Goal: Task Accomplishment & Management: Complete application form

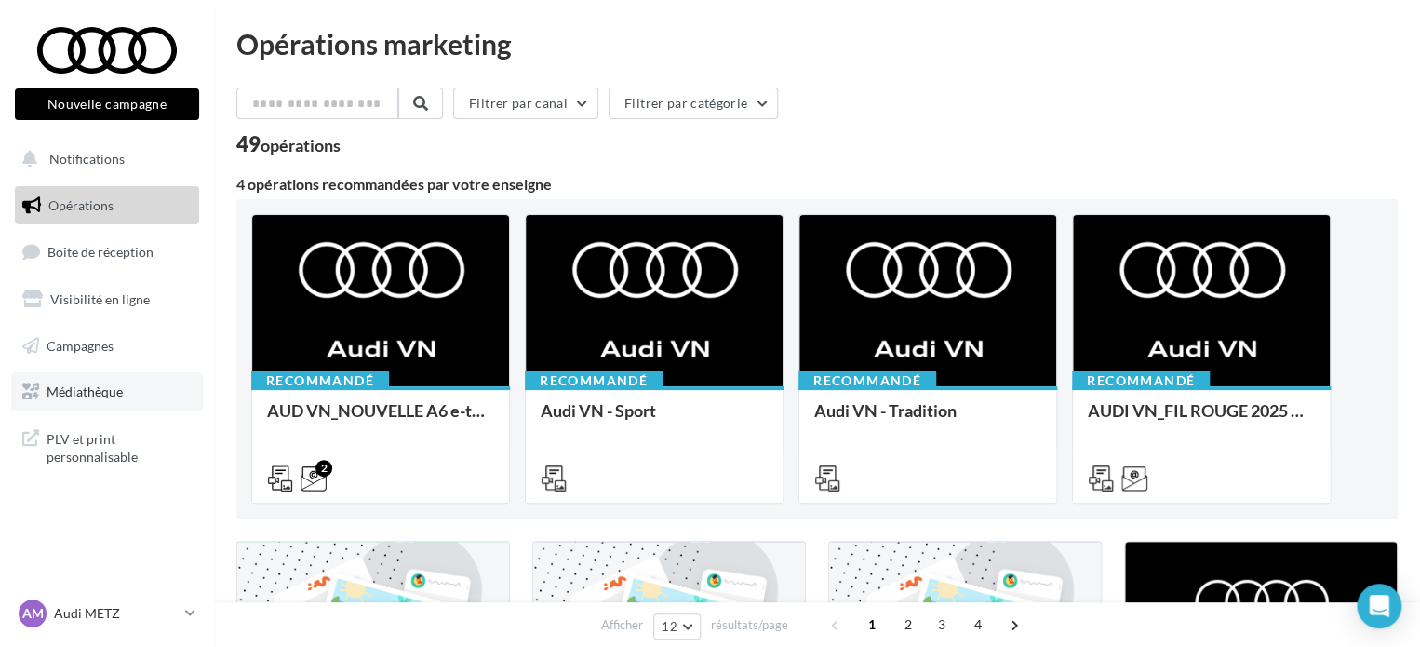
click at [43, 385] on link "Médiathèque" at bounding box center [107, 391] width 192 height 39
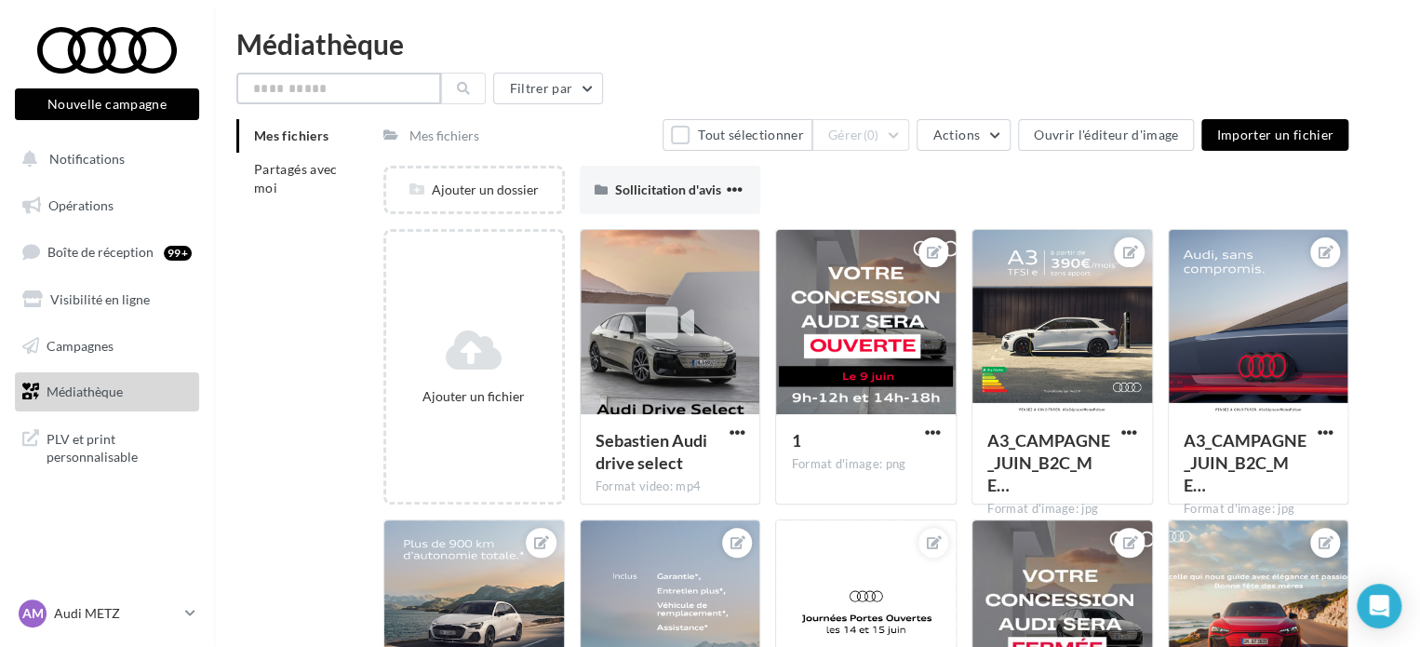
click at [304, 92] on input "text" at bounding box center [338, 89] width 205 height 32
click at [292, 177] on span "Partagés avec moi" at bounding box center [296, 178] width 84 height 34
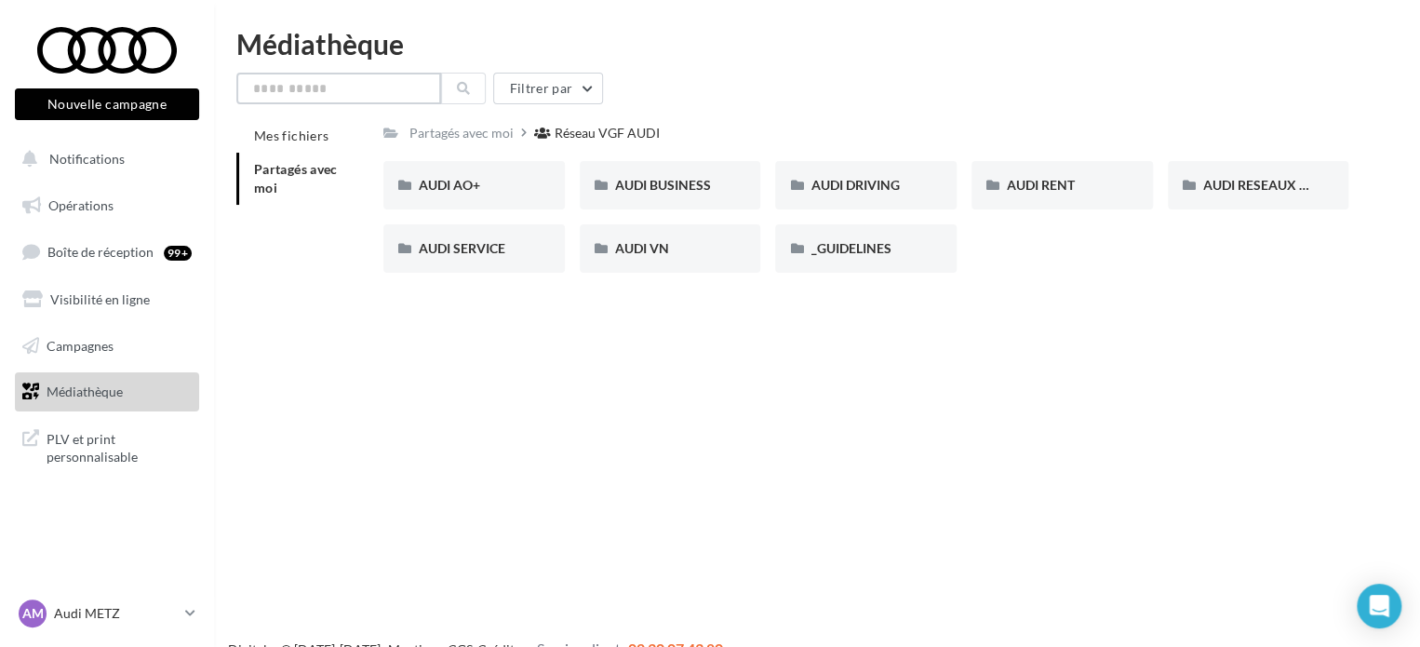
click at [318, 92] on input "text" at bounding box center [338, 89] width 205 height 32
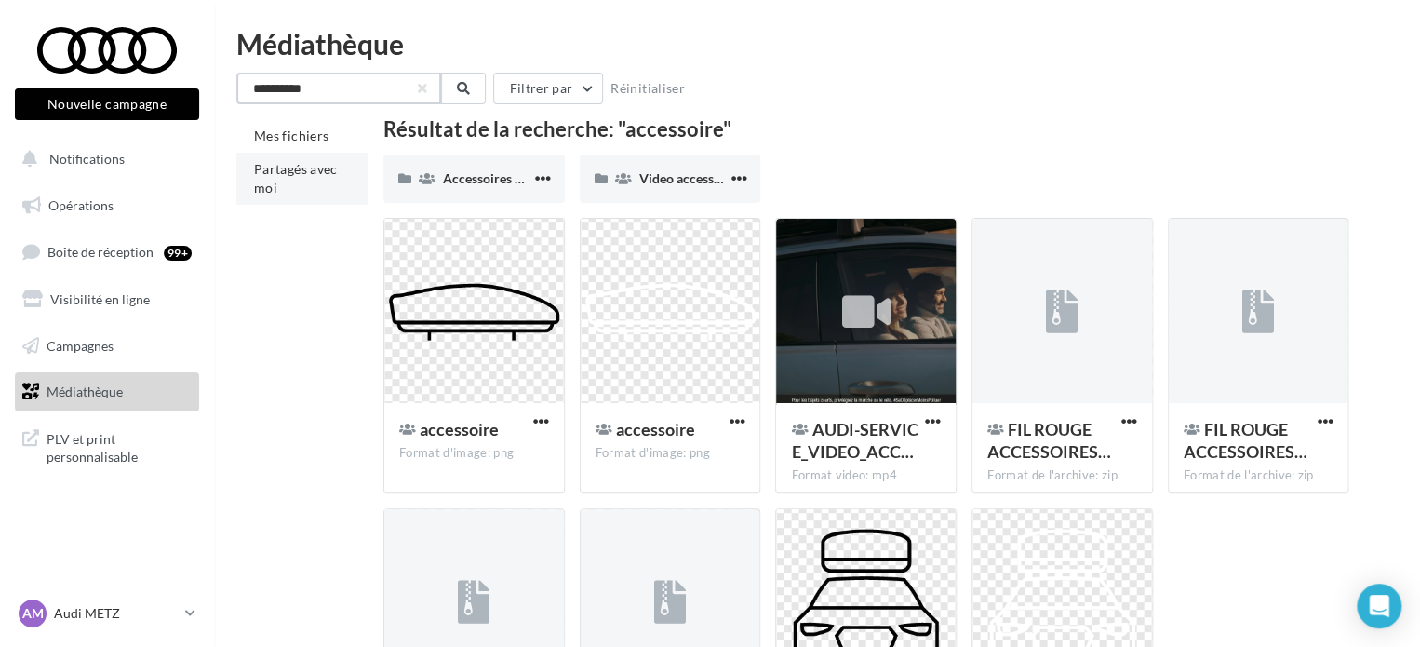
type input "**********"
click at [301, 174] on span "Partagés avec moi" at bounding box center [296, 178] width 84 height 34
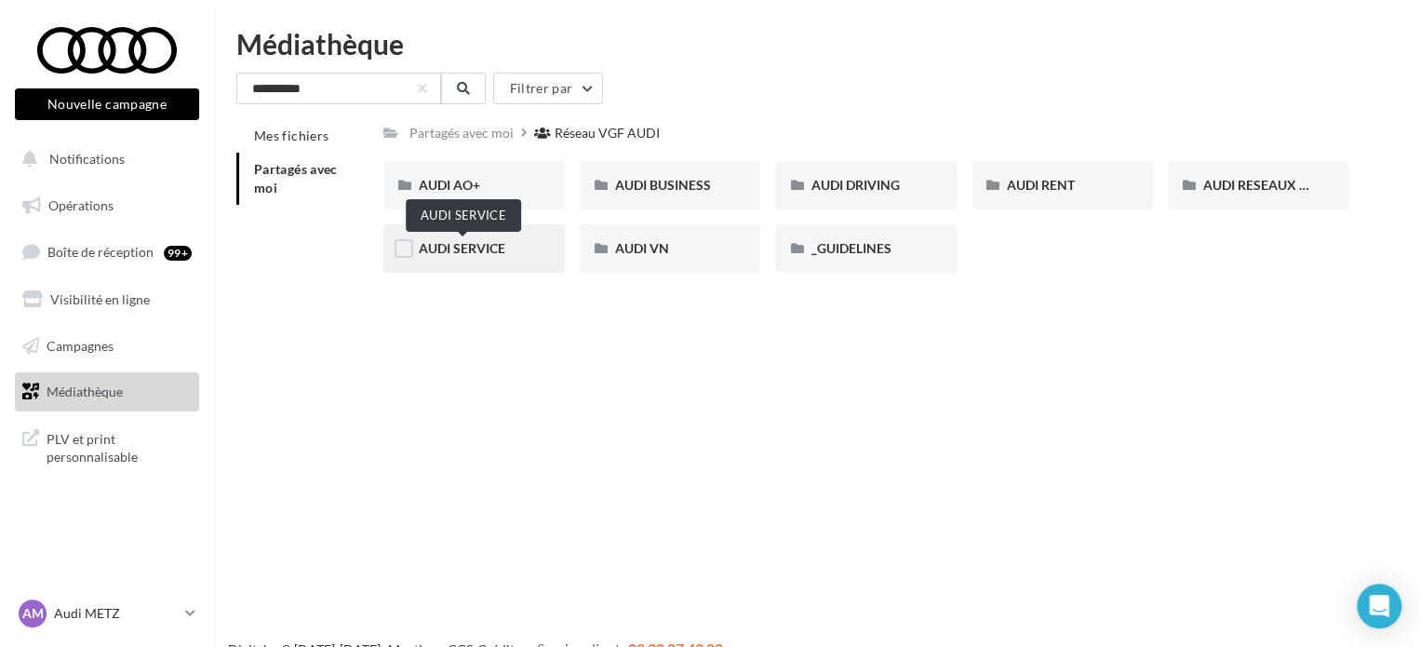
click at [485, 249] on span "AUDI SERVICE" at bounding box center [462, 248] width 87 height 16
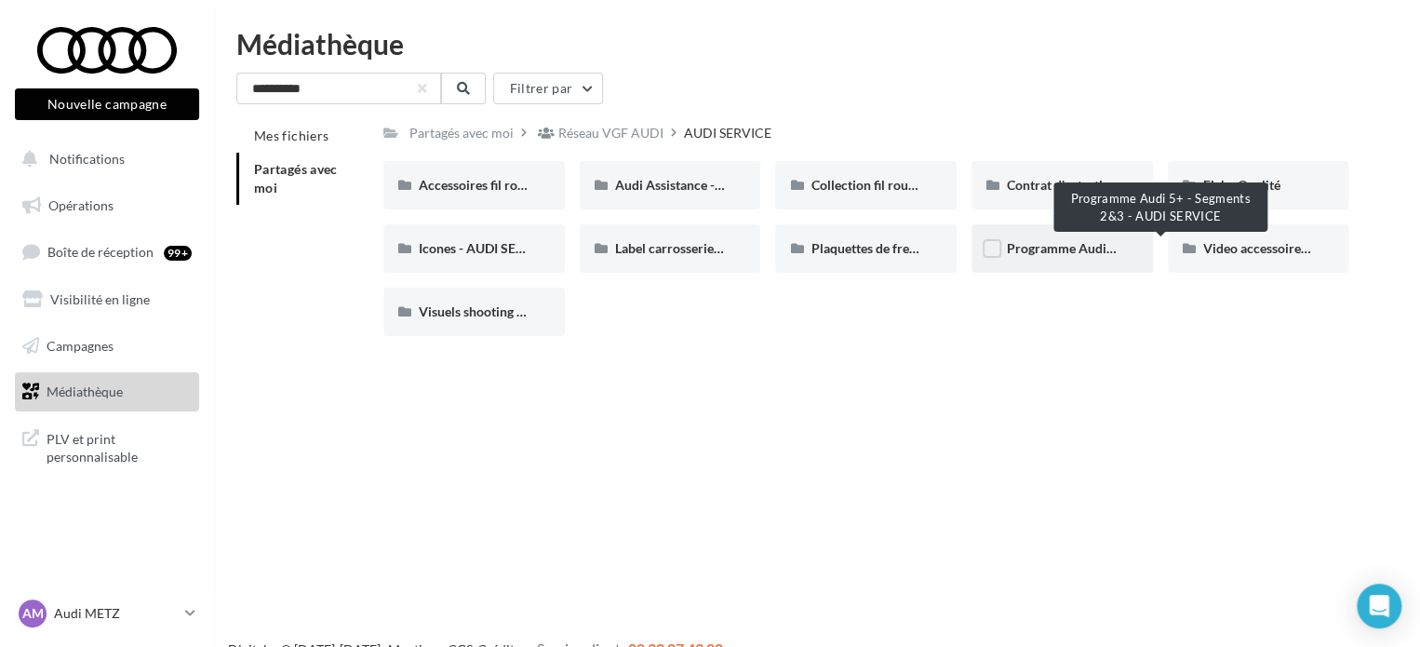
click at [1092, 252] on span "Programme Audi 5+ - Segments 2&3 - AUDI SERVICE" at bounding box center [1160, 248] width 307 height 16
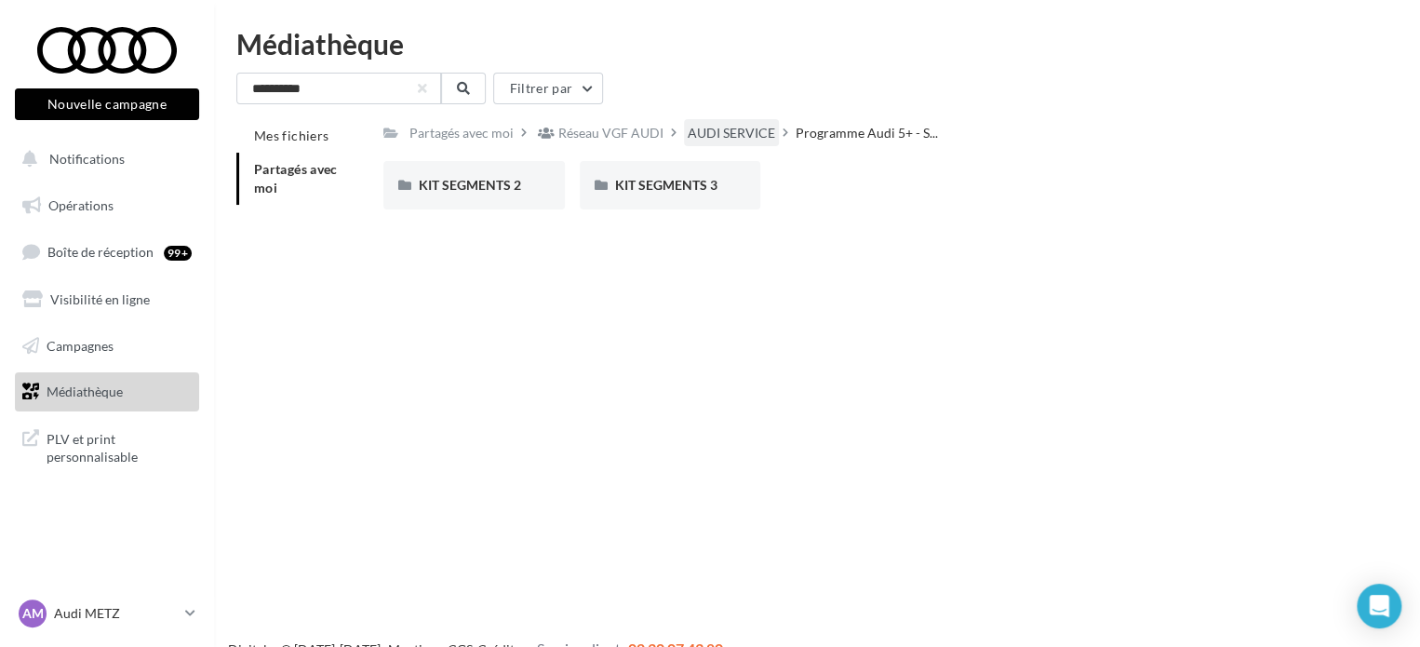
click at [722, 133] on div "AUDI SERVICE" at bounding box center [731, 133] width 87 height 19
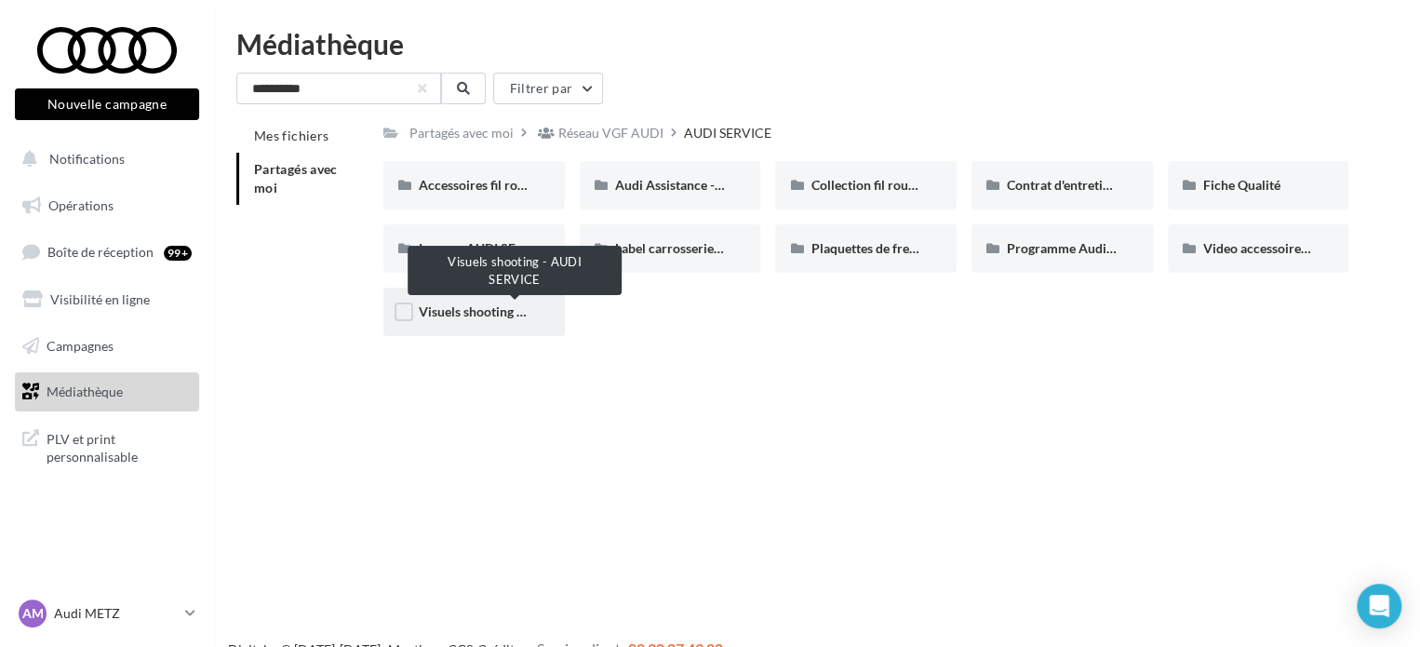
click at [456, 312] on span "Visuels shooting - AUDI SERVICE" at bounding box center [515, 311] width 192 height 16
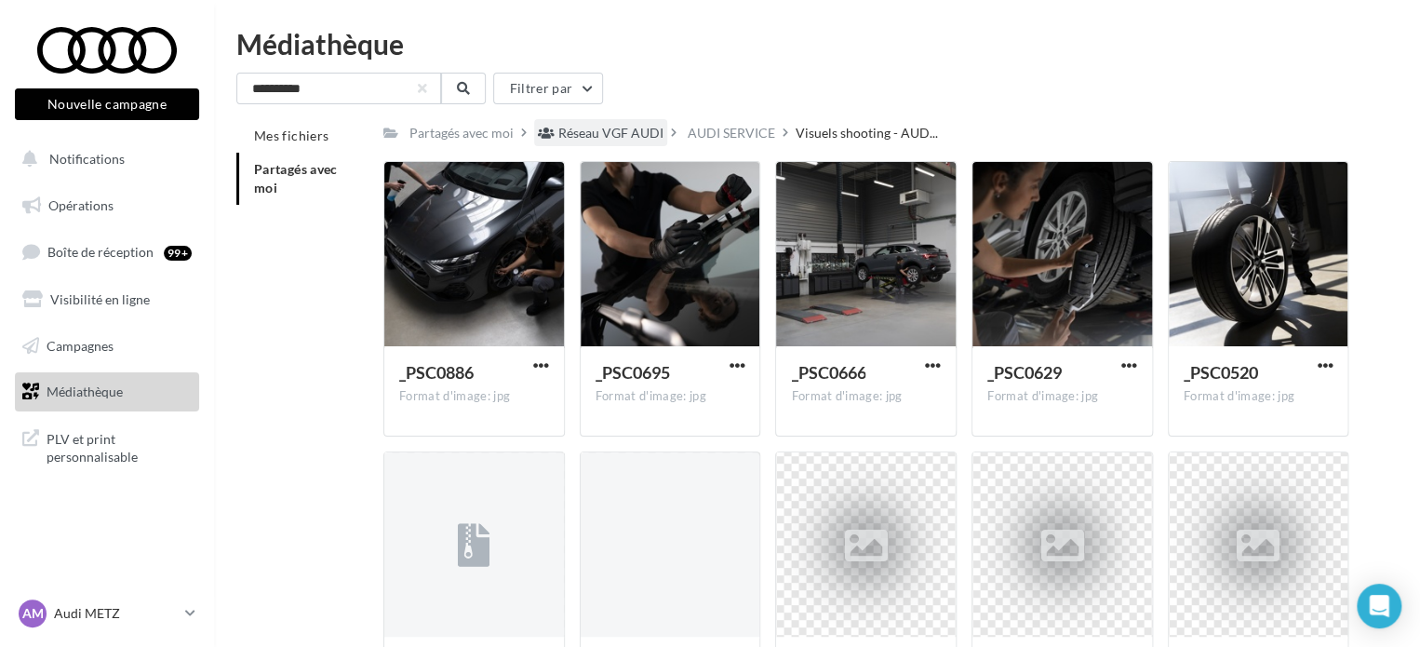
click at [647, 126] on div "Réseau VGF AUDI" at bounding box center [610, 133] width 105 height 19
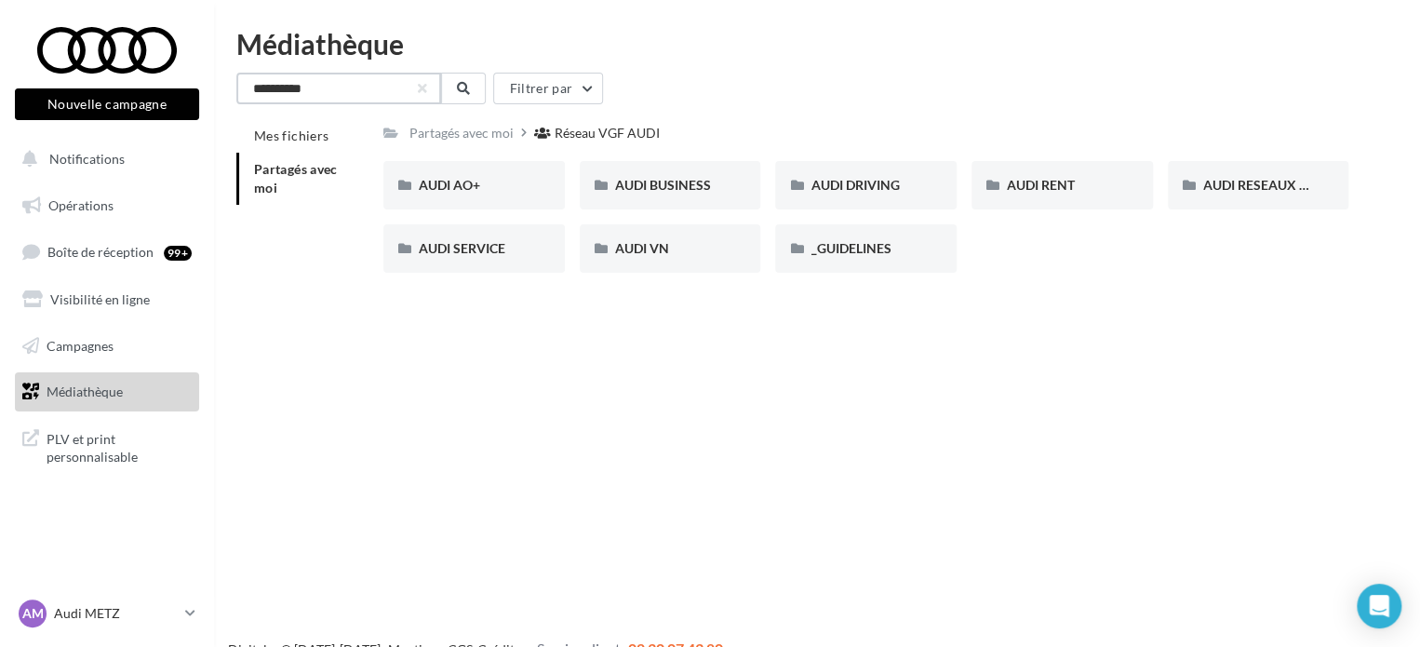
click at [272, 89] on input "**********" at bounding box center [338, 89] width 205 height 32
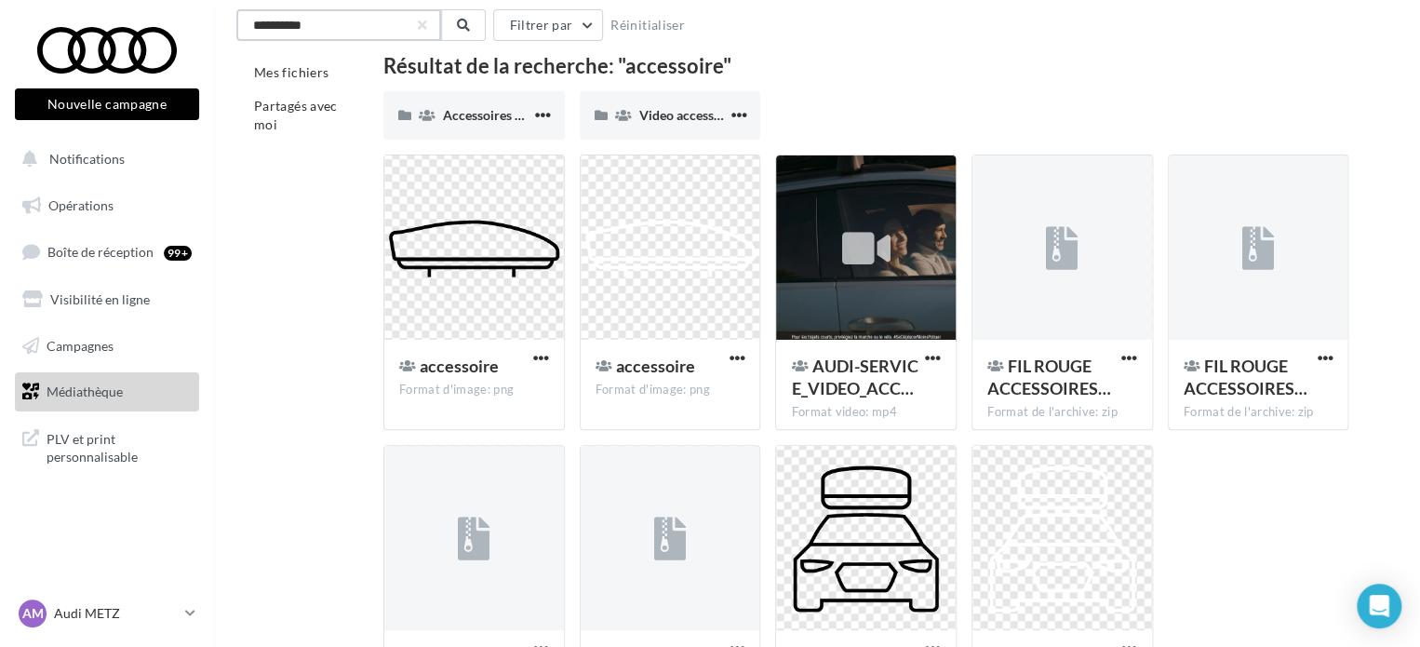
scroll to position [8, 0]
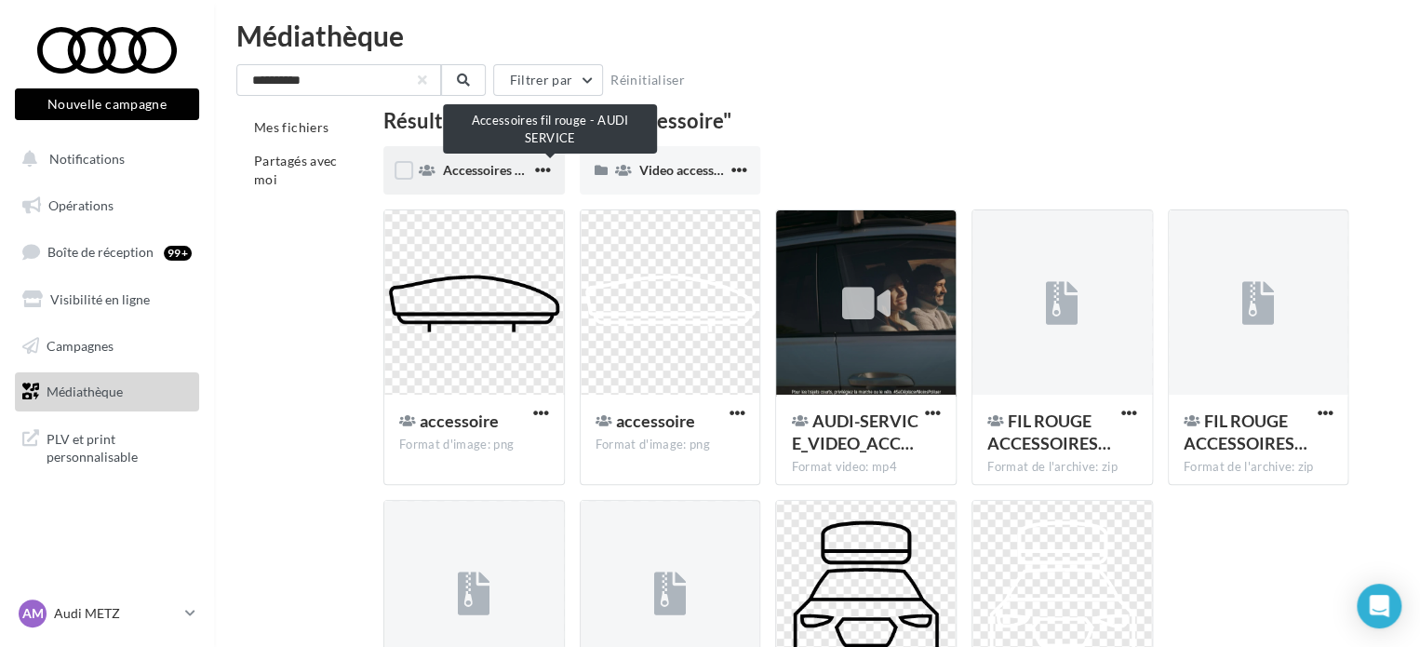
click at [476, 168] on span "Accessoires fil rouge - AUDI SERVICE" at bounding box center [551, 170] width 216 height 16
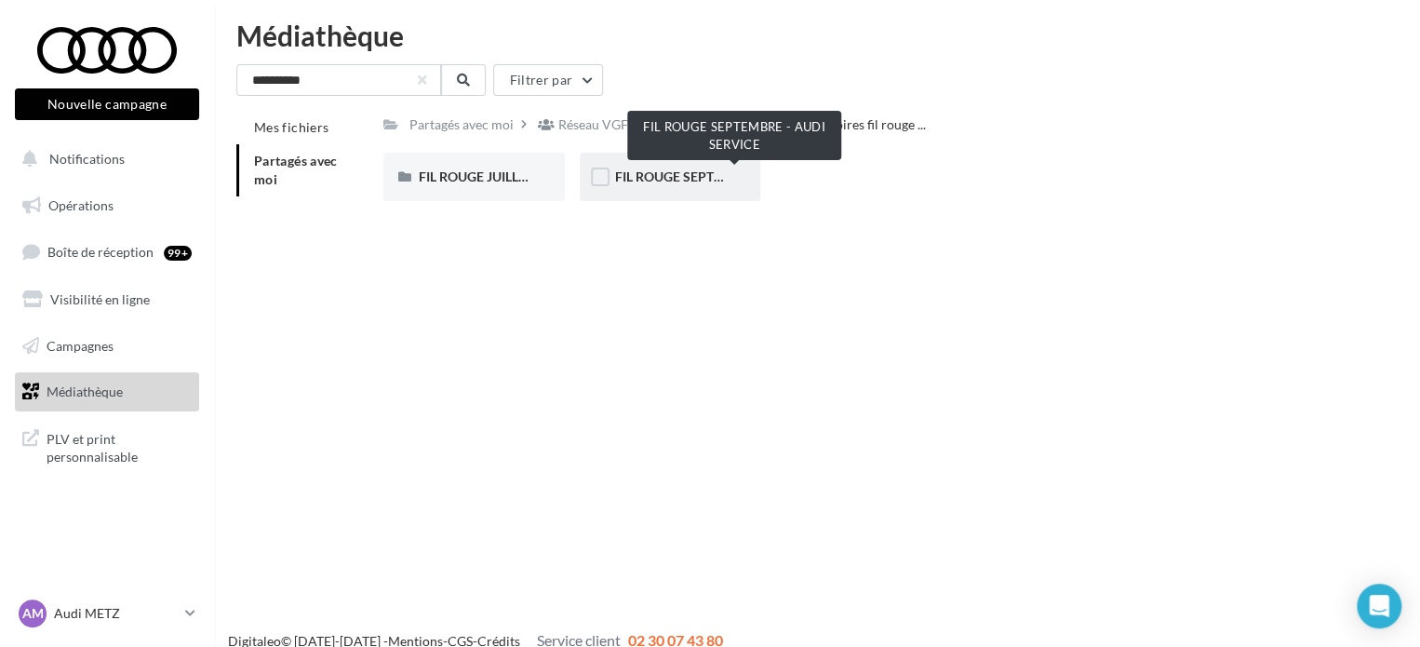
click at [655, 171] on span "FIL ROUGE SEPTEMBRE - AUDI SERVICE" at bounding box center [734, 176] width 239 height 16
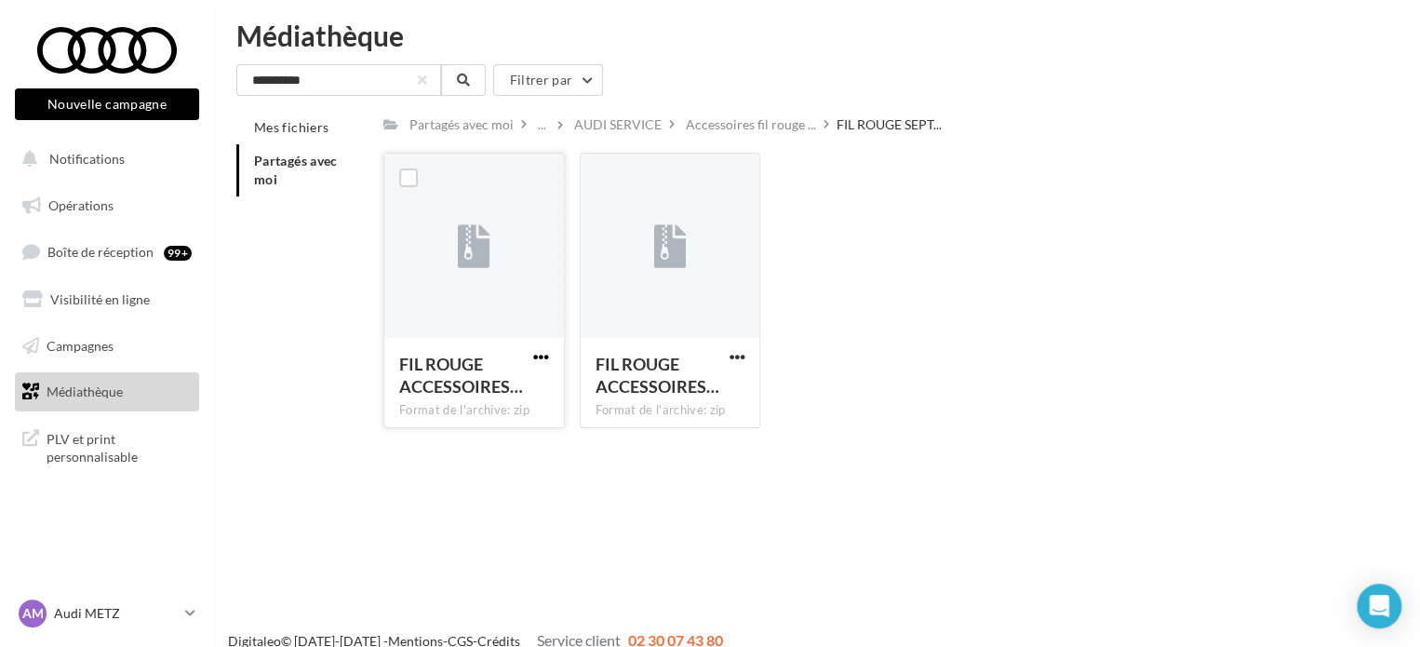
click at [533, 356] on span "button" at bounding box center [541, 357] width 16 height 16
click at [519, 372] on button "Télécharger" at bounding box center [460, 393] width 186 height 48
click at [737, 354] on span "button" at bounding box center [737, 357] width 16 height 16
click at [689, 385] on button "Télécharger" at bounding box center [655, 393] width 186 height 48
click at [931, 401] on div "FIL ROUGE ACCESSOIRES… Format de l'archive: zip FIL ROUGE ACCESSOIRES SEPTEMBRE…" at bounding box center [873, 298] width 980 height 290
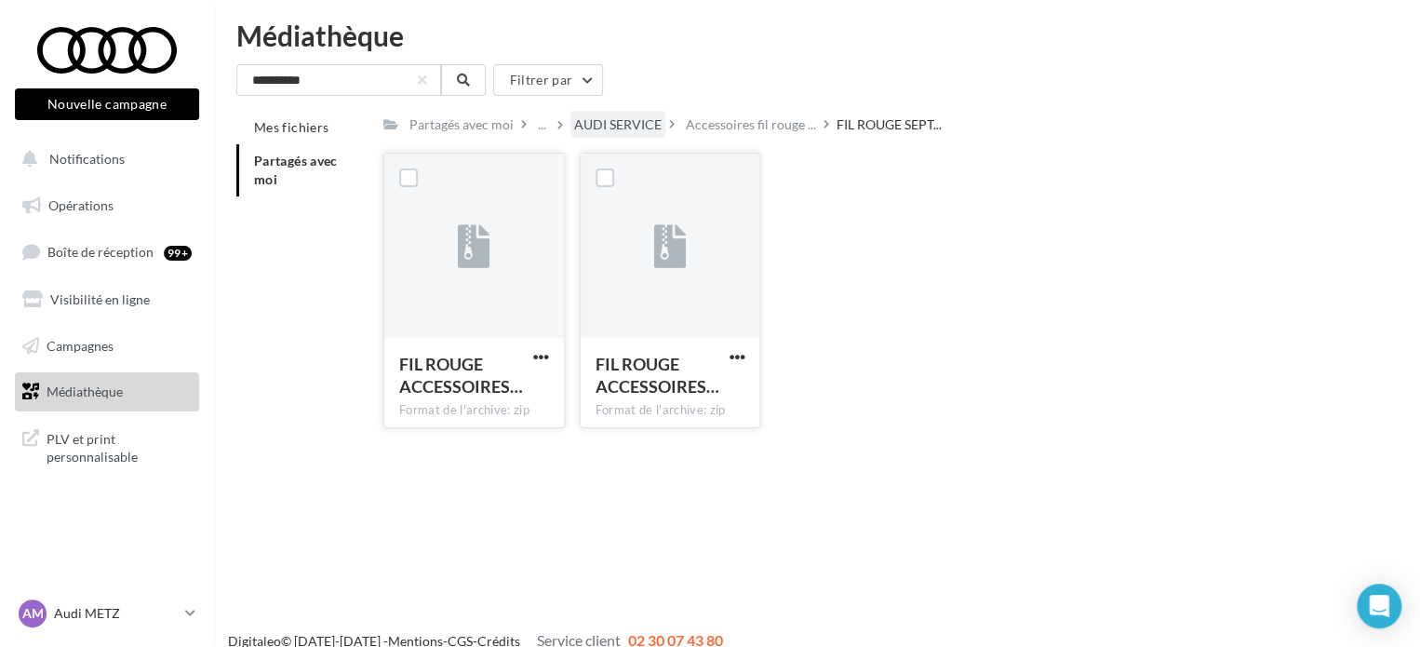
click at [614, 134] on div "AUDI SERVICE" at bounding box center [617, 124] width 95 height 27
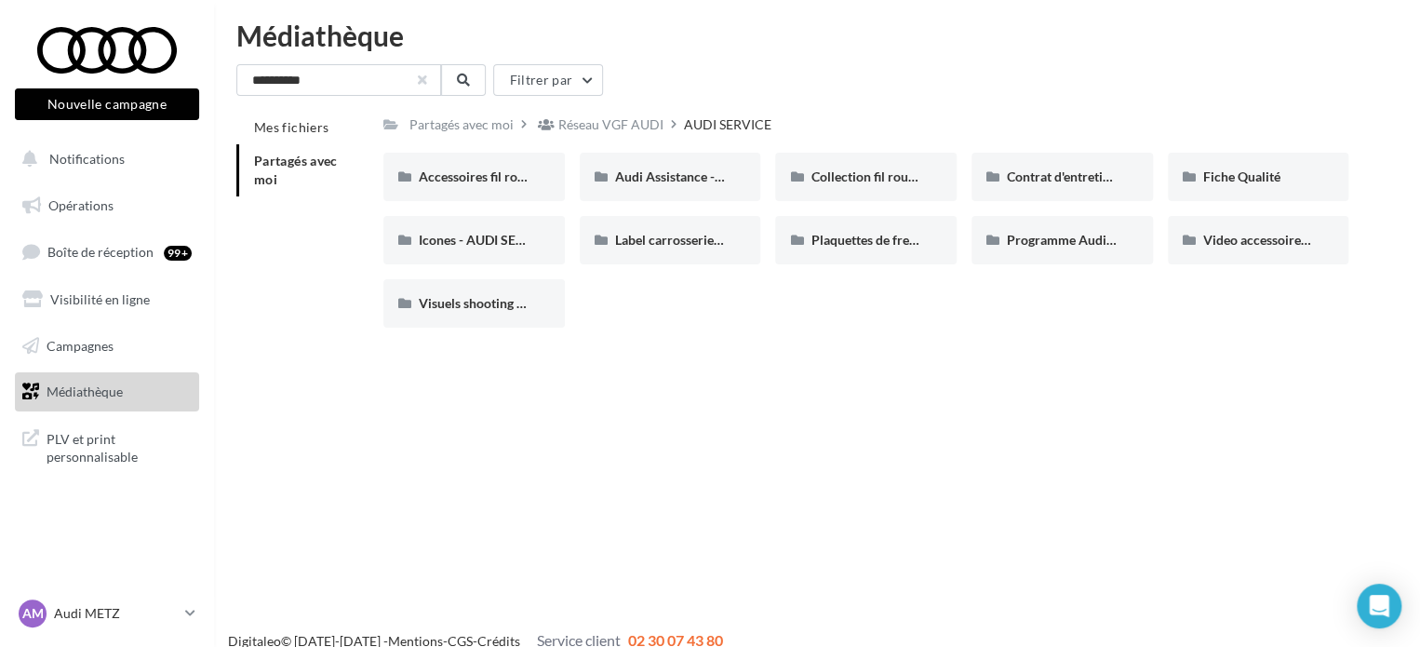
click at [421, 84] on button "button" at bounding box center [422, 79] width 7 height 7
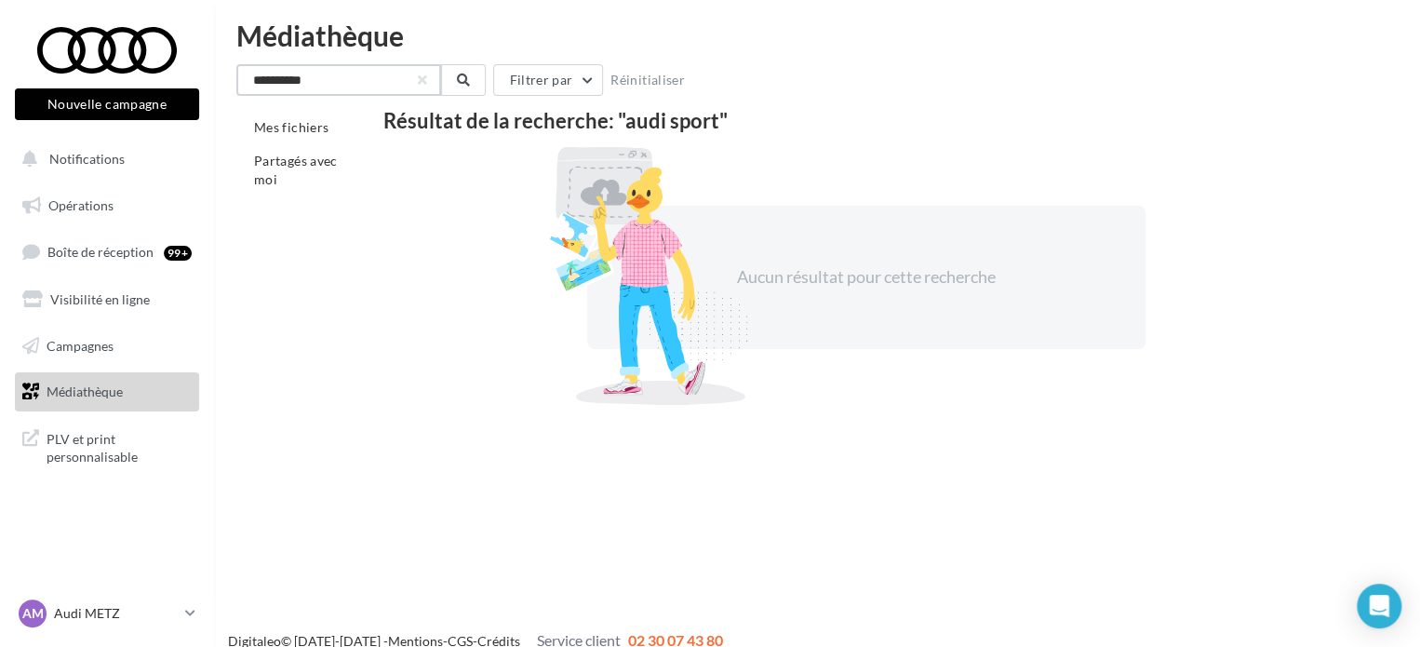
type input "**********"
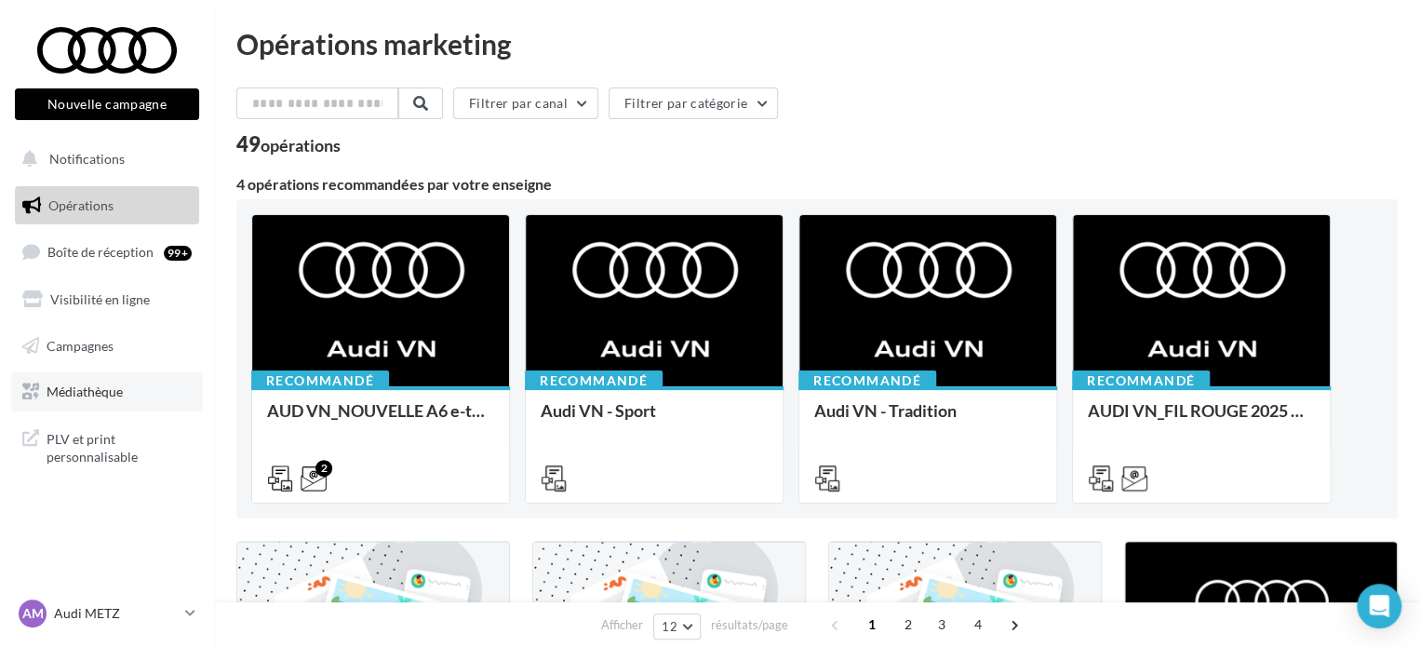
click at [97, 394] on span "Médiathèque" at bounding box center [85, 391] width 76 height 16
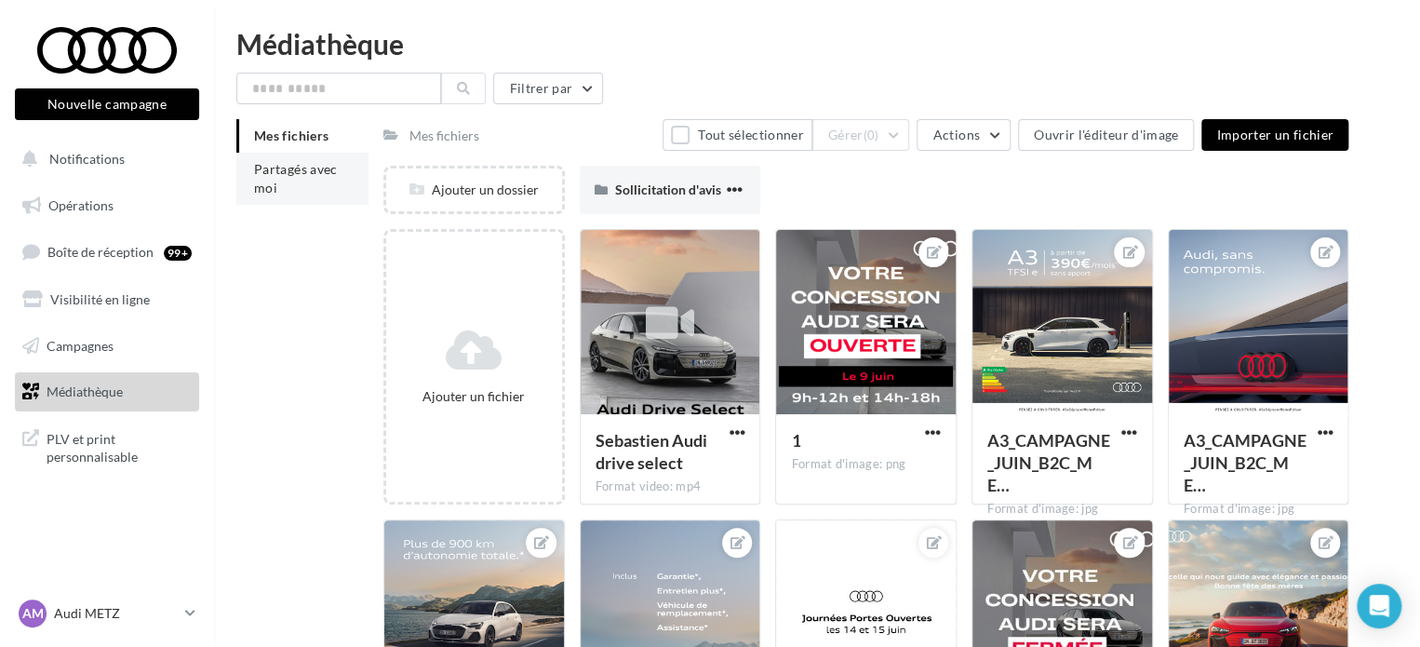
click at [280, 171] on span "Partagés avec moi" at bounding box center [296, 178] width 84 height 34
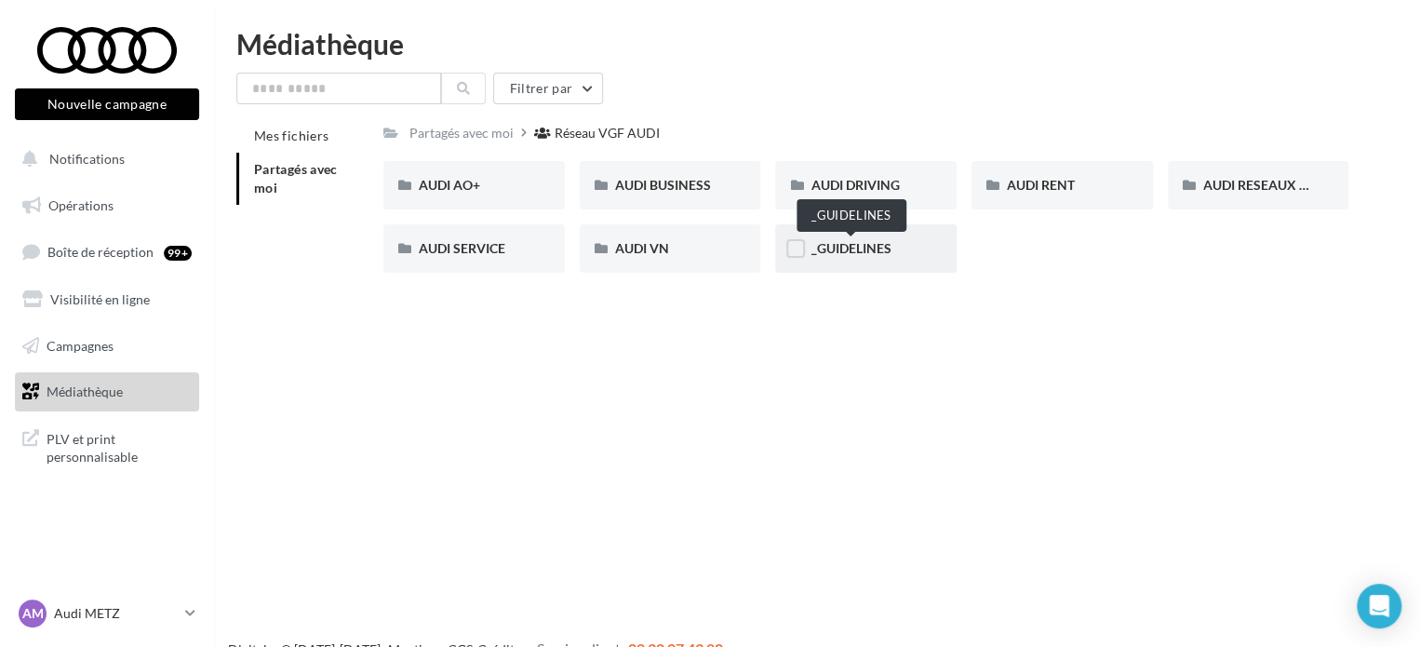
click at [847, 247] on span "_GUIDELINES" at bounding box center [850, 248] width 80 height 16
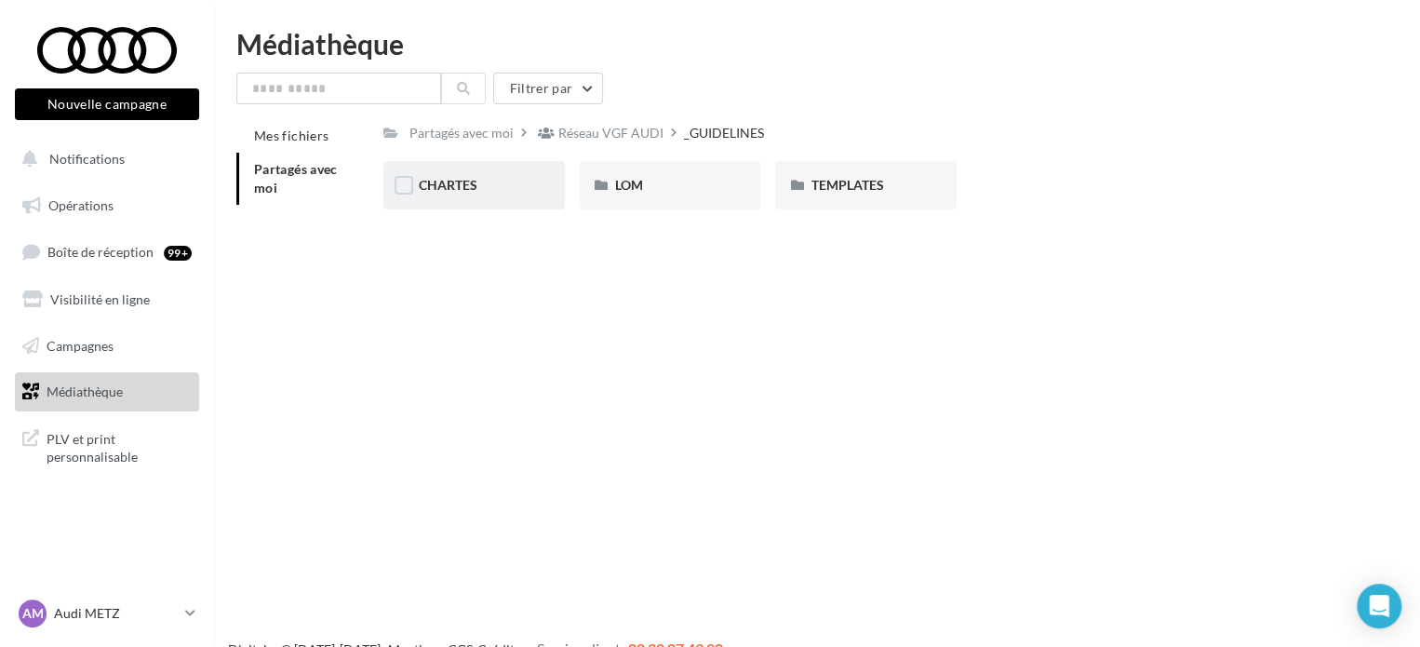
click at [514, 195] on div "CHARTES" at bounding box center [473, 185] width 181 height 48
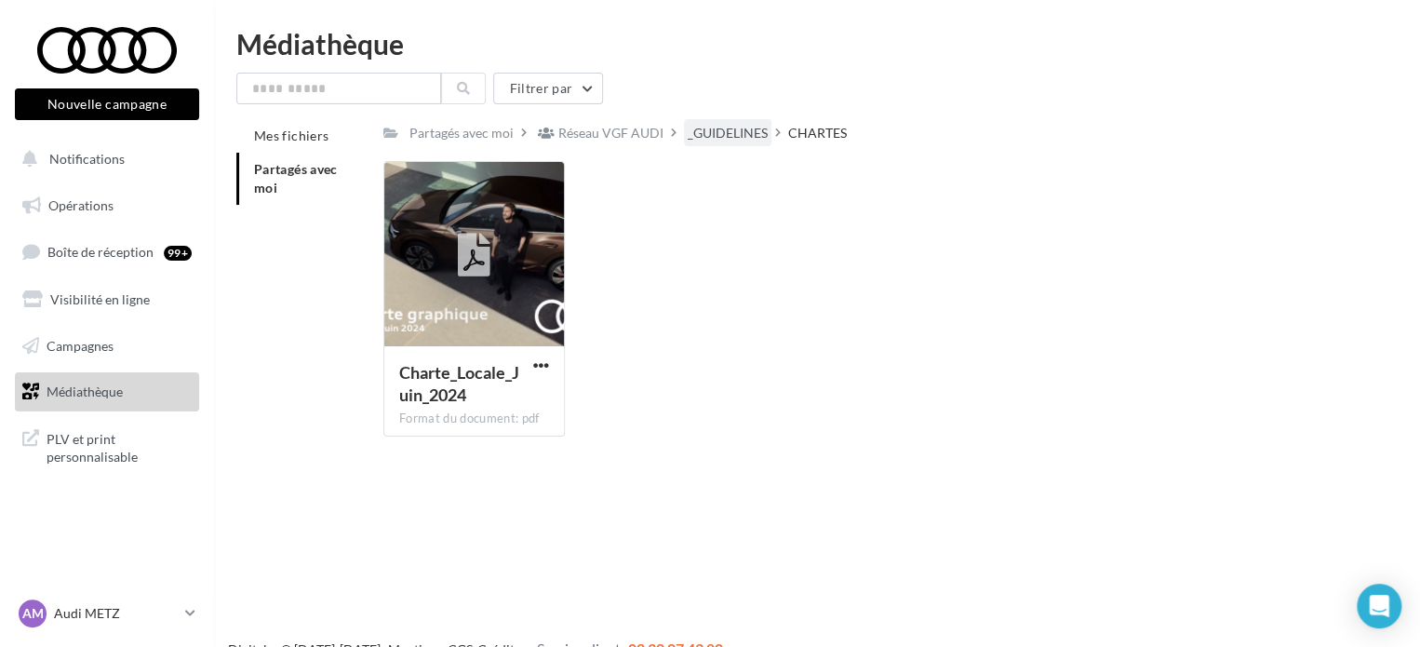
click at [713, 137] on div "_GUIDELINES" at bounding box center [728, 133] width 80 height 19
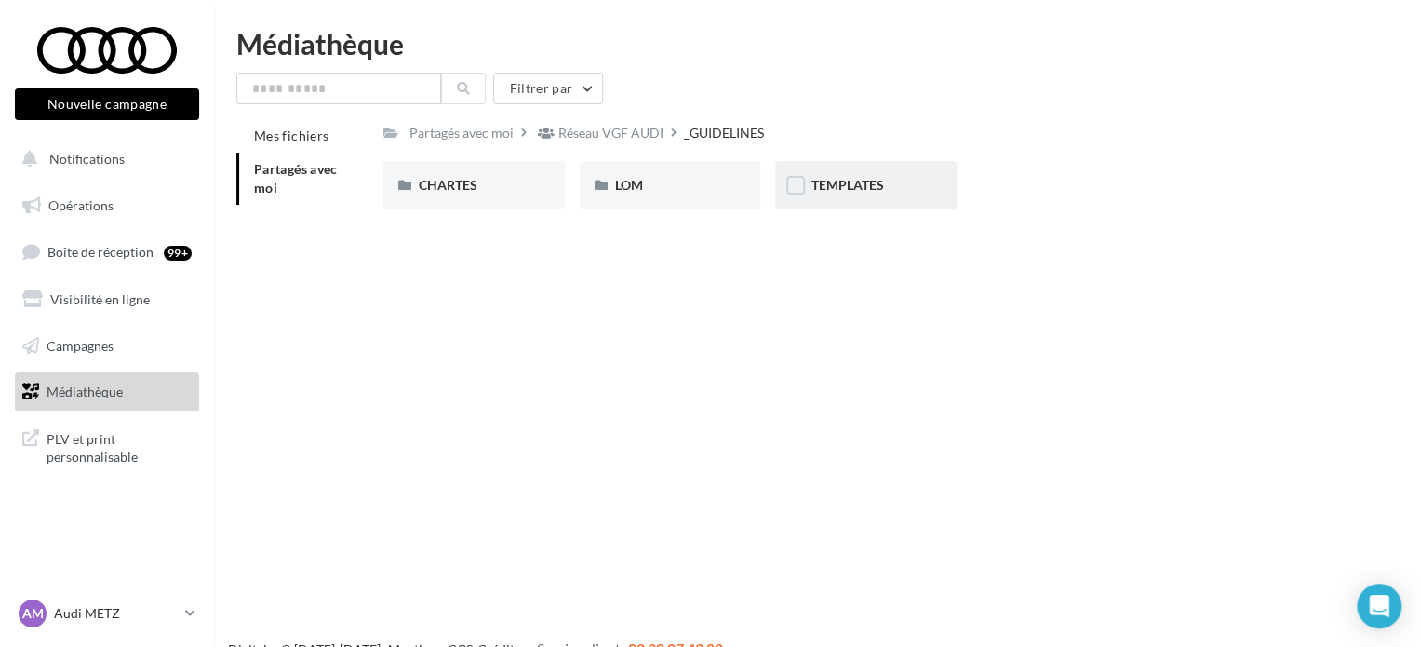
click at [856, 193] on span "TEMPLATES" at bounding box center [846, 185] width 73 height 16
click at [740, 132] on div "_GUIDELINES" at bounding box center [728, 133] width 80 height 19
click at [617, 136] on div "Réseau VGF AUDI" at bounding box center [610, 133] width 105 height 19
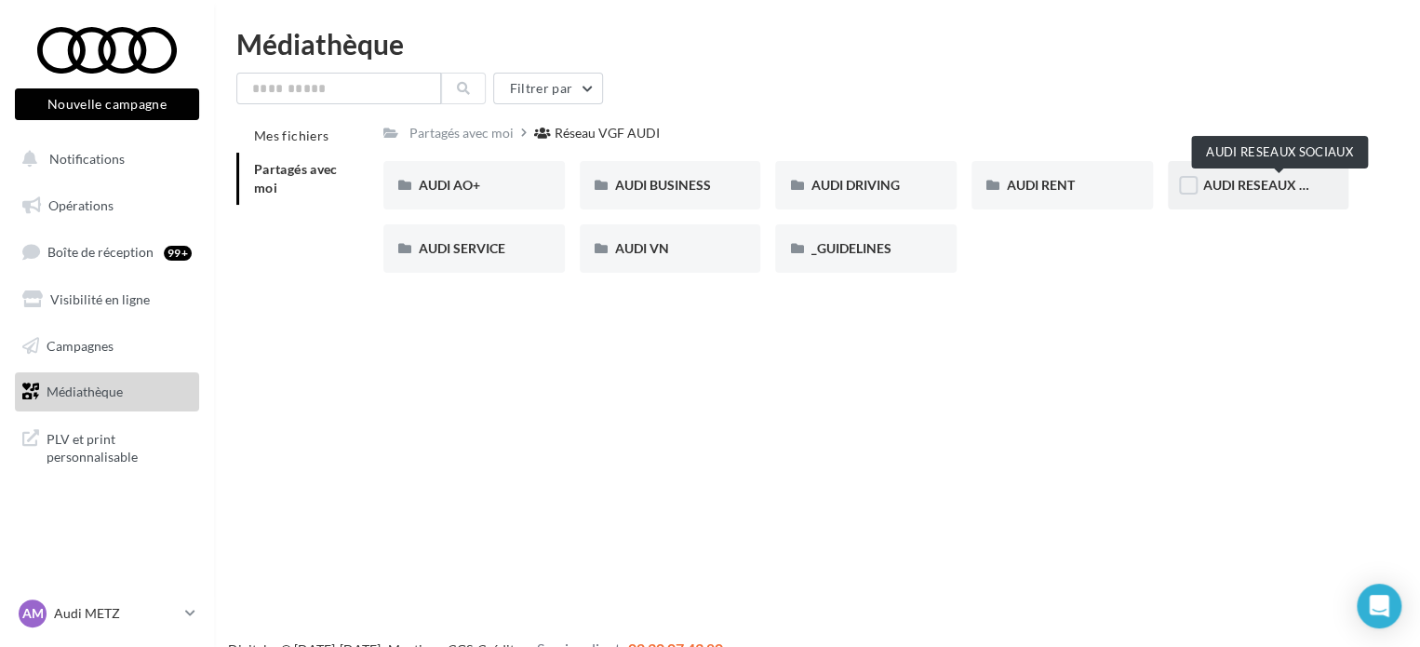
click at [1231, 193] on span "AUDI RESEAUX SOCIAUX" at bounding box center [1280, 185] width 154 height 16
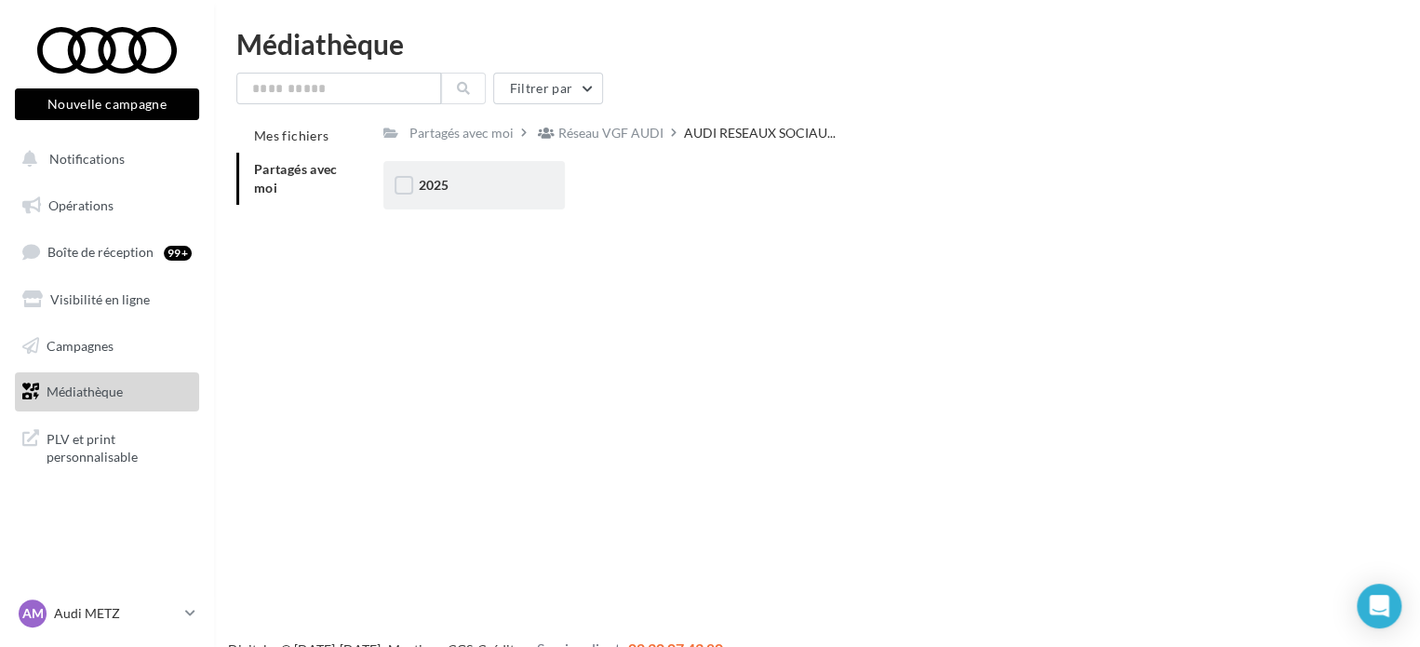
click at [461, 170] on div "2025" at bounding box center [473, 185] width 181 height 48
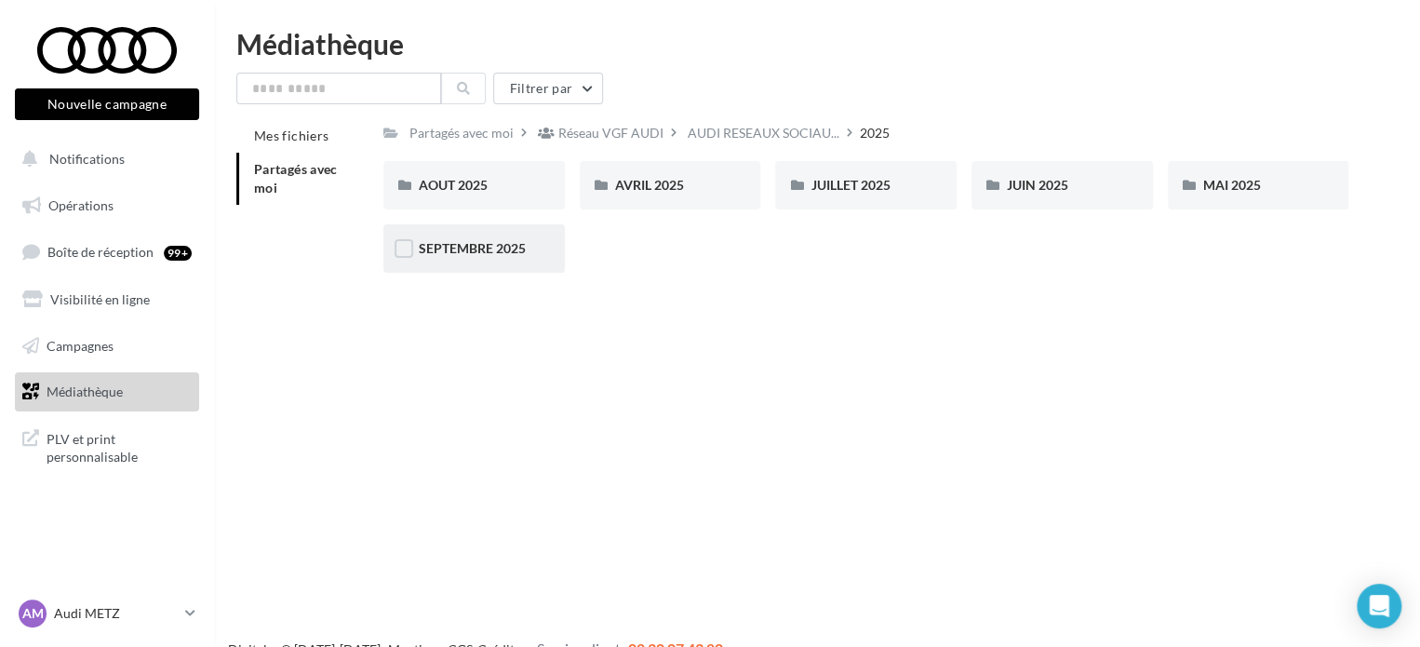
click at [482, 237] on div "SEPTEMBRE 2025" at bounding box center [473, 248] width 181 height 48
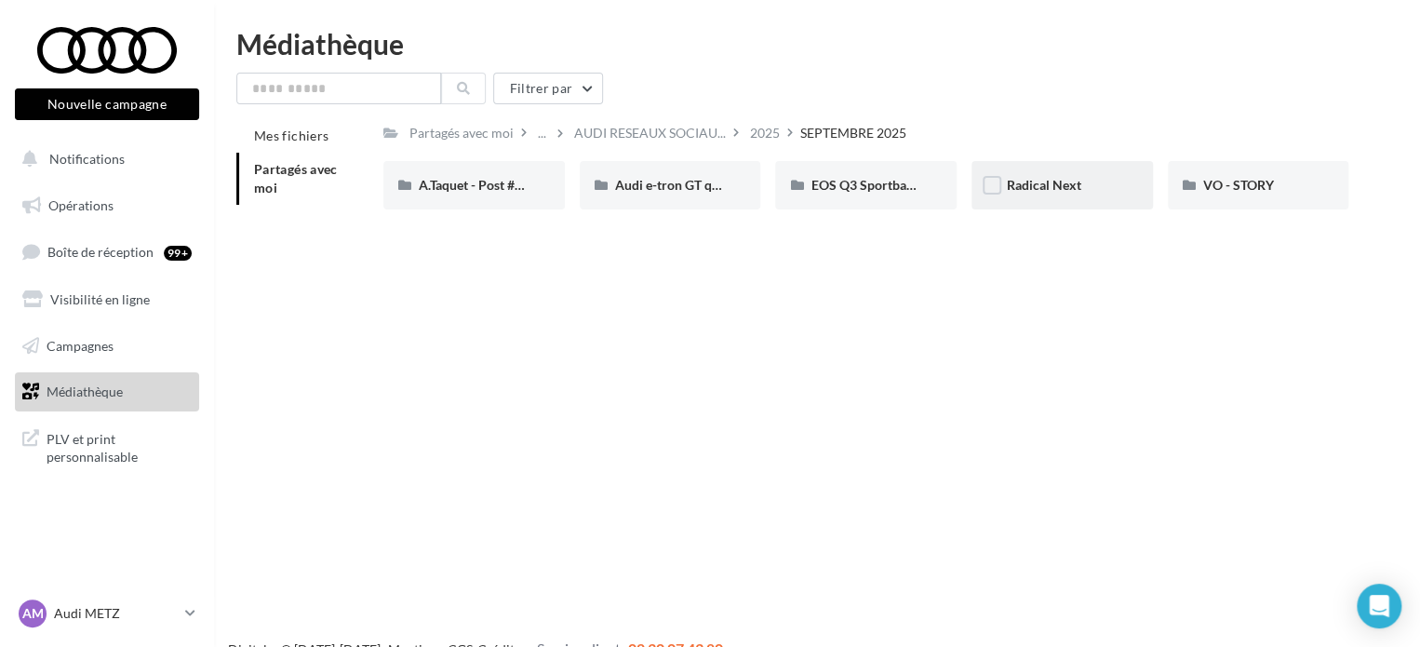
click at [1104, 184] on div "Radical Next" at bounding box center [1062, 185] width 111 height 19
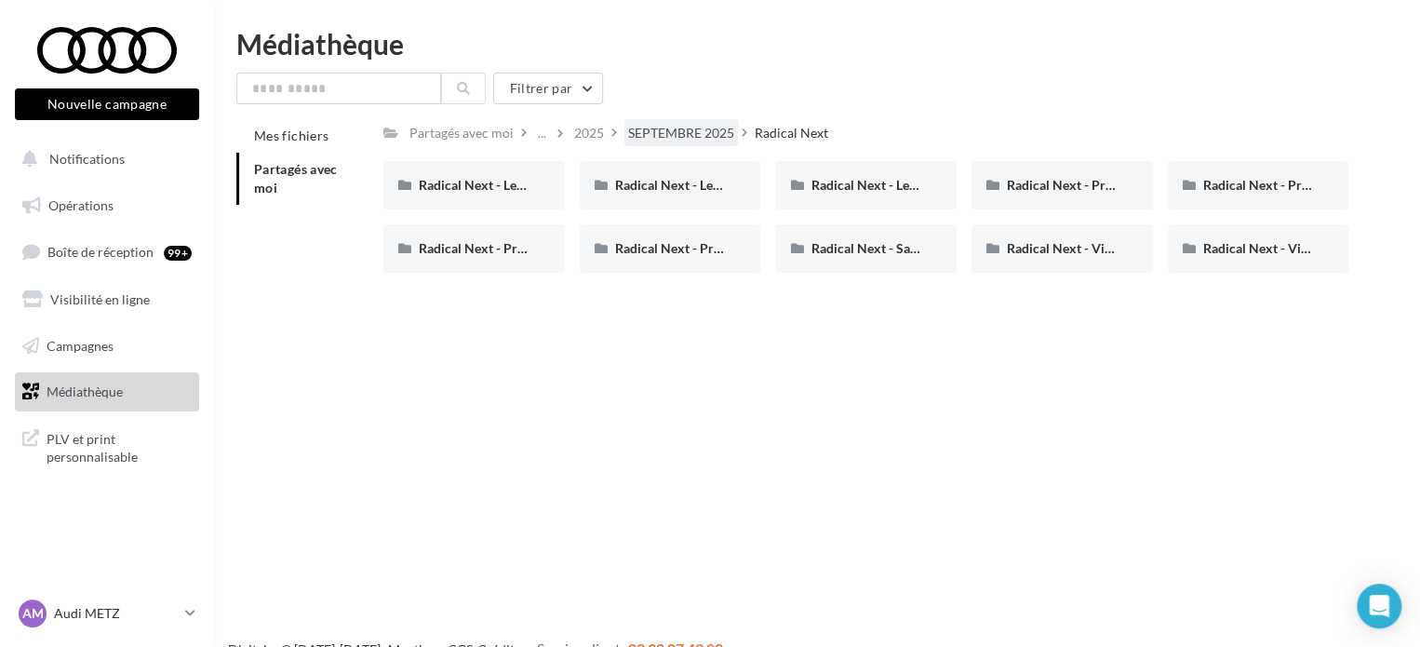
click at [668, 136] on div "SEPTEMBRE 2025" at bounding box center [681, 133] width 106 height 19
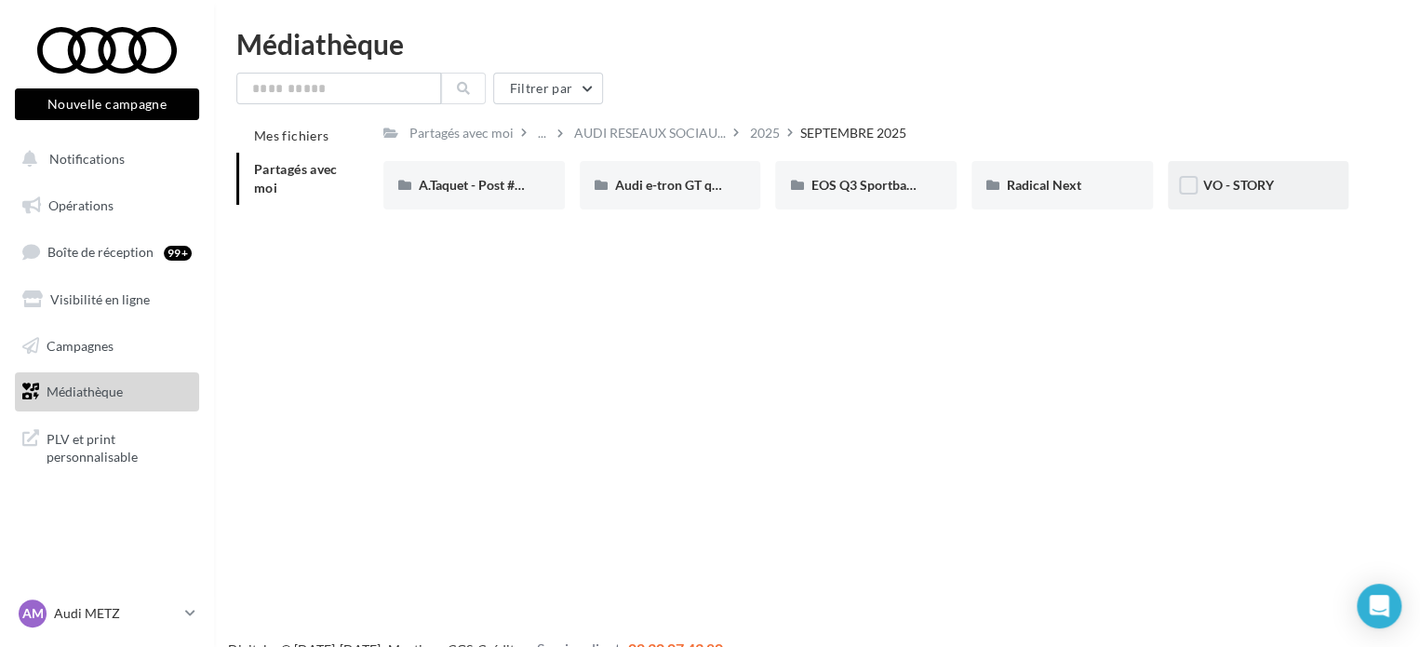
click at [1259, 194] on div "VO - STORY" at bounding box center [1258, 185] width 111 height 19
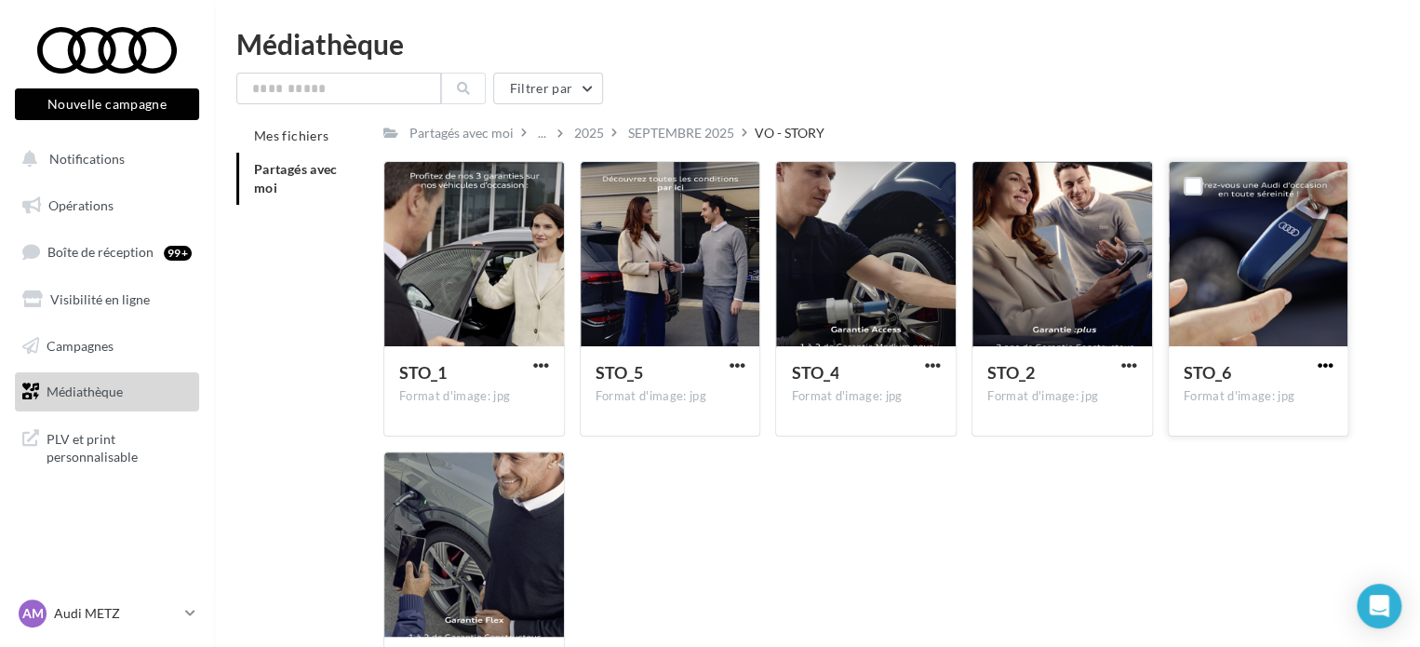
click at [1327, 358] on span "button" at bounding box center [1325, 365] width 16 height 16
click at [1218, 423] on button "Télécharger" at bounding box center [1243, 402] width 186 height 48
click at [1132, 371] on span "button" at bounding box center [1129, 365] width 16 height 16
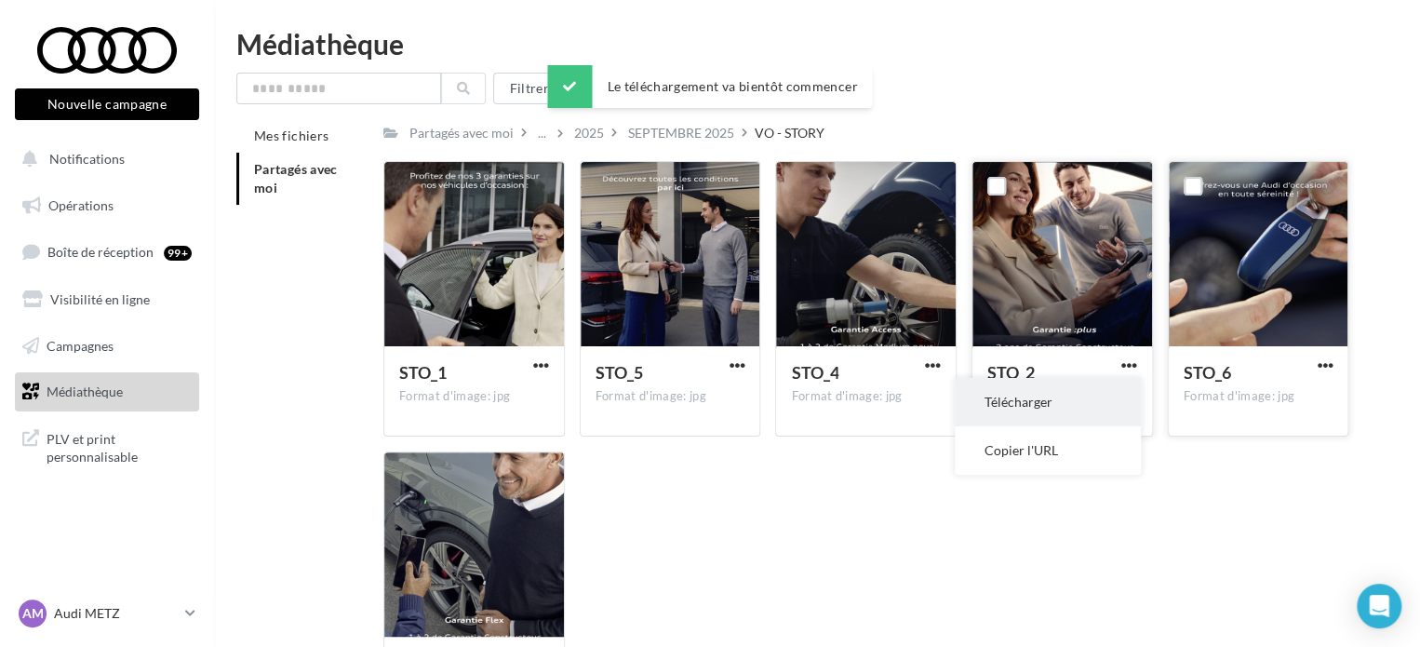
click at [1087, 412] on button "Télécharger" at bounding box center [1048, 402] width 186 height 48
click at [945, 369] on div "STO_4 Format d'image: jpg" at bounding box center [866, 389] width 180 height 87
click at [930, 366] on span "button" at bounding box center [933, 365] width 16 height 16
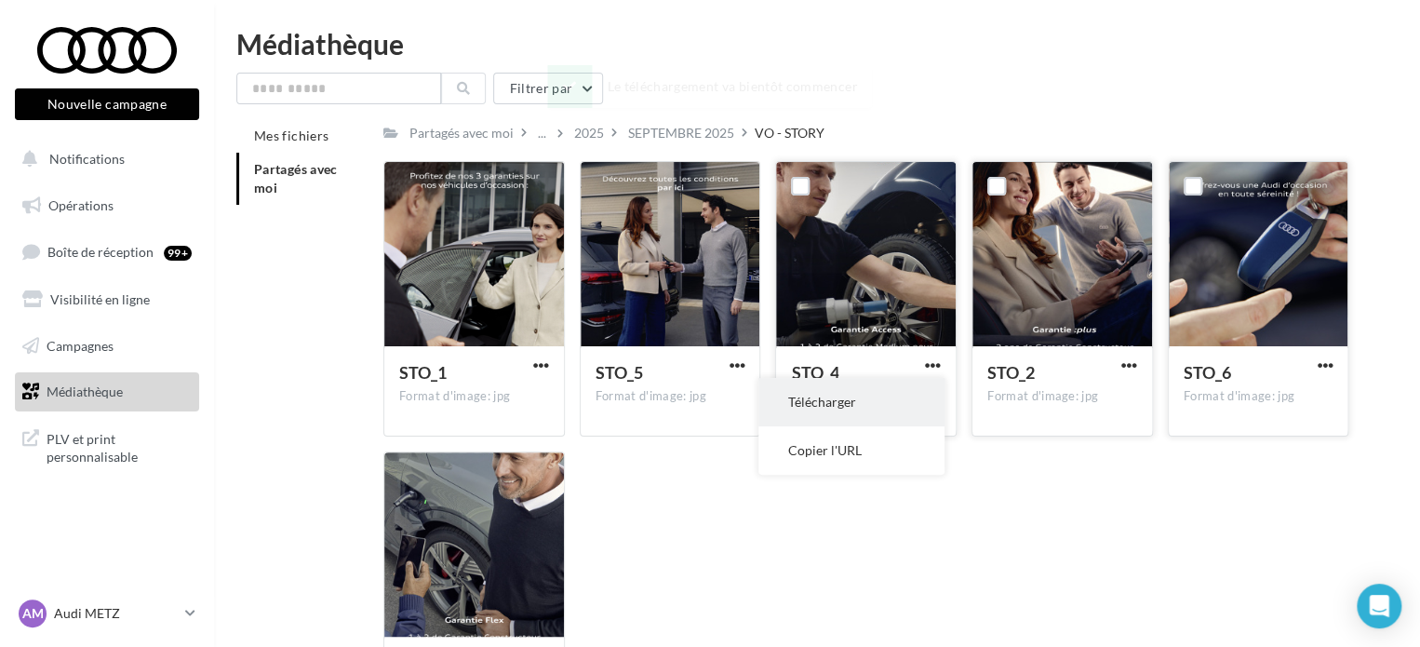
click at [872, 403] on button "Télécharger" at bounding box center [851, 402] width 186 height 48
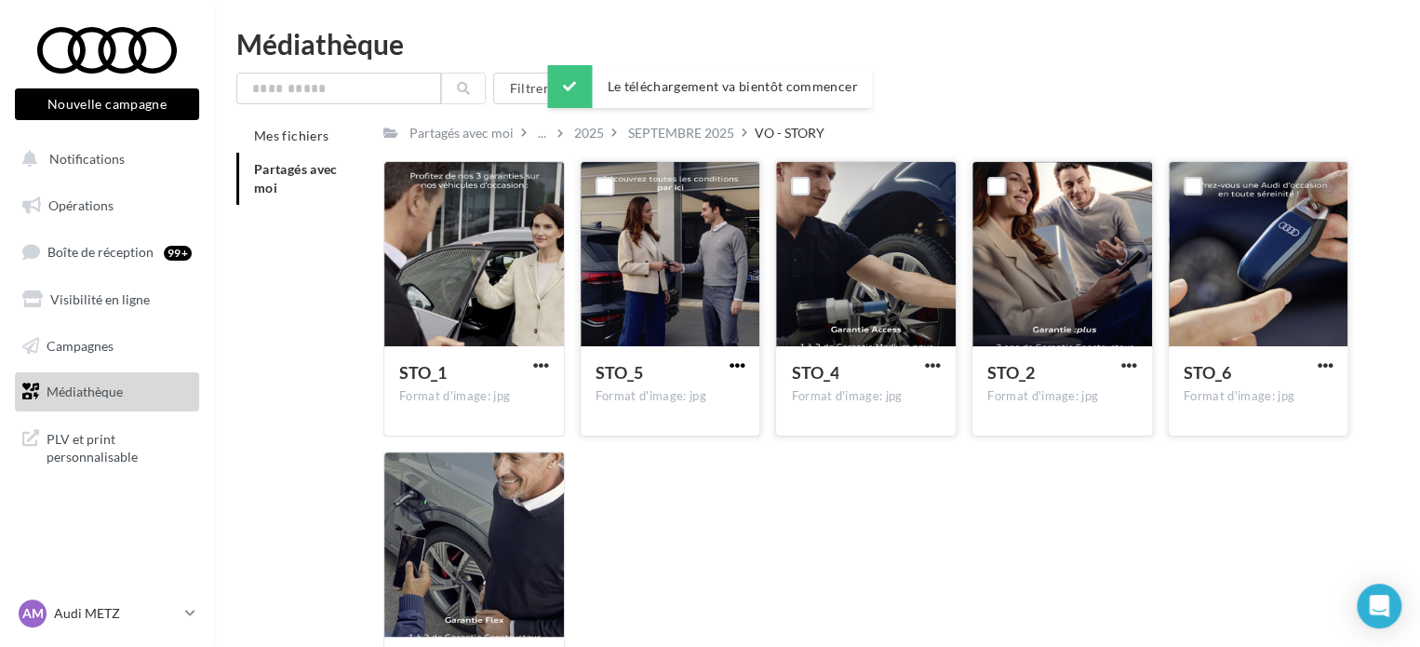
click at [733, 368] on span "button" at bounding box center [737, 365] width 16 height 16
click at [703, 403] on button "Télécharger" at bounding box center [655, 402] width 186 height 48
click at [542, 370] on span "button" at bounding box center [541, 365] width 16 height 16
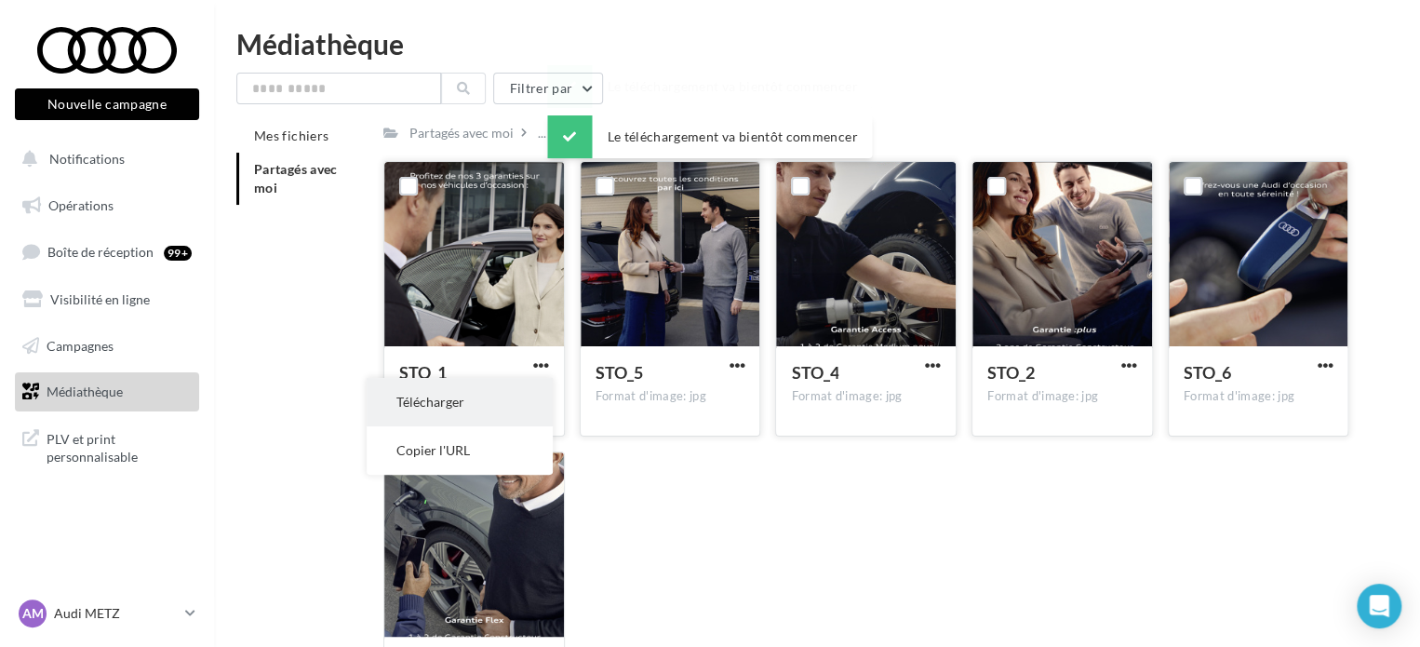
click at [528, 412] on button "Télécharger" at bounding box center [460, 402] width 186 height 48
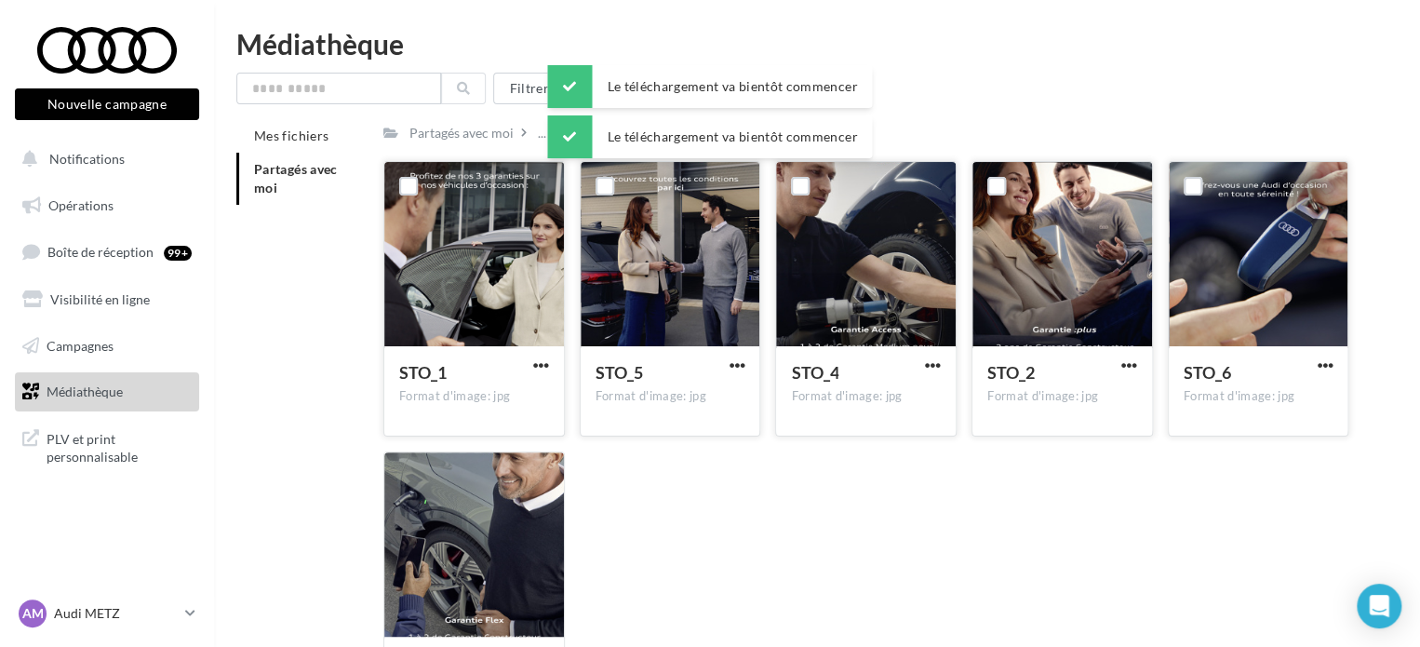
scroll to position [174, 0]
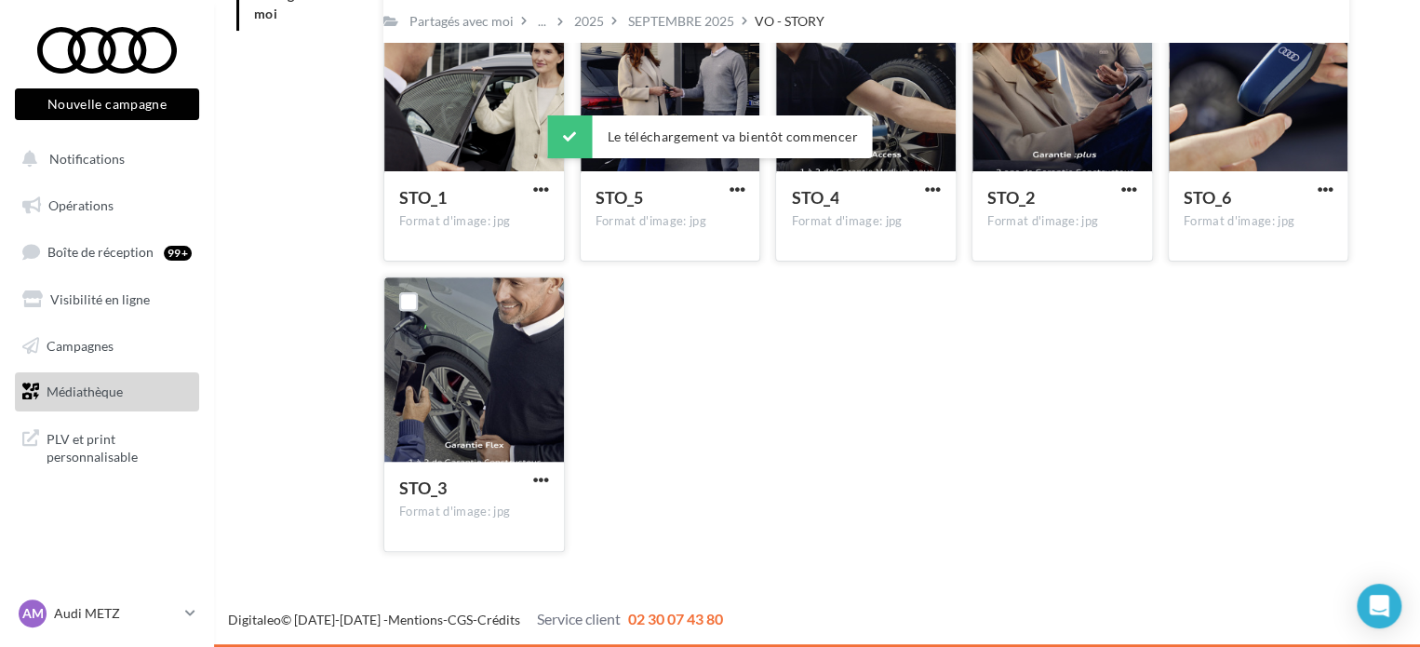
click at [540, 491] on div "STO_3" at bounding box center [474, 489] width 150 height 27
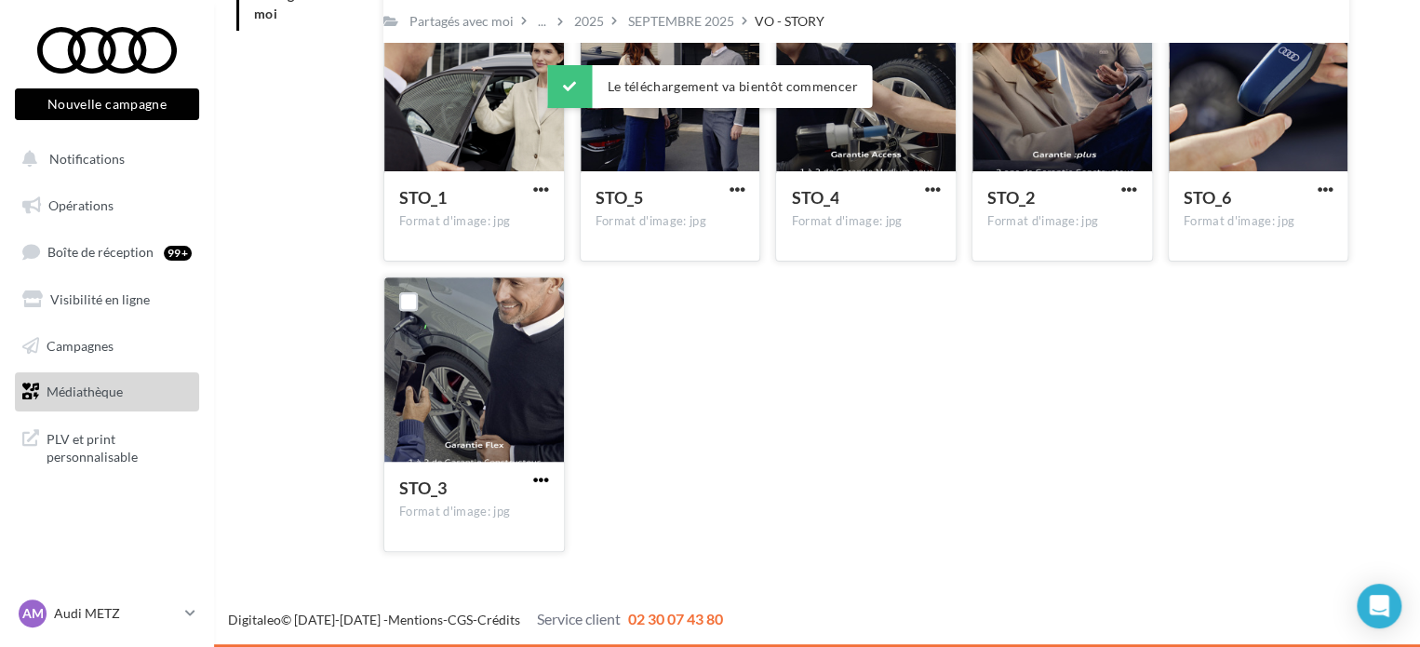
click at [537, 472] on span "button" at bounding box center [541, 480] width 16 height 16
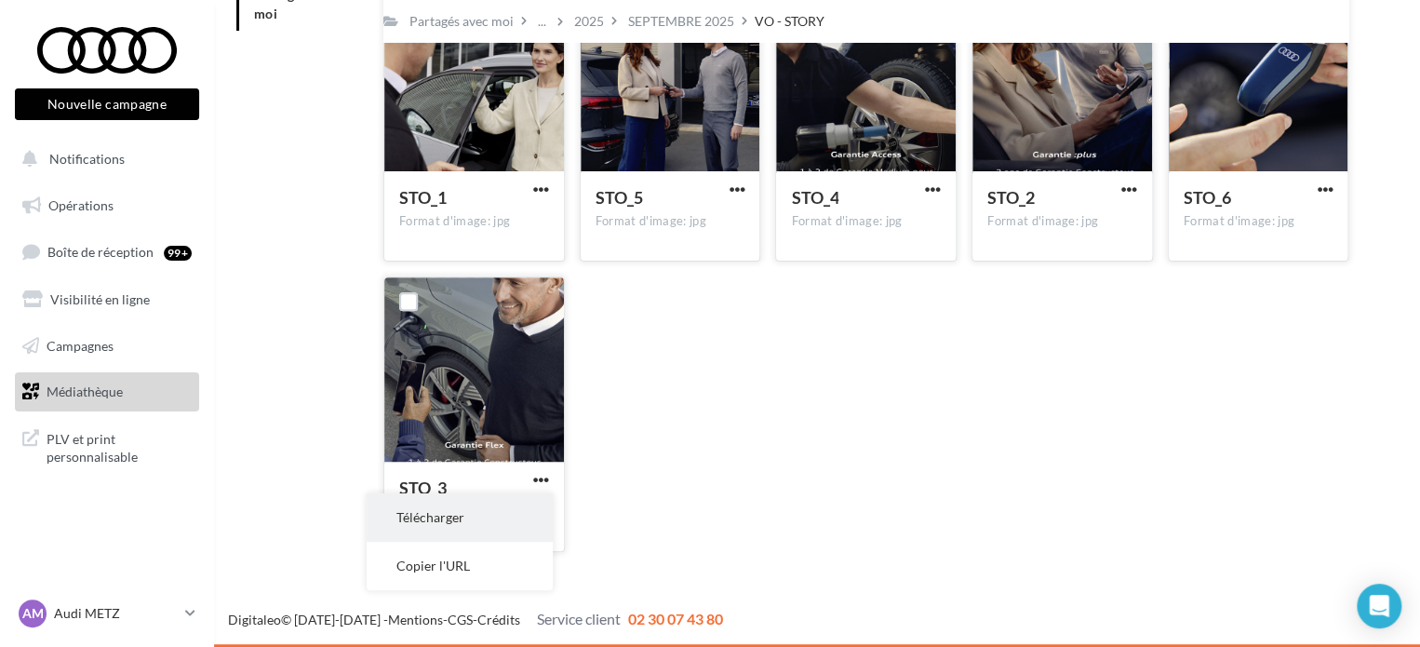
click at [504, 523] on button "Télécharger" at bounding box center [460, 517] width 186 height 48
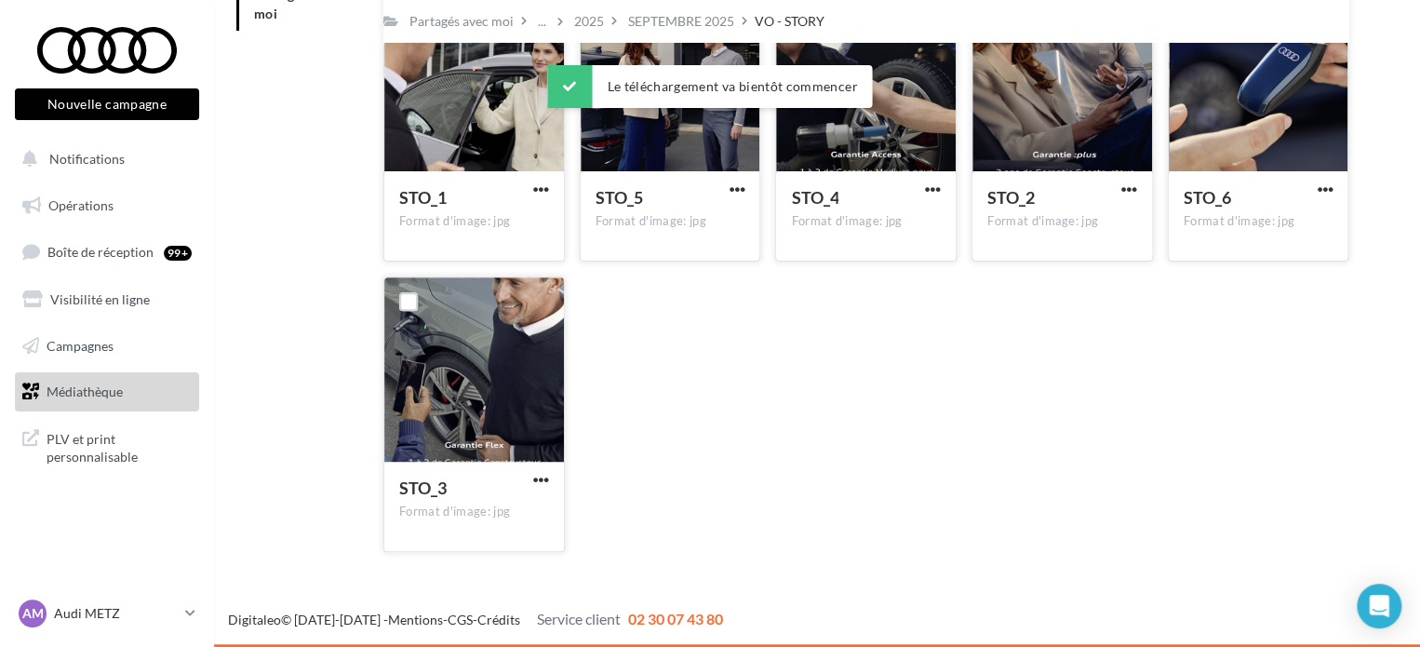
scroll to position [0, 0]
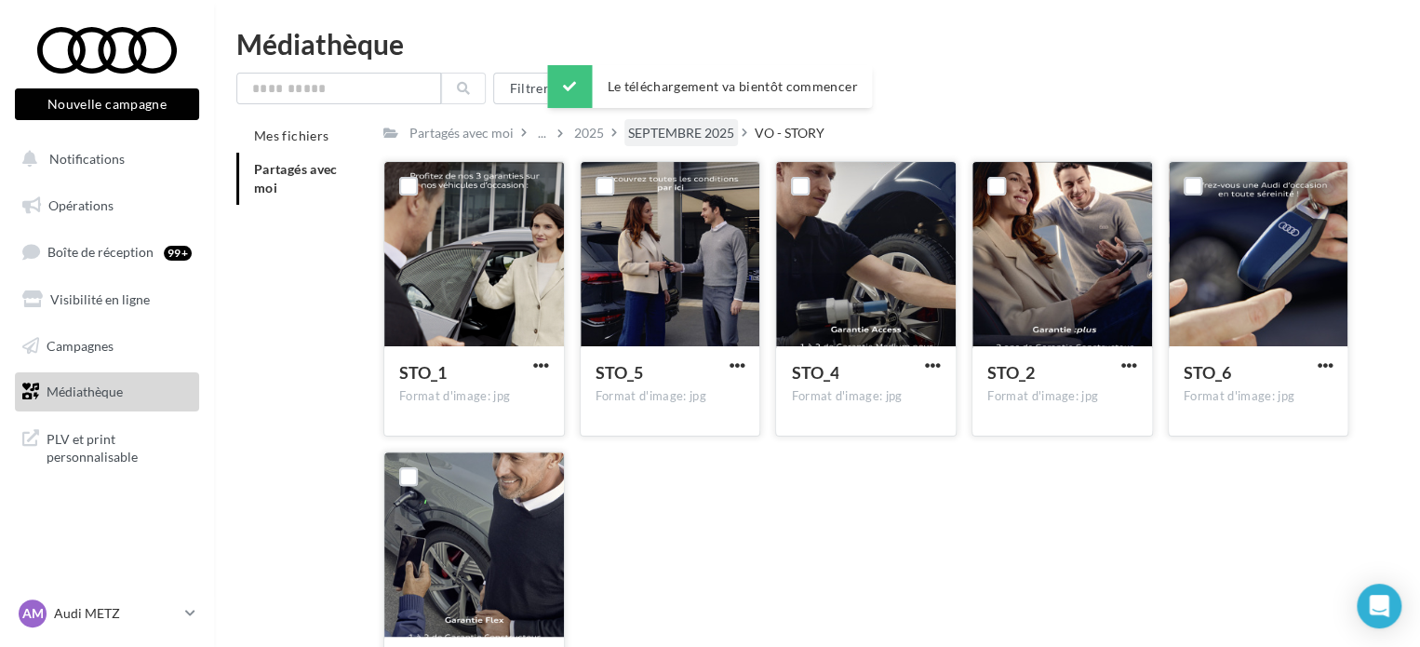
click at [659, 130] on div "SEPTEMBRE 2025" at bounding box center [681, 133] width 106 height 19
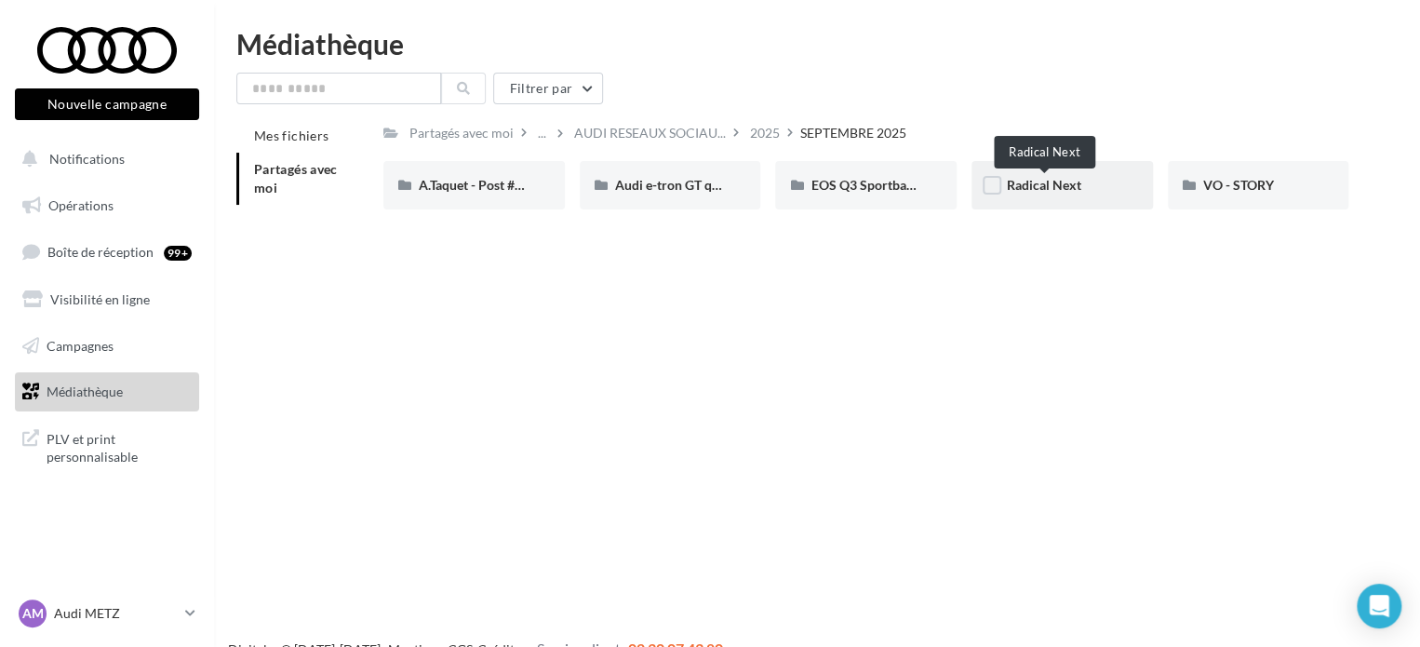
click at [1057, 189] on span "Radical Next" at bounding box center [1044, 185] width 74 height 16
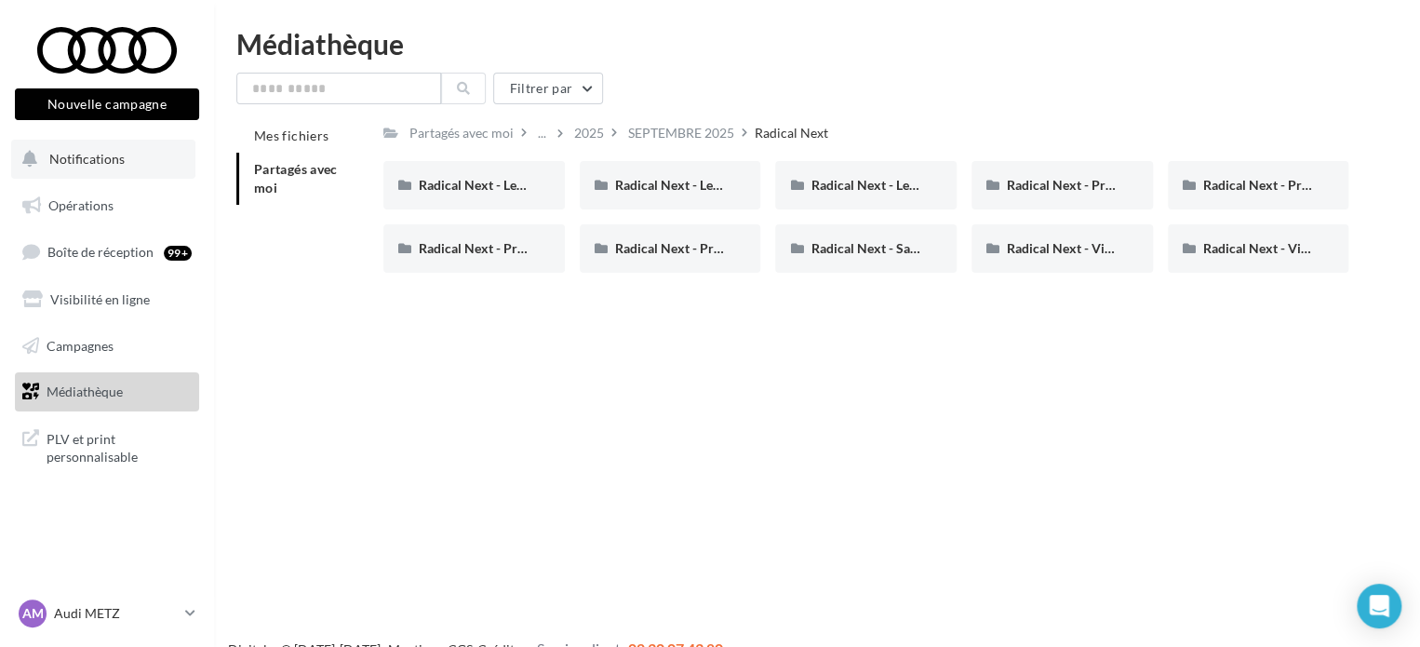
click at [100, 165] on span "Notifications" at bounding box center [86, 159] width 75 height 16
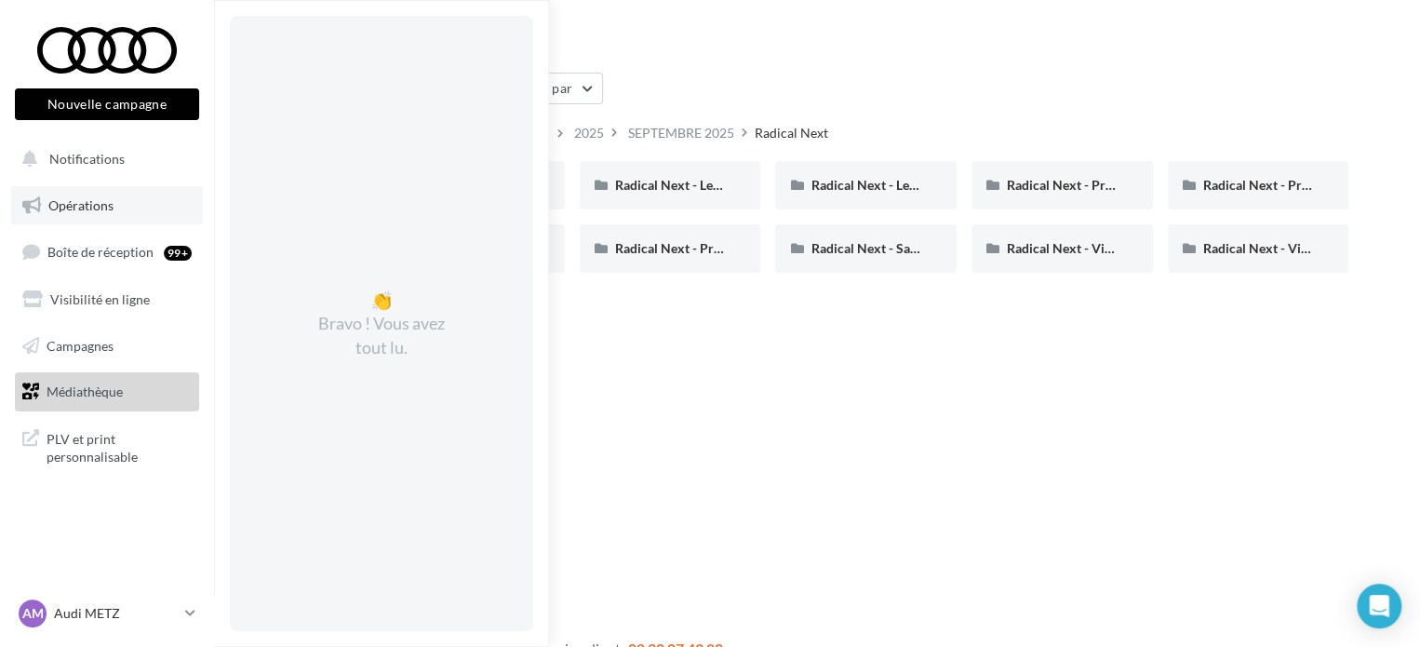
click at [74, 202] on span "Opérations" at bounding box center [80, 205] width 65 height 16
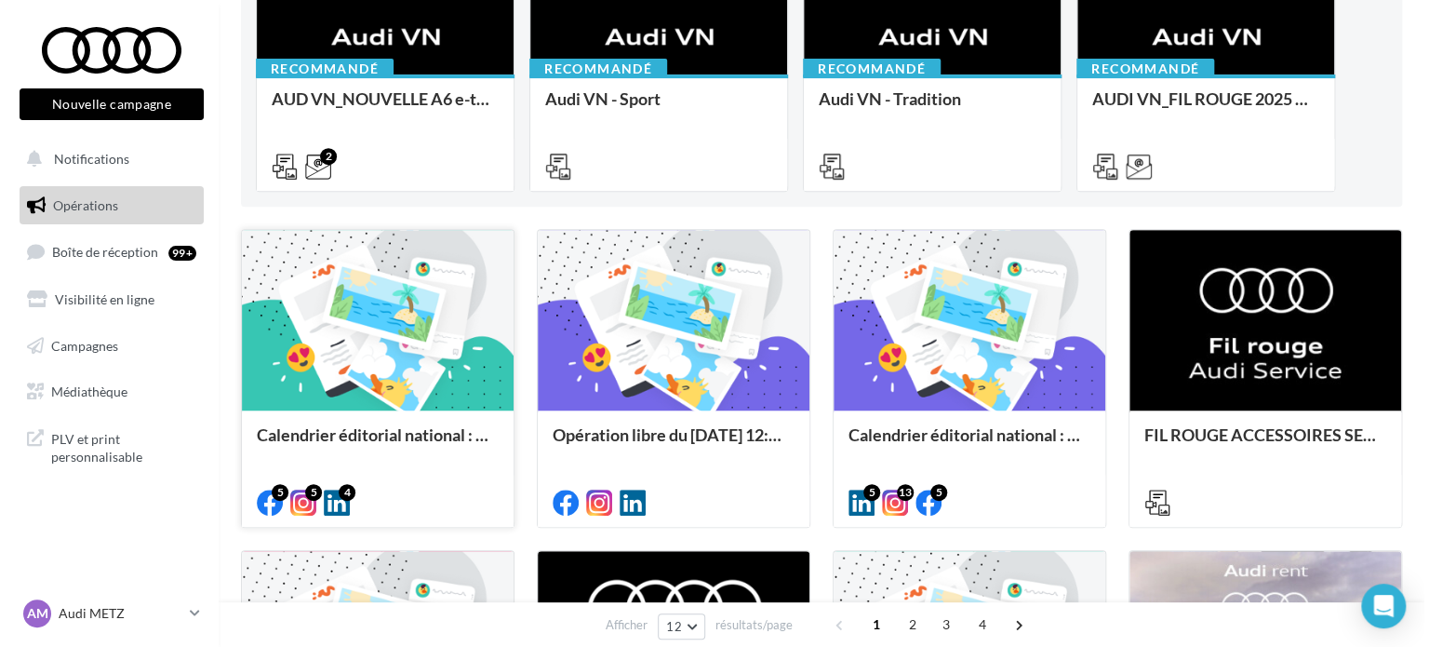
scroll to position [313, 0]
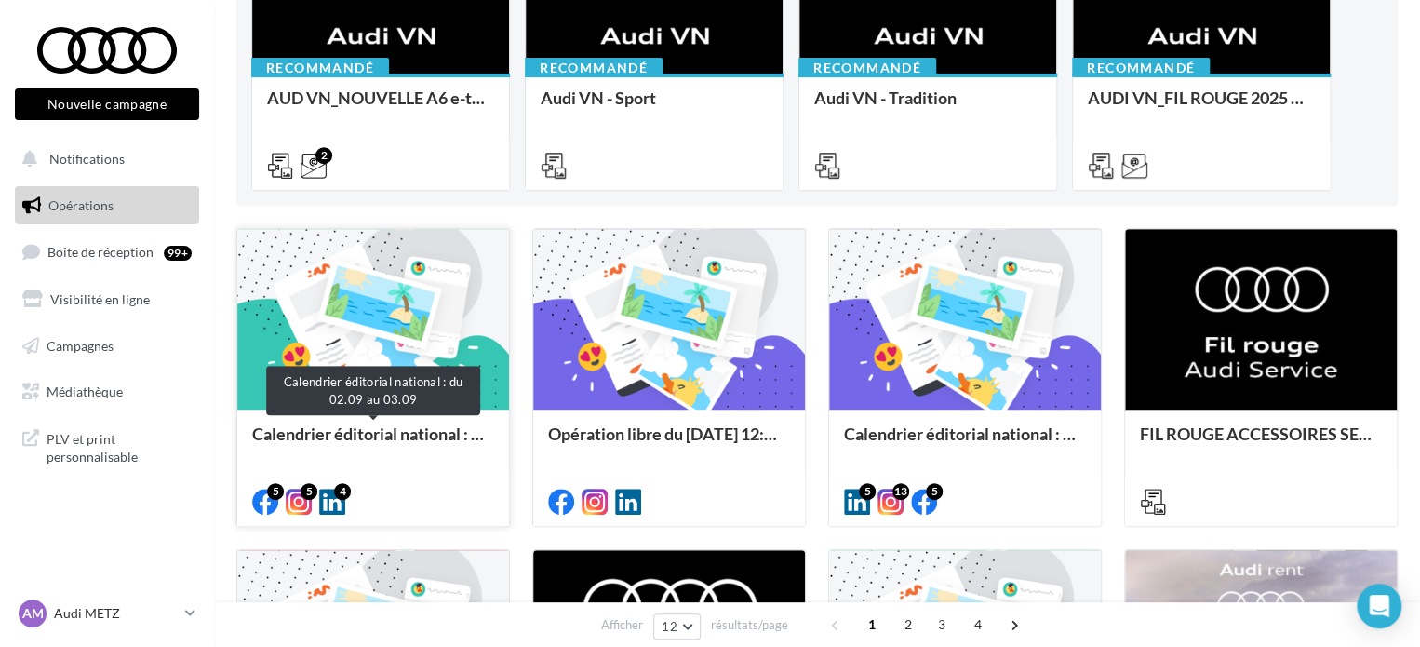
click at [343, 444] on div "Calendrier éditorial national : du 02.09 au 03.09" at bounding box center [373, 442] width 242 height 37
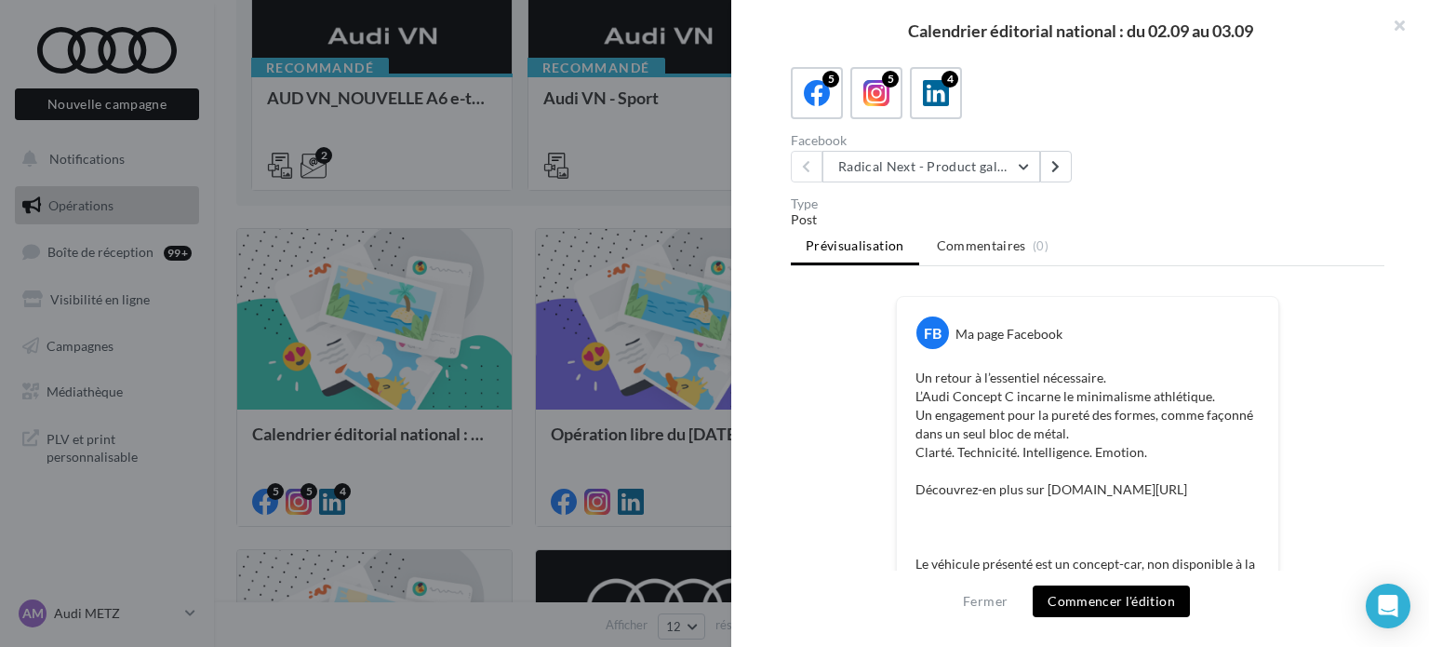
scroll to position [0, 0]
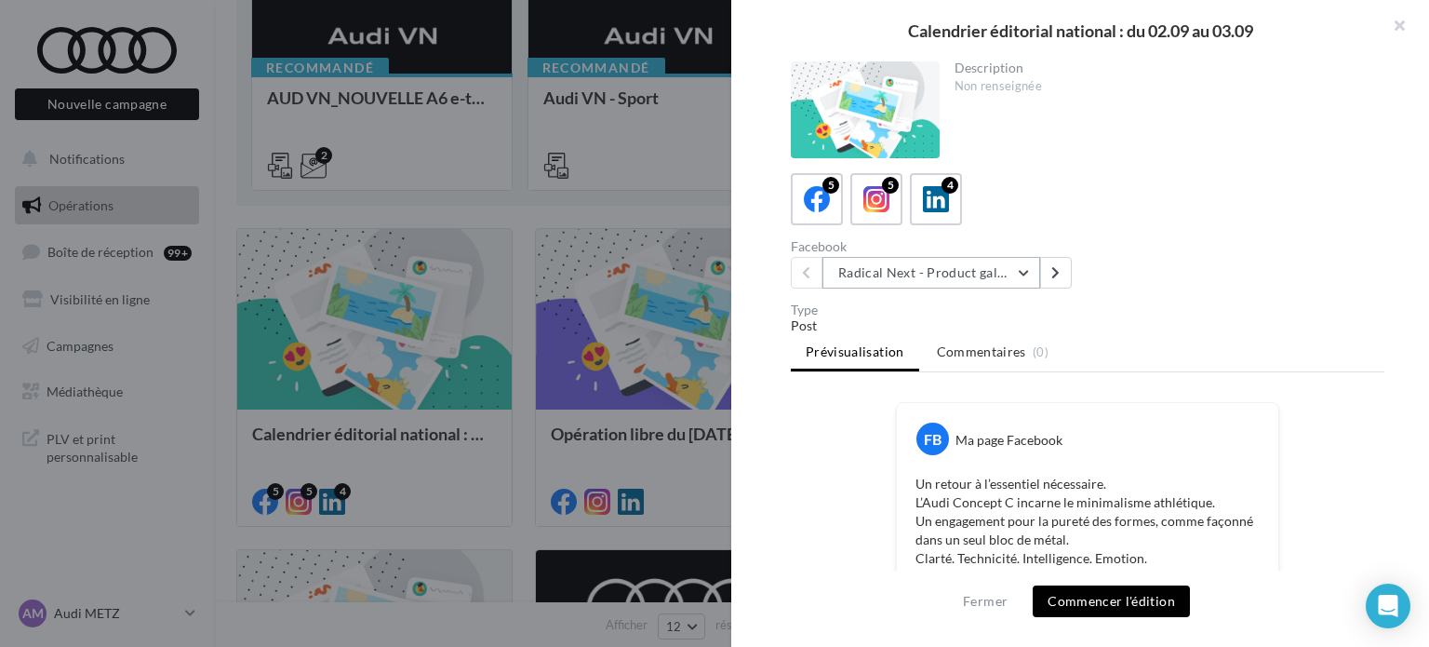
click at [929, 269] on button "Radical Next - Product gallery" at bounding box center [931, 273] width 218 height 32
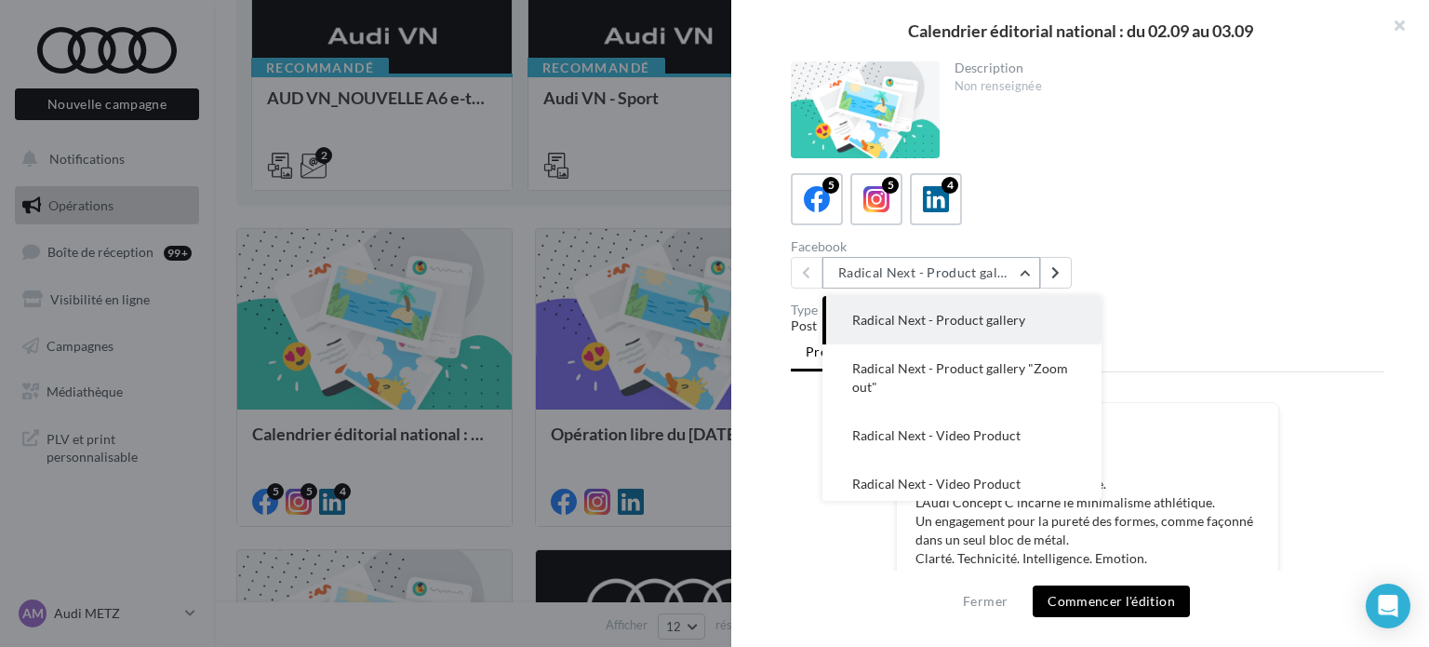
click at [986, 282] on button "Radical Next - Product gallery" at bounding box center [931, 273] width 218 height 32
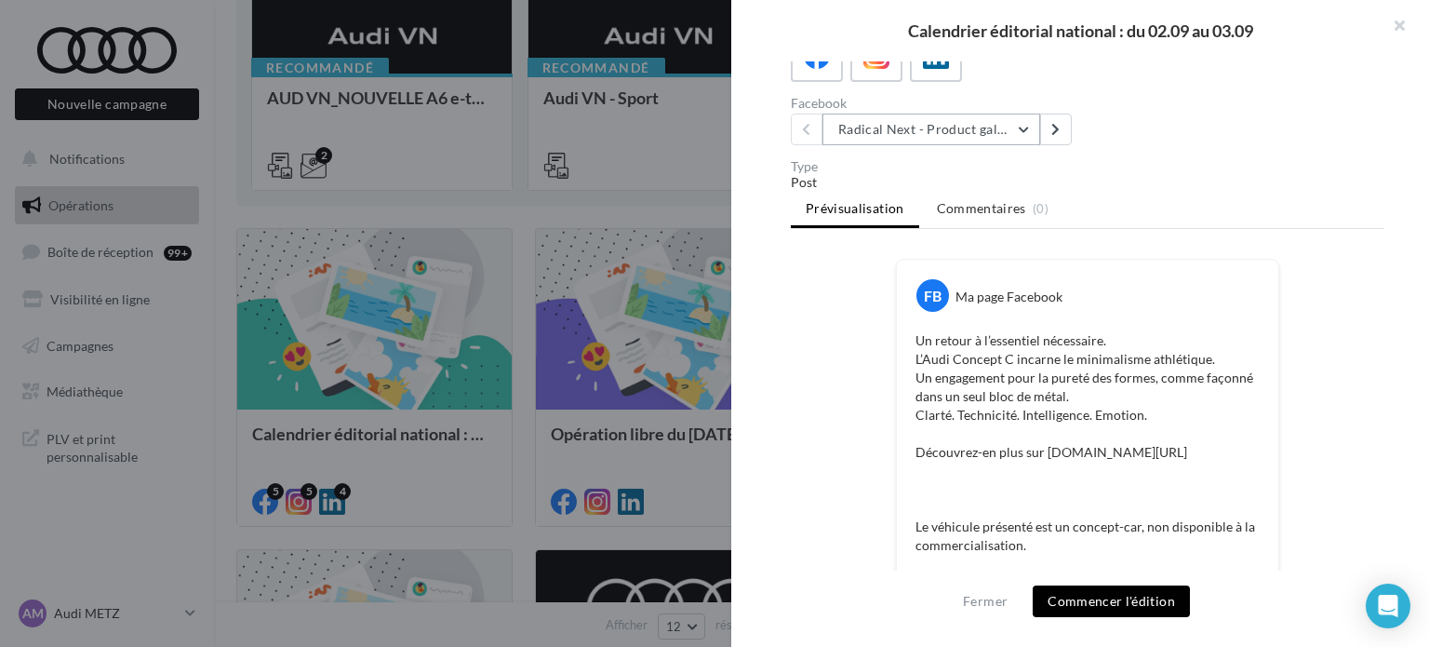
scroll to position [141, 0]
click at [931, 129] on button "Radical Next - Product gallery" at bounding box center [931, 131] width 218 height 32
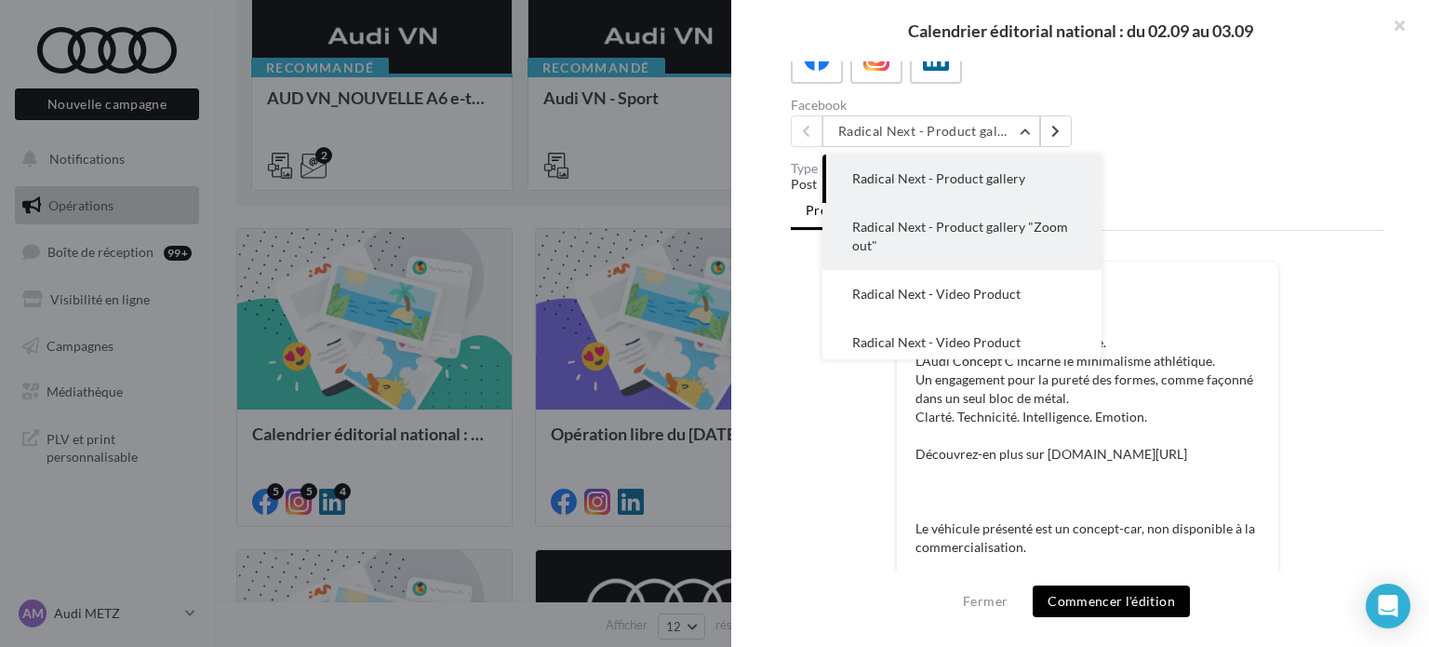
click at [916, 226] on span "Radical Next - Product gallery "Zoom out"" at bounding box center [960, 236] width 216 height 34
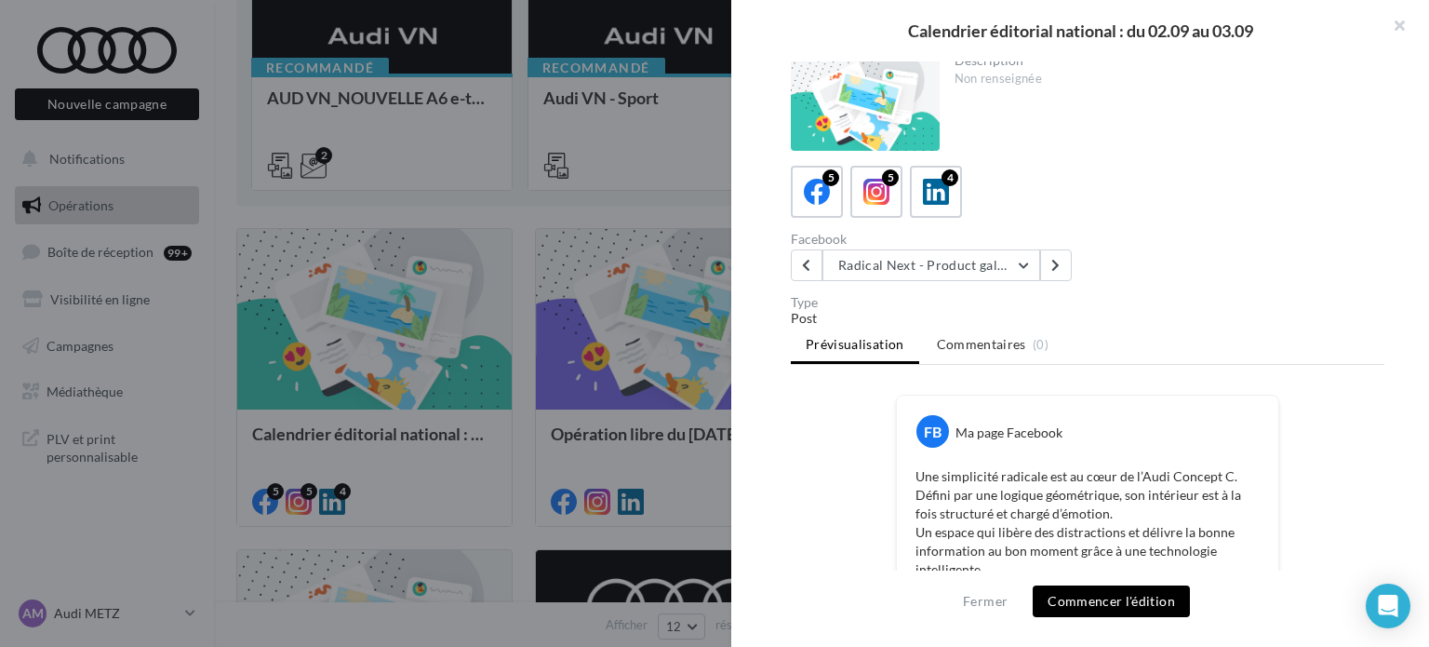
scroll to position [7, 0]
click at [906, 265] on button "Radical Next - Product gallery "Zoom out"" at bounding box center [931, 265] width 218 height 32
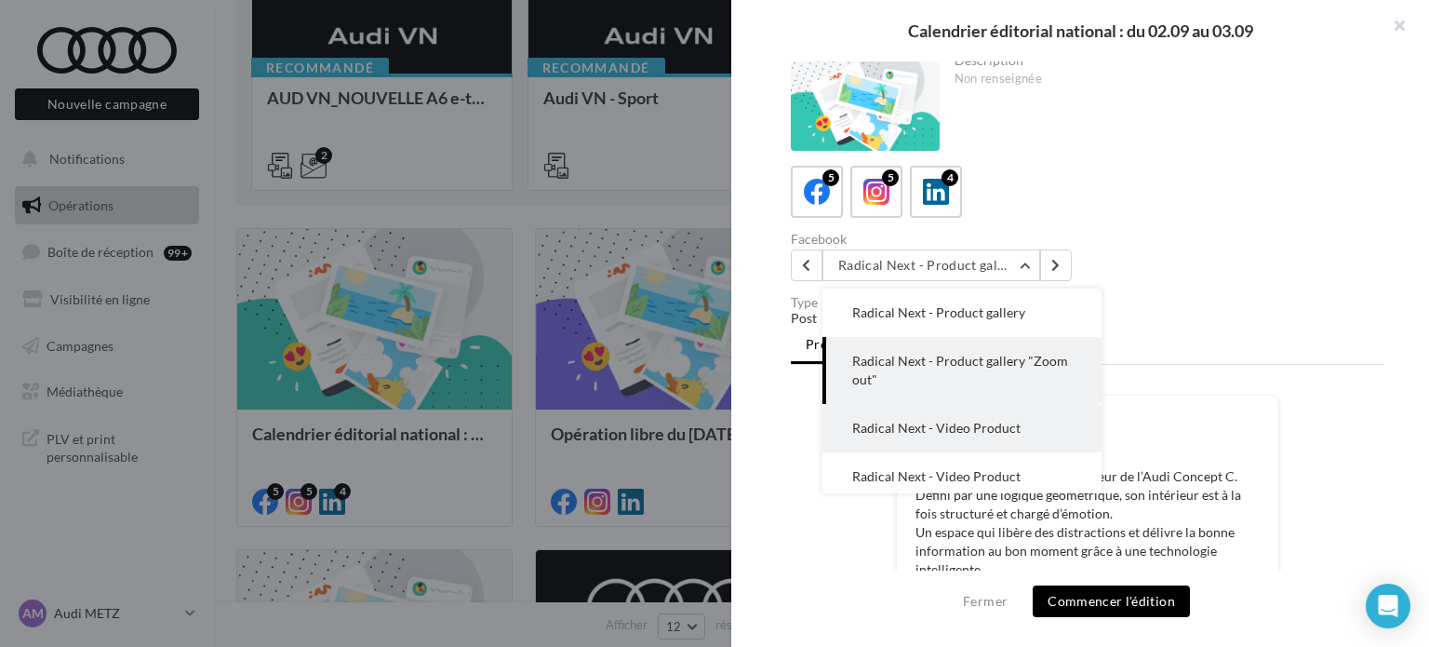
click at [906, 435] on span "Radical Next - Video Product" at bounding box center [936, 428] width 168 height 16
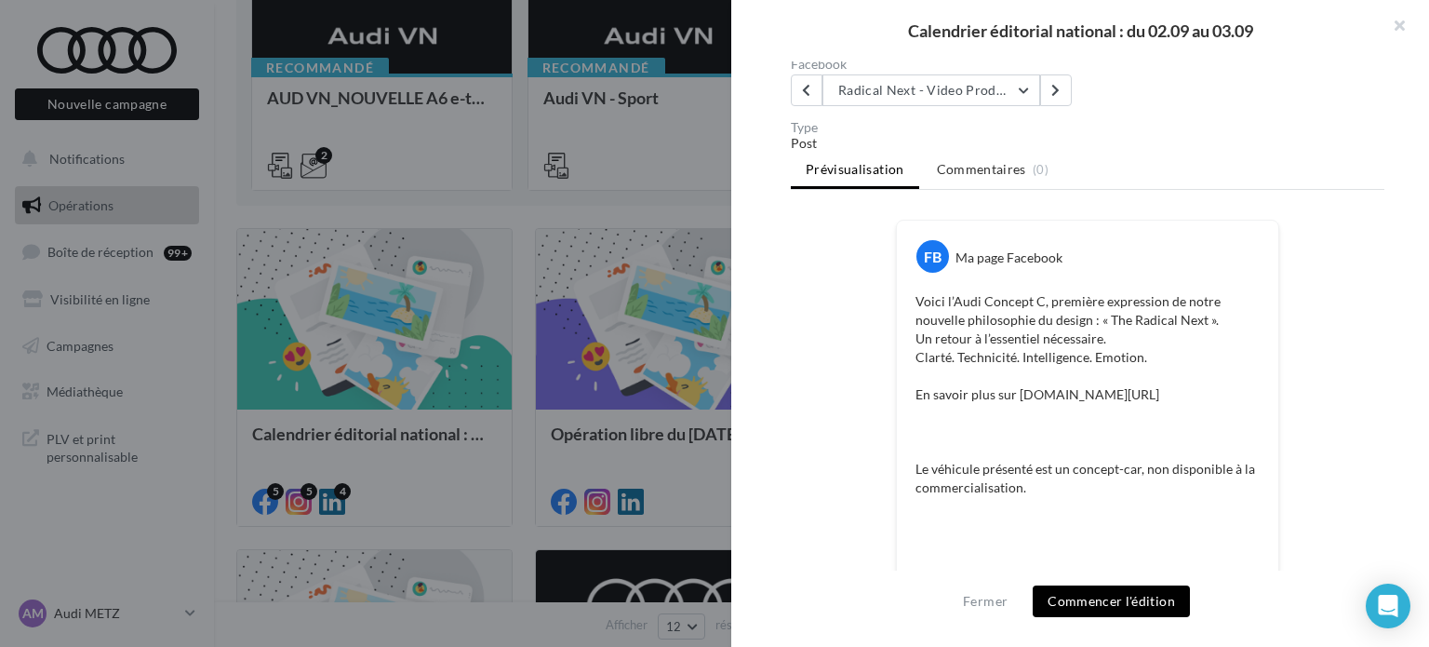
scroll to position [0, 0]
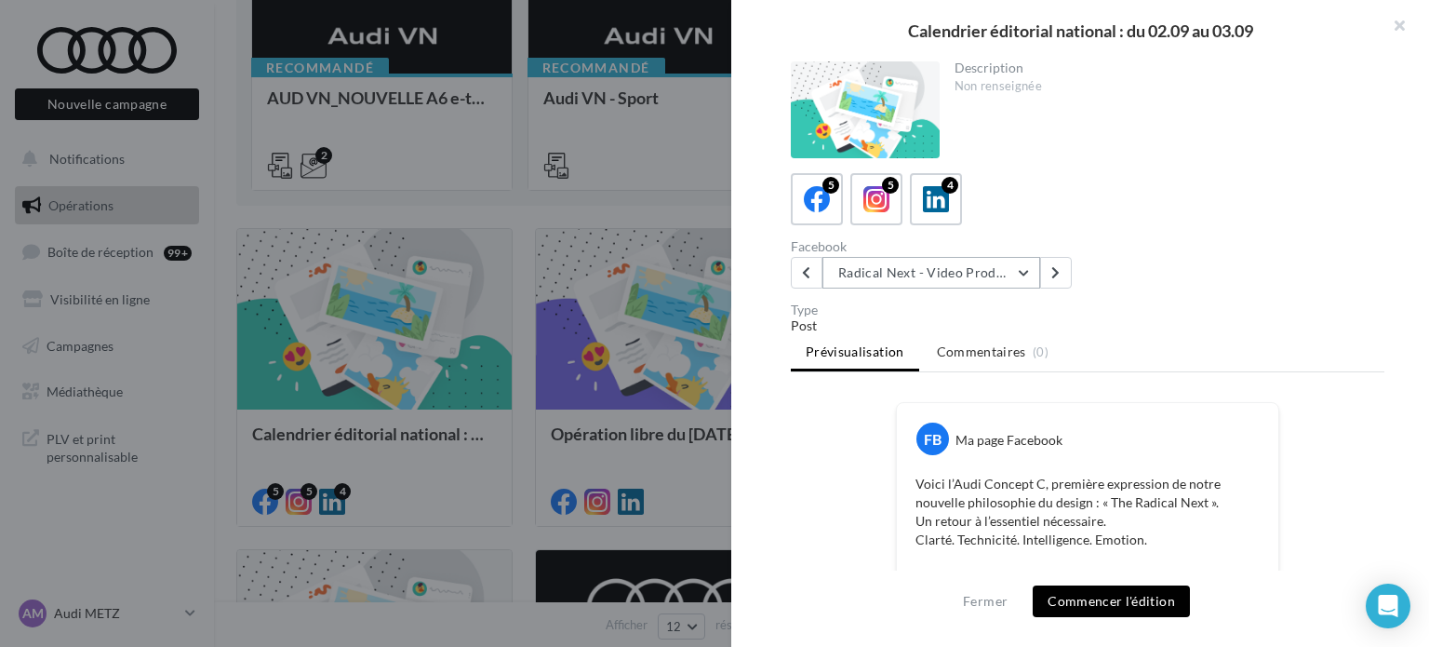
click at [886, 283] on button "Radical Next - Video Product" at bounding box center [931, 273] width 218 height 32
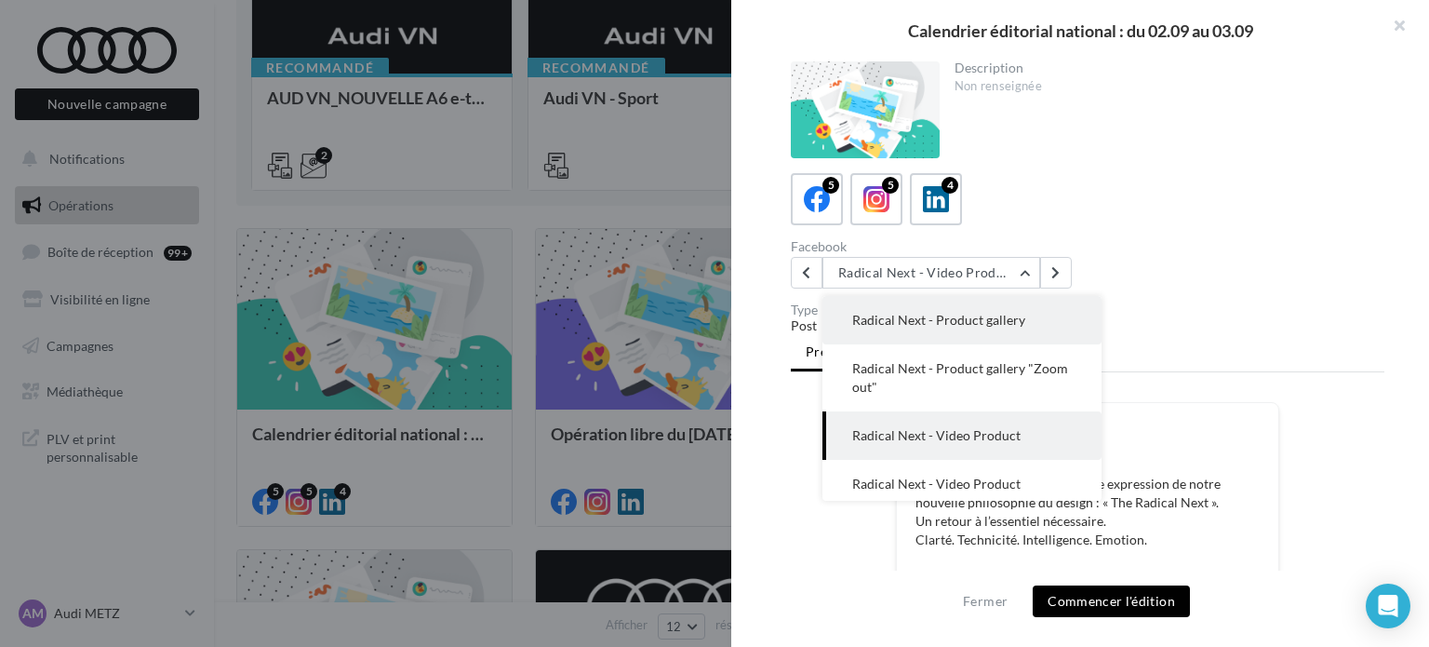
click at [912, 323] on span "Radical Next - Product gallery" at bounding box center [938, 320] width 173 height 16
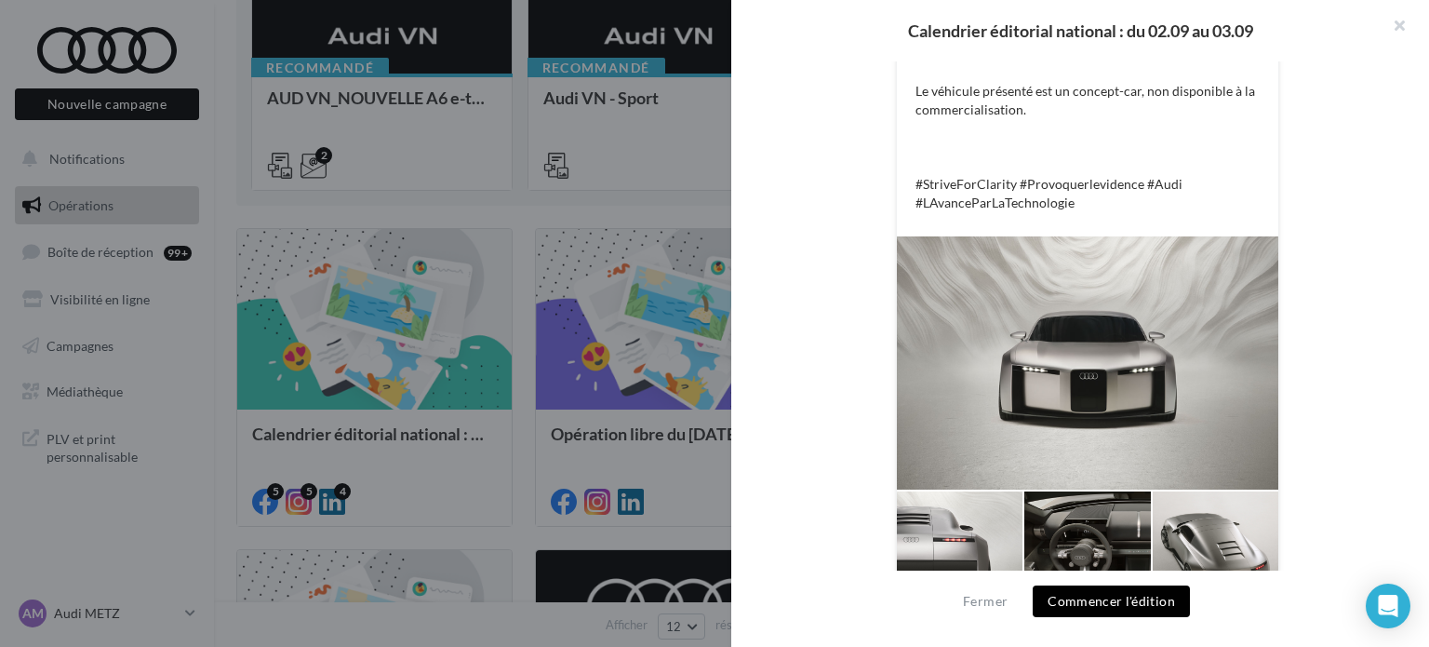
scroll to position [588, 0]
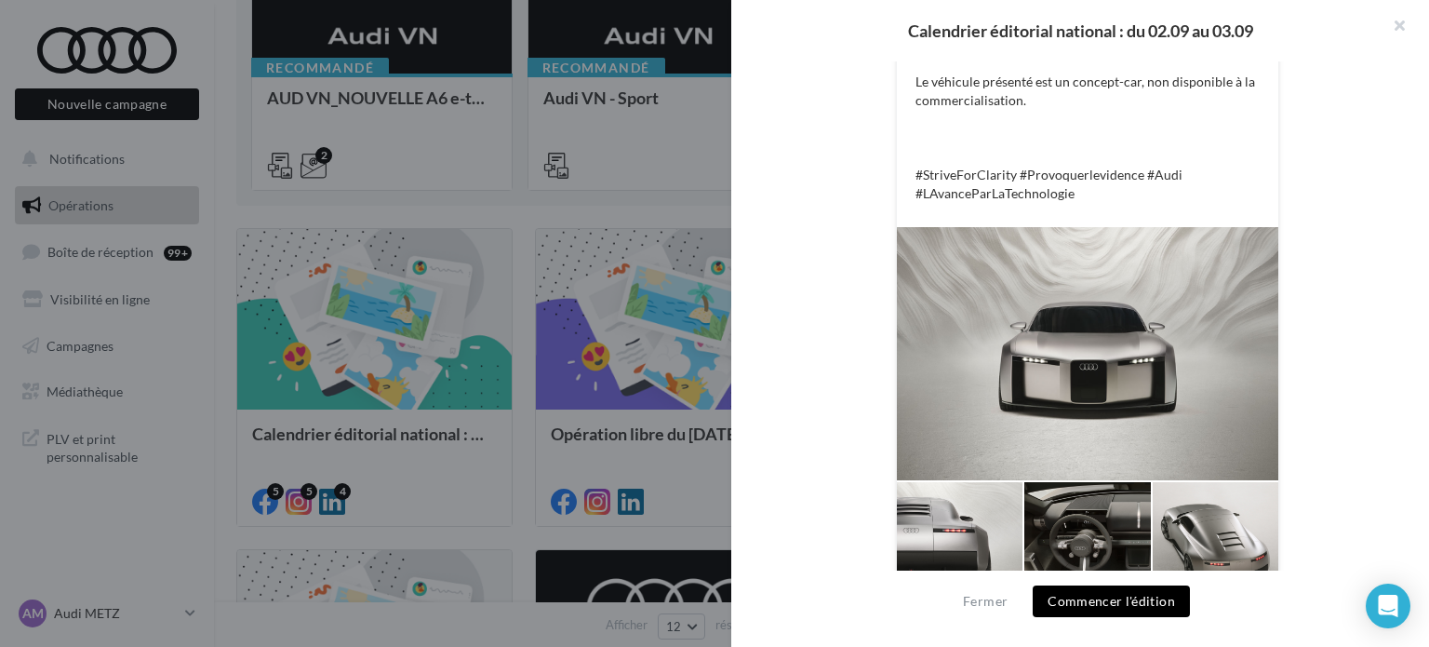
click at [1084, 602] on button "Commencer l'édition" at bounding box center [1111, 601] width 157 height 32
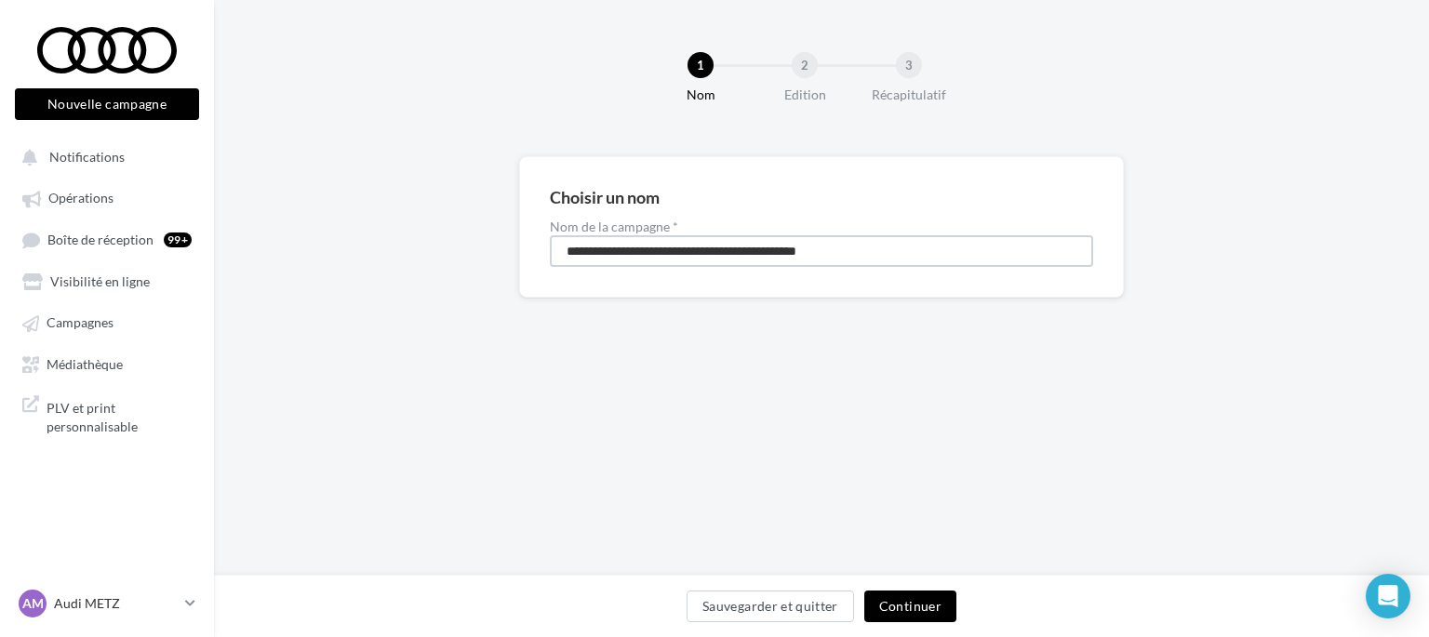
click at [581, 238] on input "**********" at bounding box center [821, 251] width 543 height 32
click at [567, 245] on input "*******" at bounding box center [821, 251] width 543 height 32
click at [687, 248] on input "**********" at bounding box center [821, 251] width 543 height 32
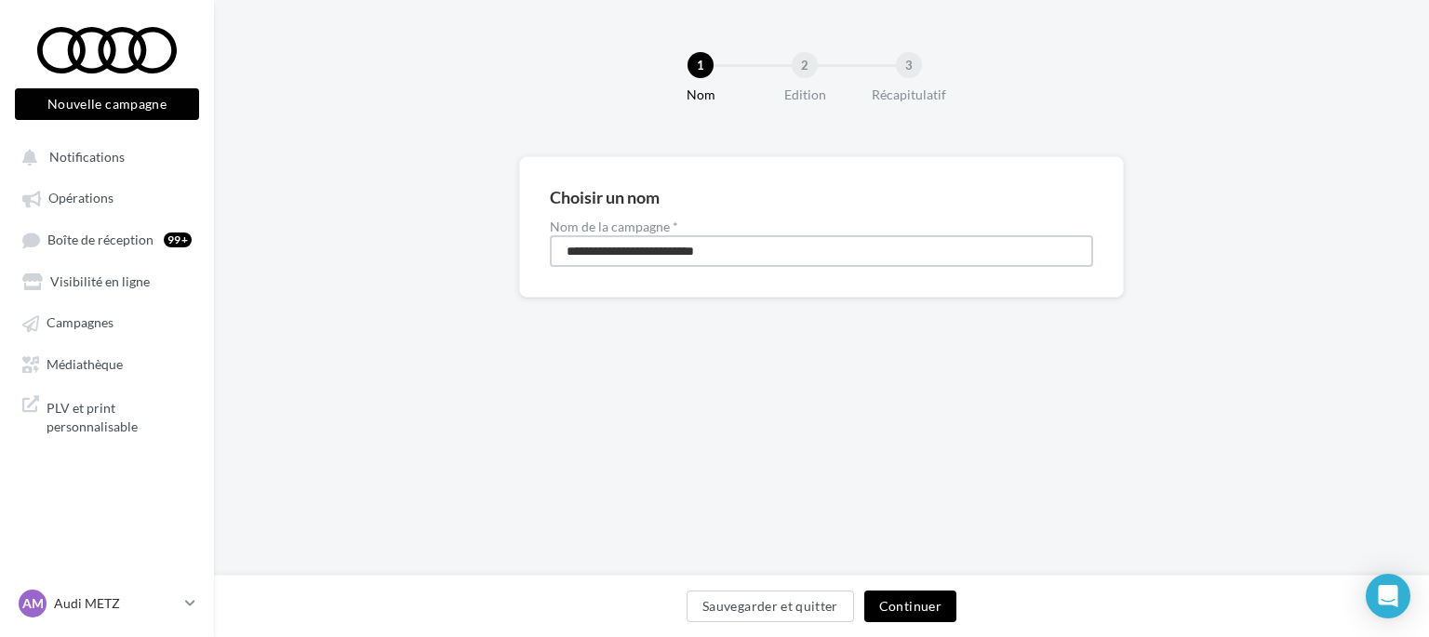
type input "**********"
click at [905, 608] on button "Continuer" at bounding box center [910, 607] width 92 height 32
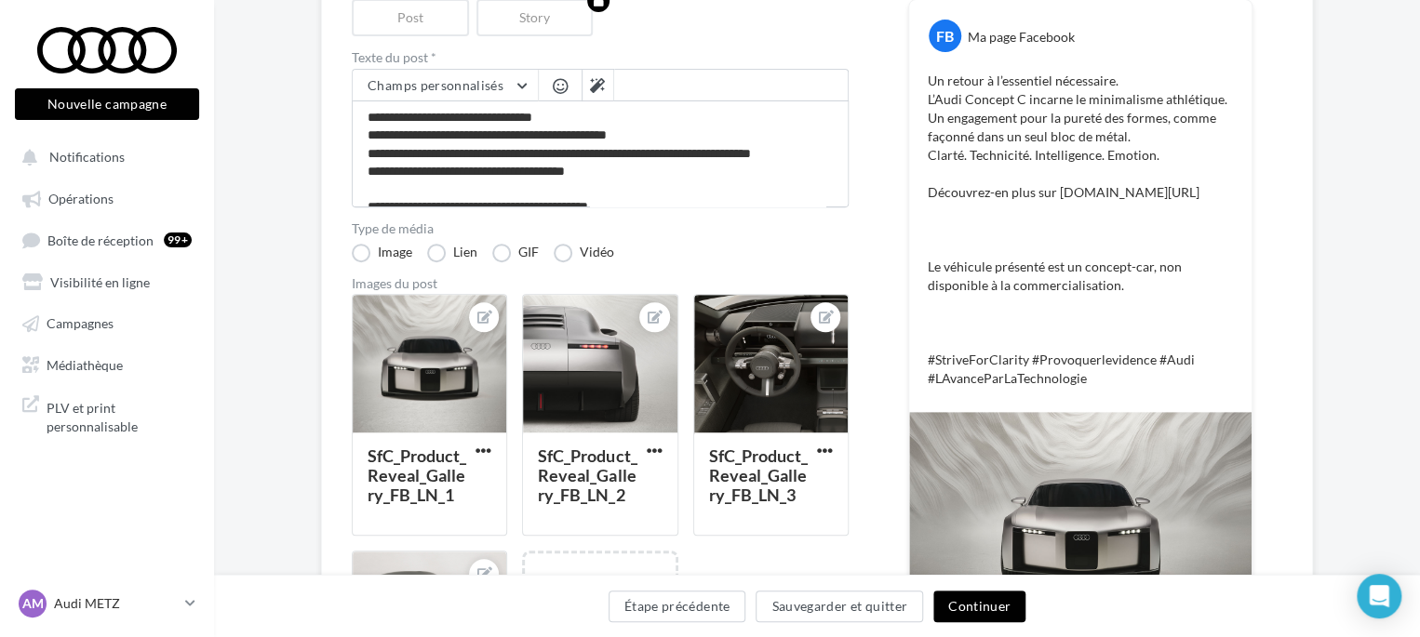
scroll to position [234, 0]
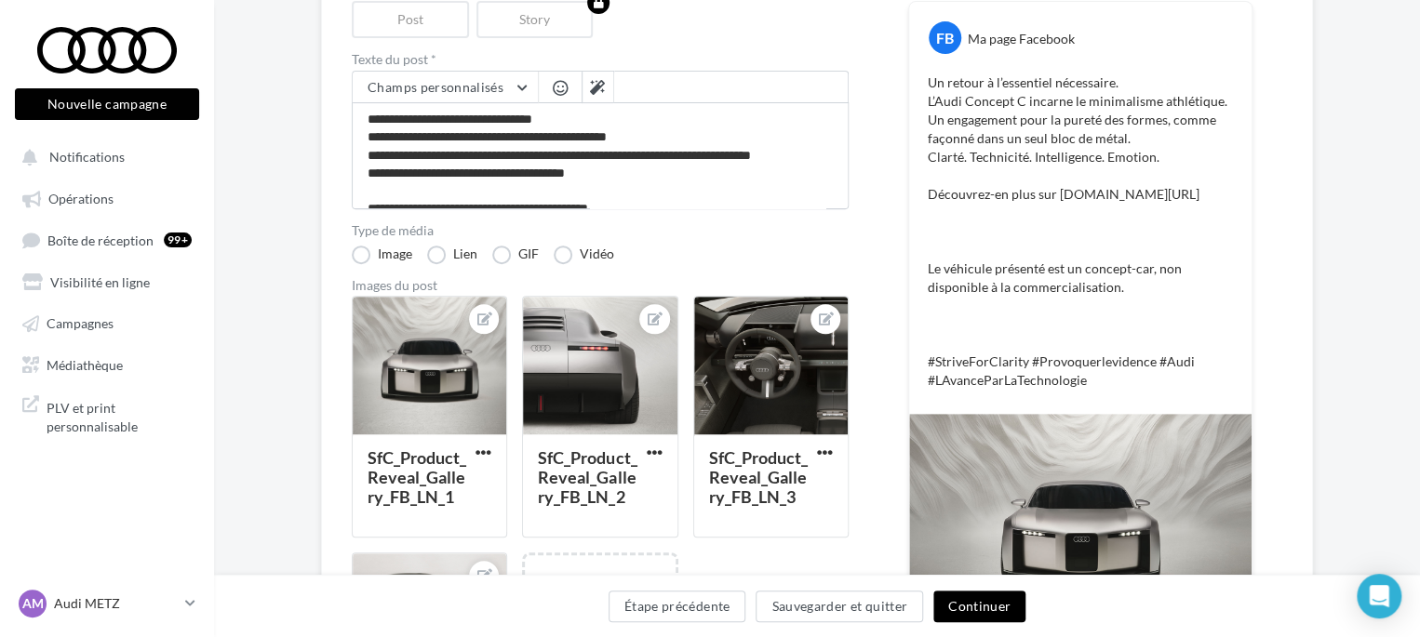
click at [974, 607] on button "Continuer" at bounding box center [979, 607] width 92 height 32
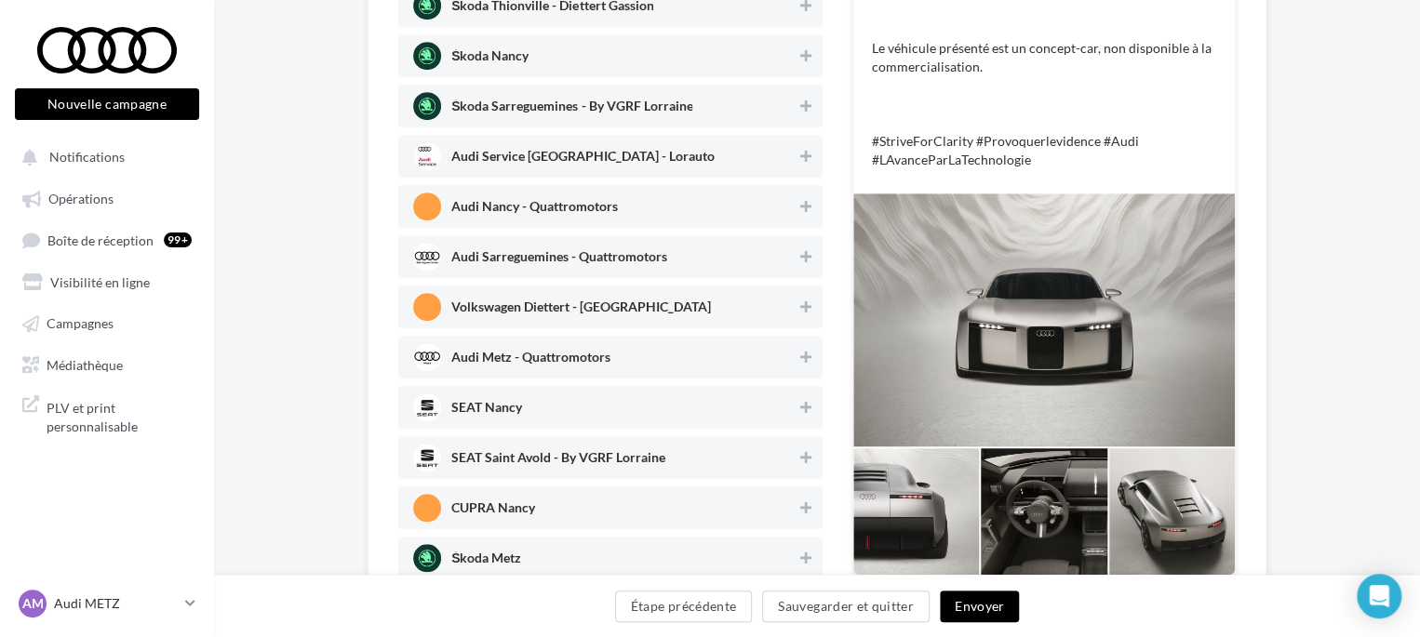
scroll to position [469, 0]
click at [624, 357] on span "Audi Metz - Quattromotors" at bounding box center [604, 356] width 383 height 28
click at [705, 262] on span "Audi Sarreguemines - Quattromotors" at bounding box center [604, 256] width 383 height 28
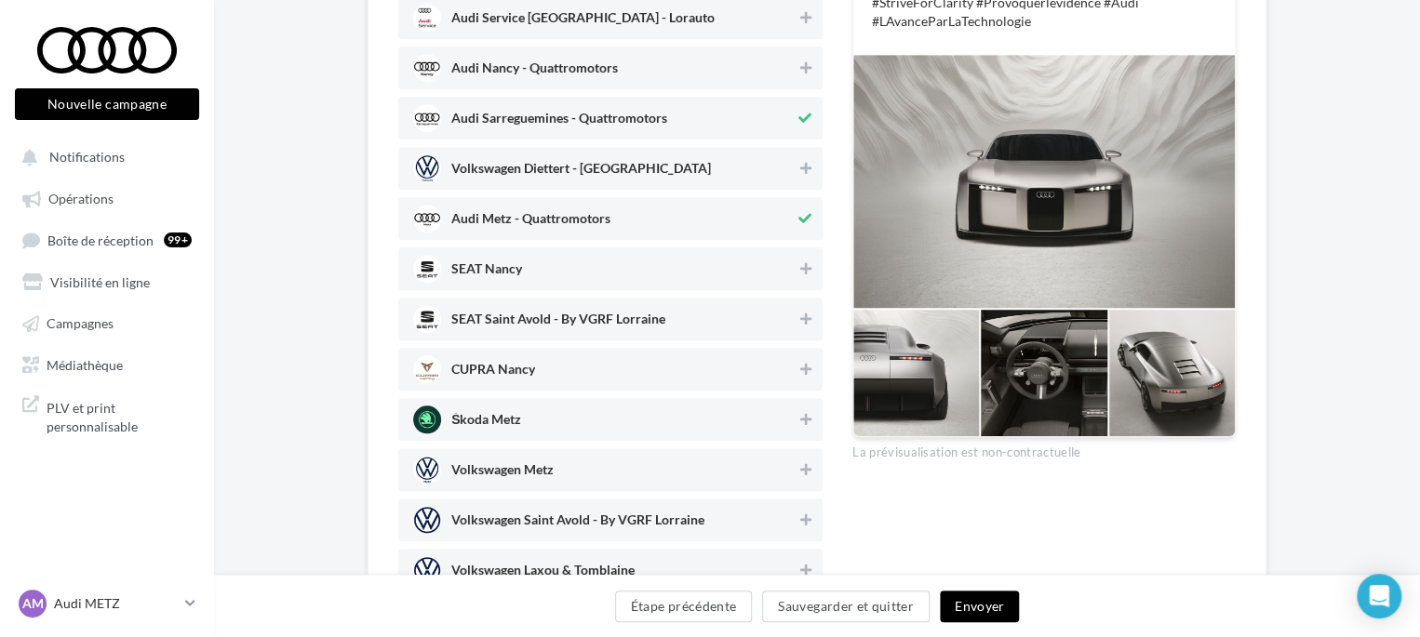
scroll to position [617, 0]
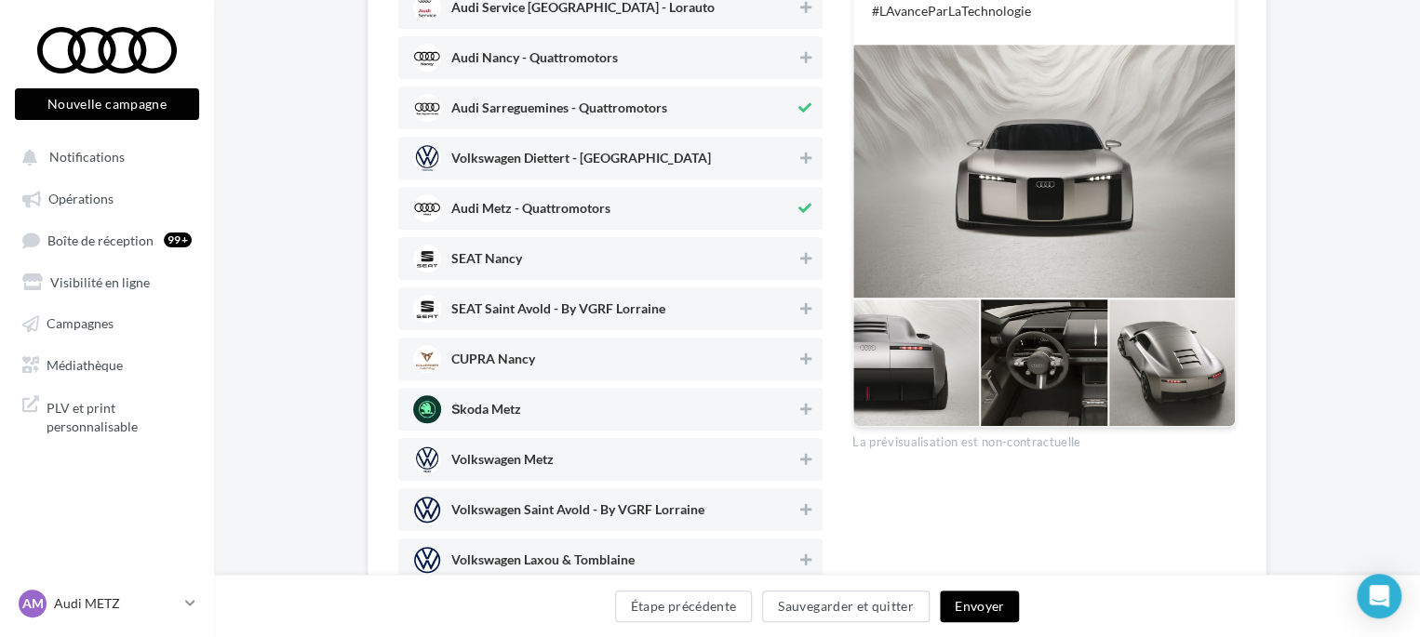
click at [729, 75] on div "Audi Nancy - Quattromotors" at bounding box center [610, 57] width 424 height 43
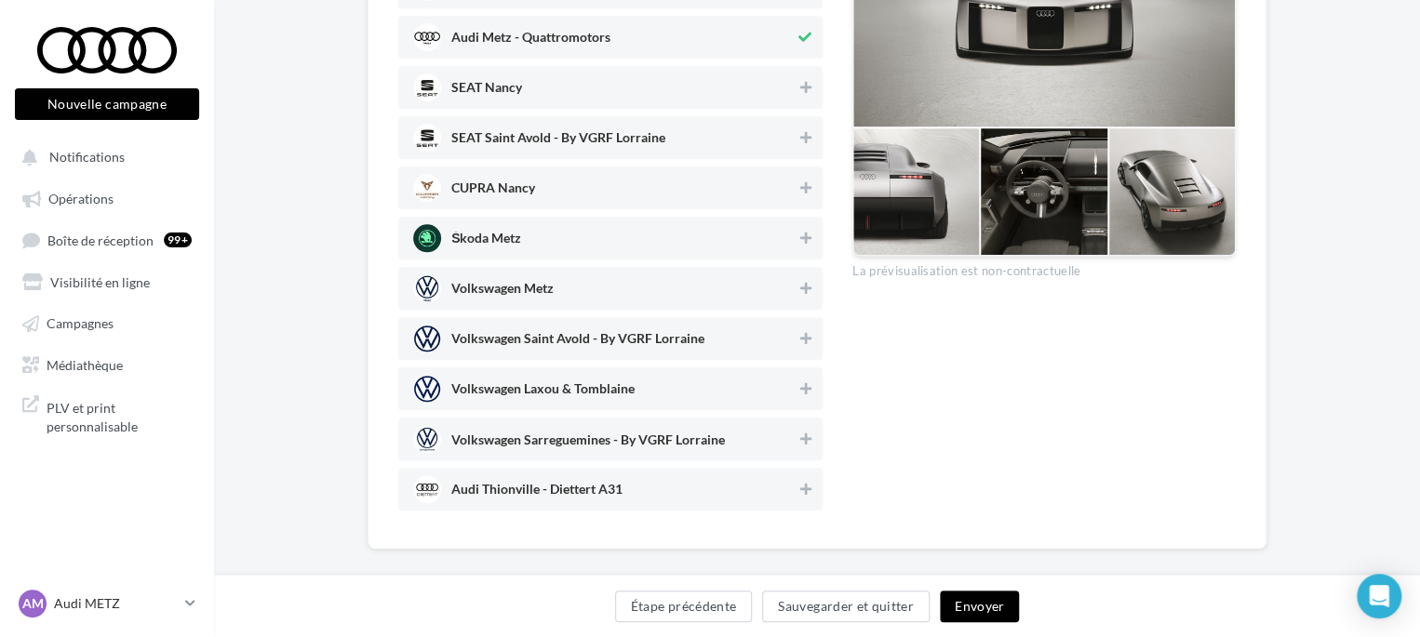
scroll to position [789, 0]
click at [663, 492] on span "Audi Thionville - Diettert A31" at bounding box center [604, 489] width 383 height 28
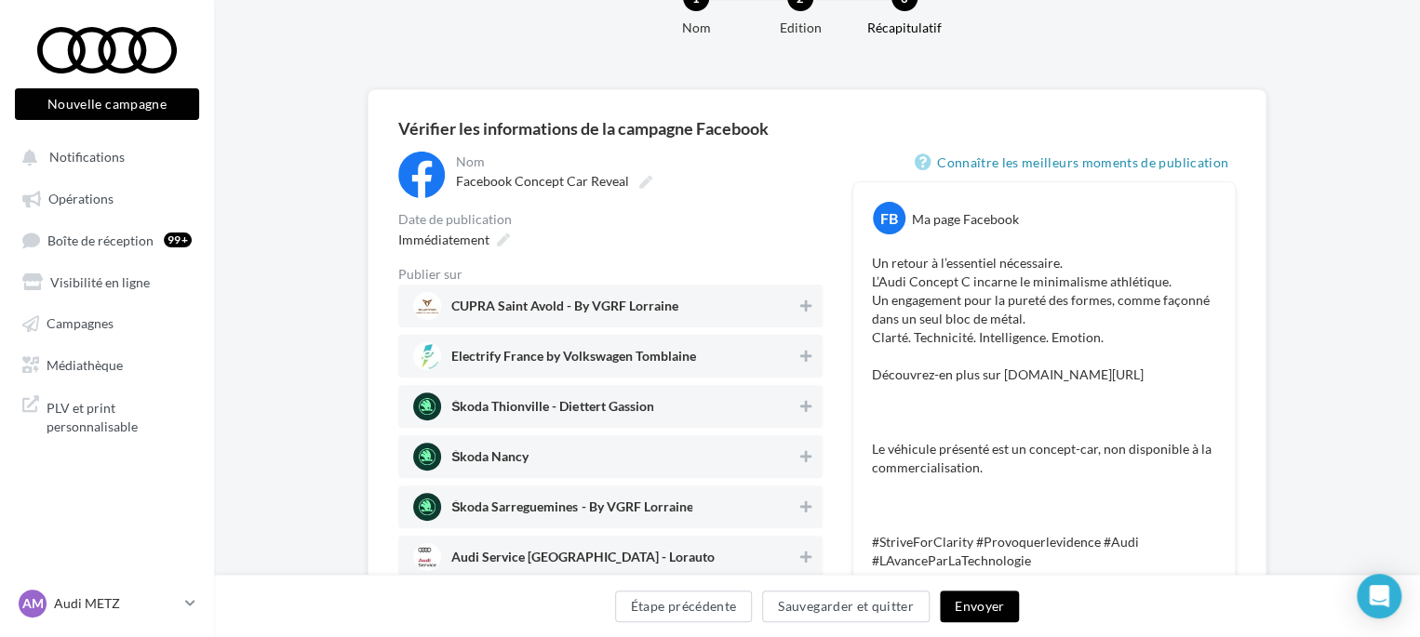
scroll to position [0, 0]
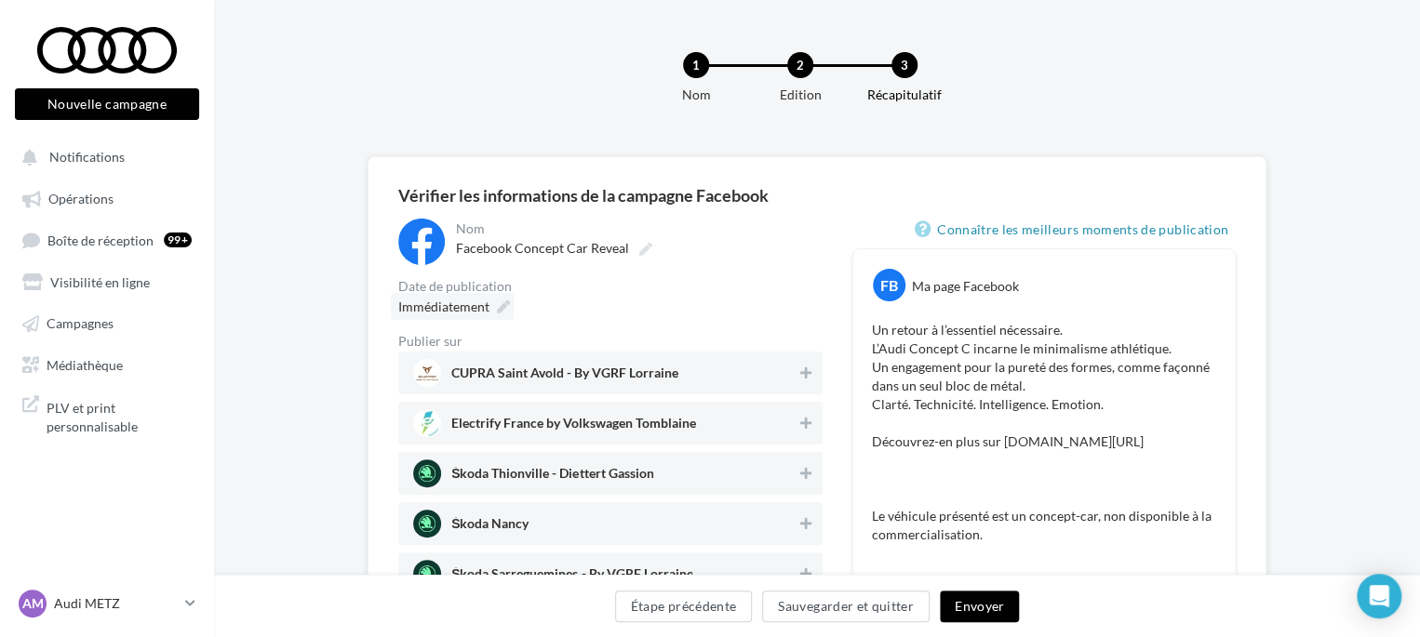
click at [504, 312] on icon at bounding box center [503, 307] width 13 height 13
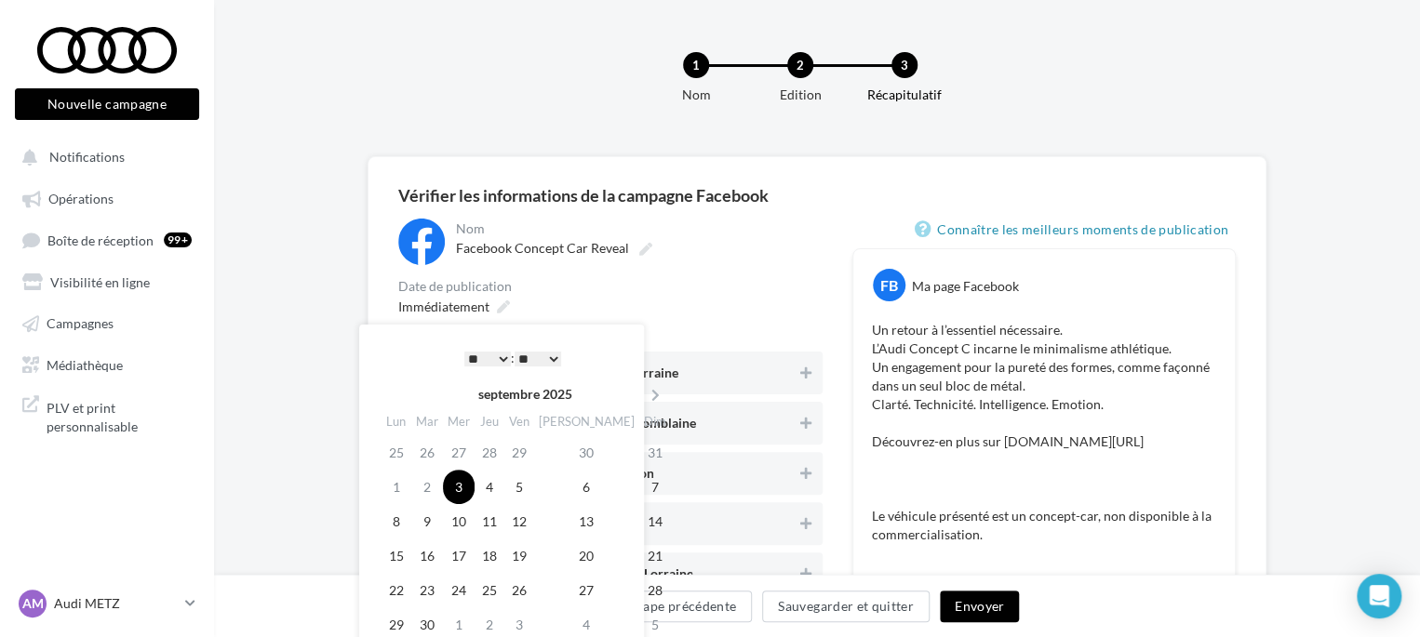
click at [491, 368] on div "* * * * * * * * * * ** ** ** ** ** ** ** ** ** ** ** ** ** ** : ** ** ** ** ** …" at bounding box center [513, 358] width 188 height 28
click at [498, 358] on select "* * * * * * * * * * ** ** ** ** ** ** ** ** ** ** ** ** ** **" at bounding box center [487, 359] width 47 height 15
click at [614, 303] on div "Immédiatement" at bounding box center [610, 306] width 424 height 27
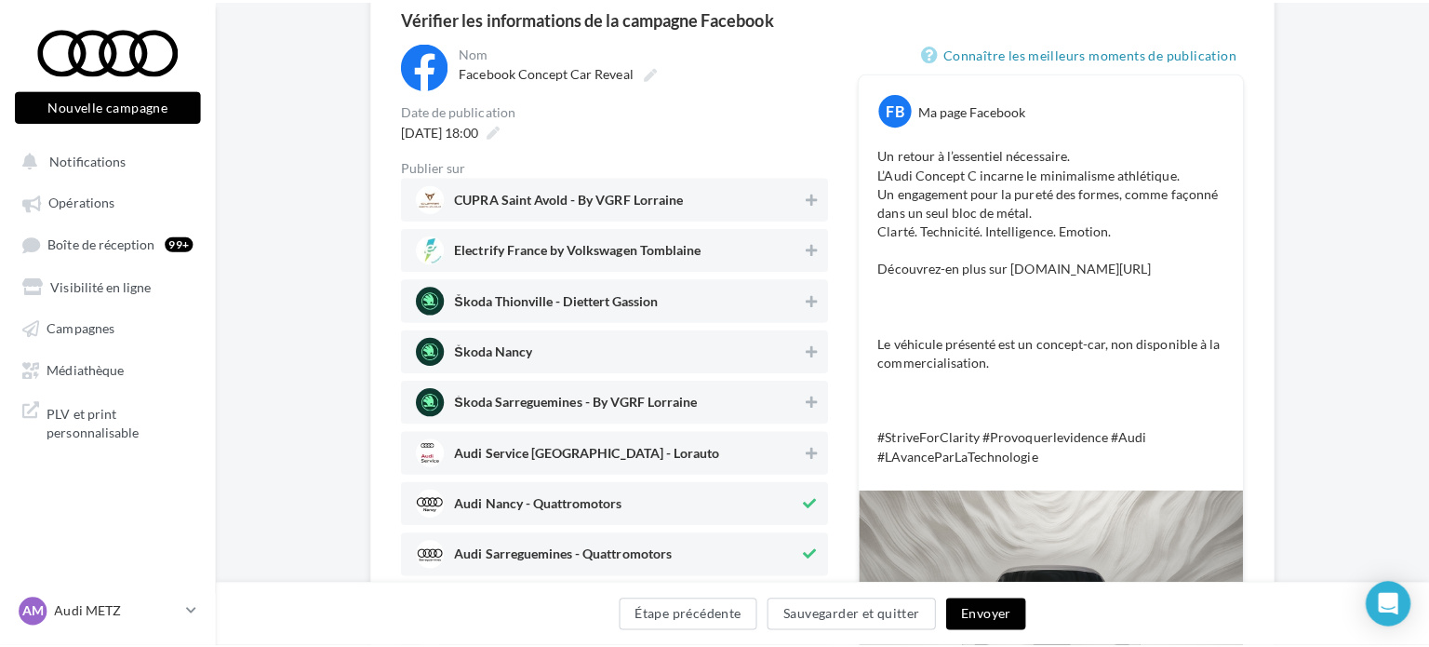
scroll to position [182, 0]
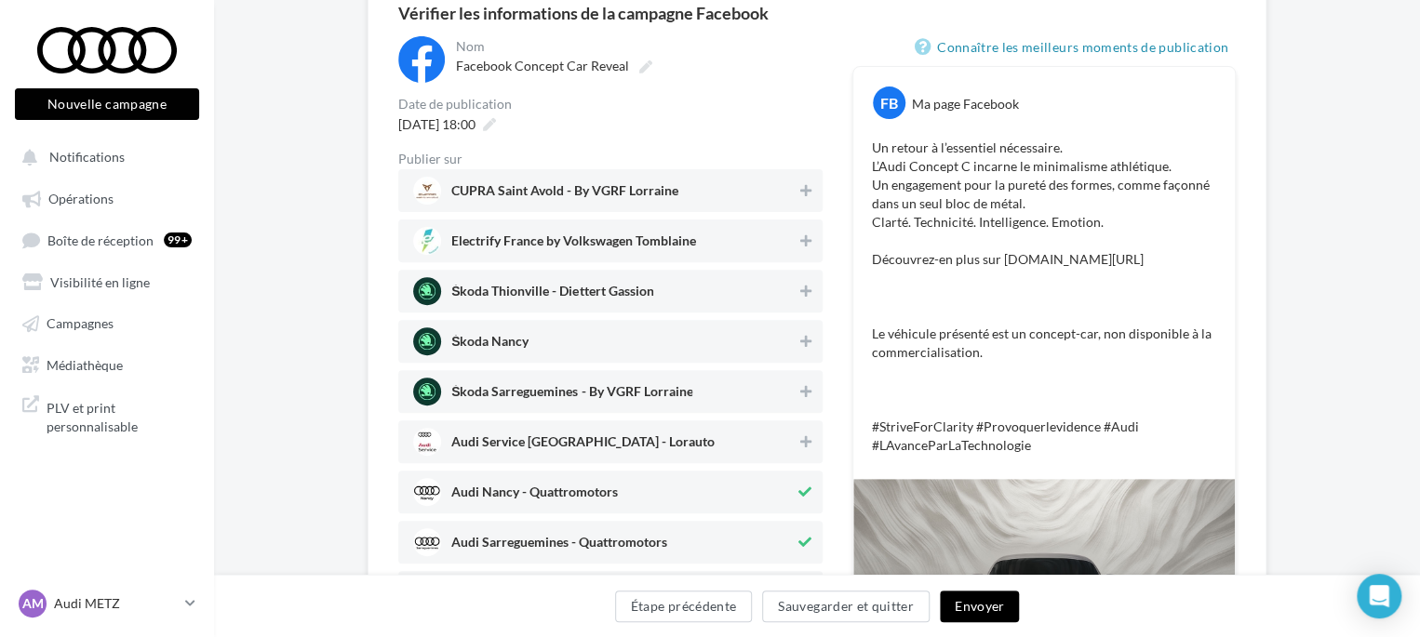
click at [983, 611] on button "Envoyer" at bounding box center [979, 607] width 79 height 32
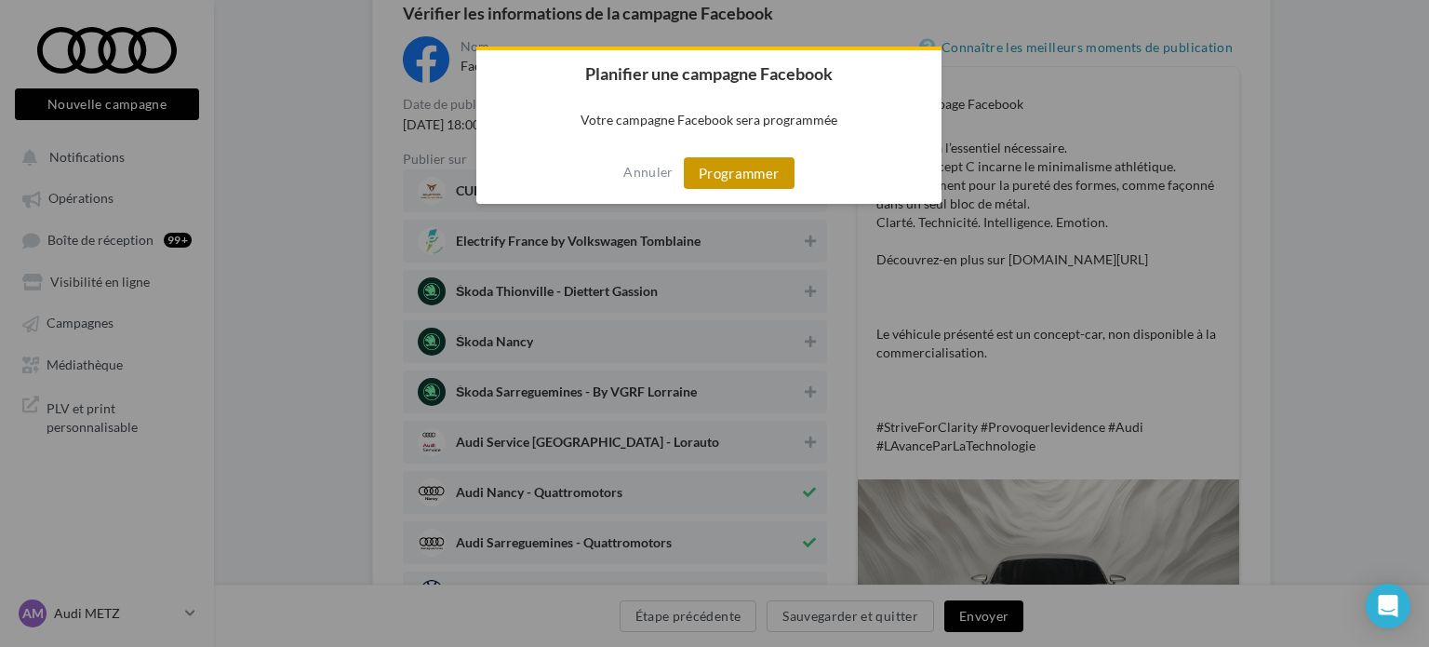
click at [735, 163] on button "Programmer" at bounding box center [739, 173] width 111 height 32
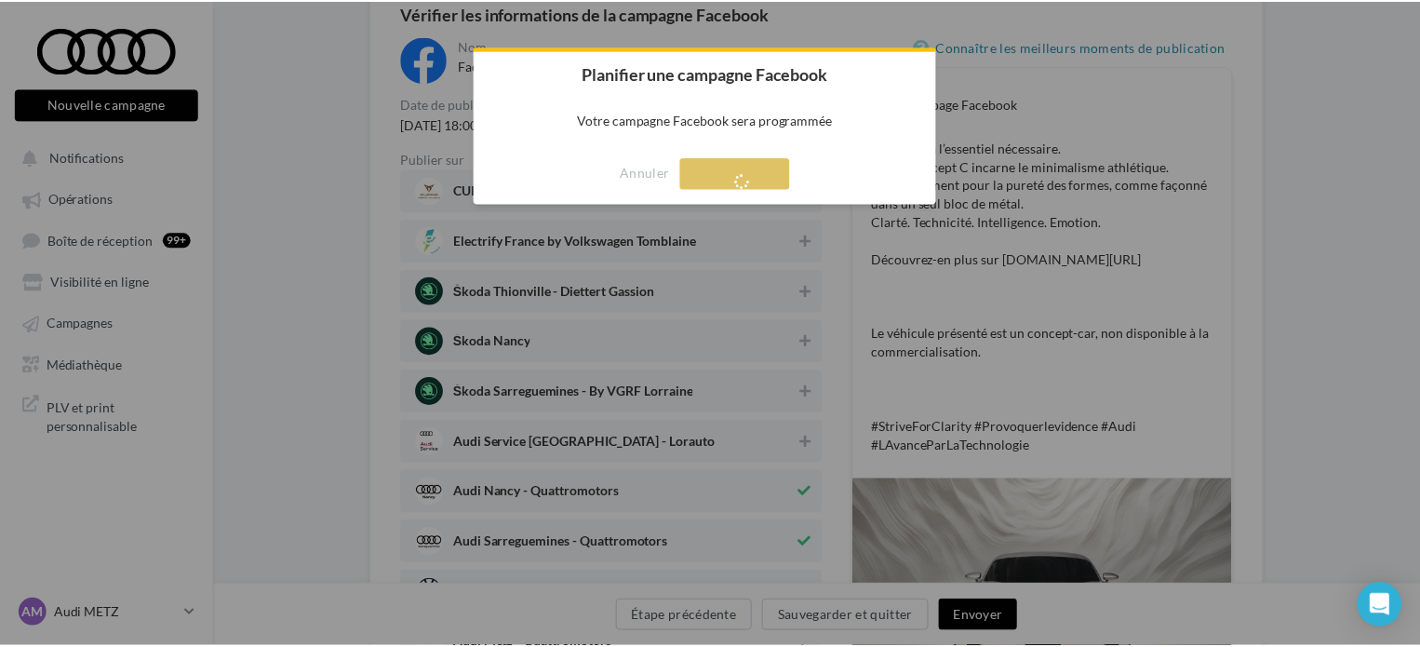
scroll to position [30, 0]
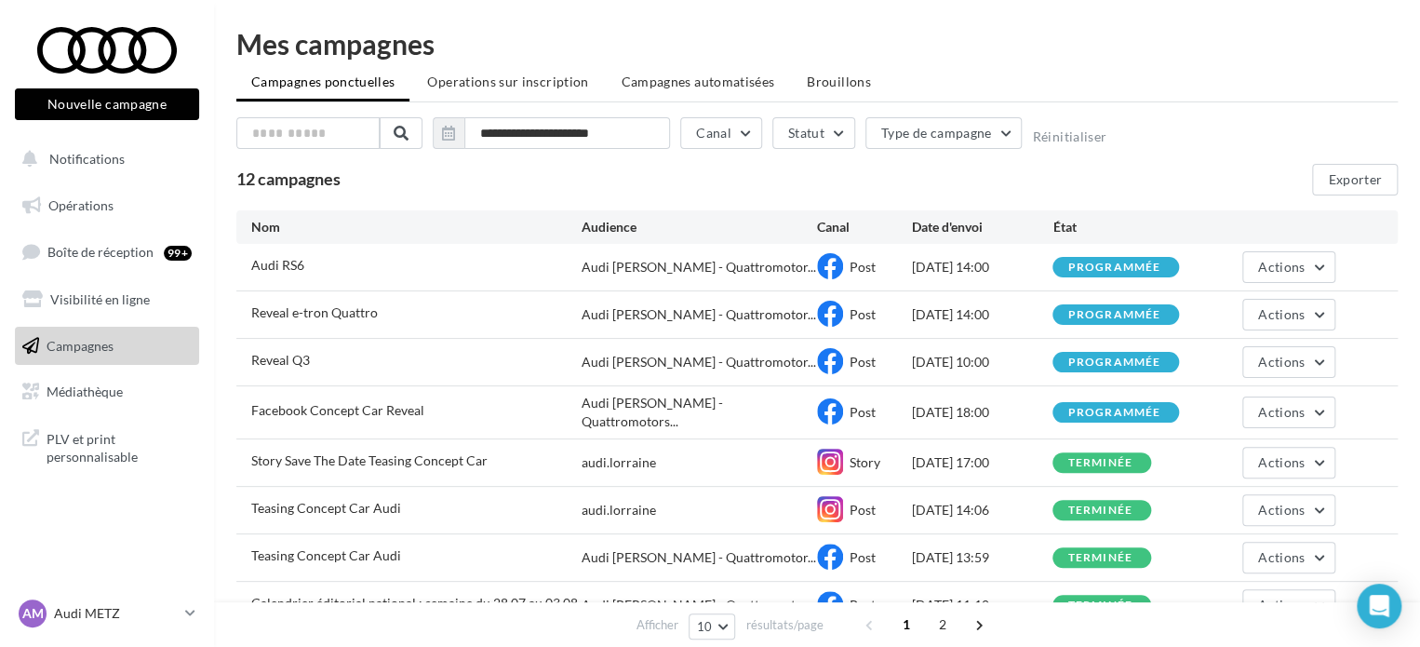
click at [1013, 190] on div "12 campagnes Exporter" at bounding box center [816, 180] width 1161 height 32
click at [100, 195] on link "Opérations" at bounding box center [107, 205] width 192 height 39
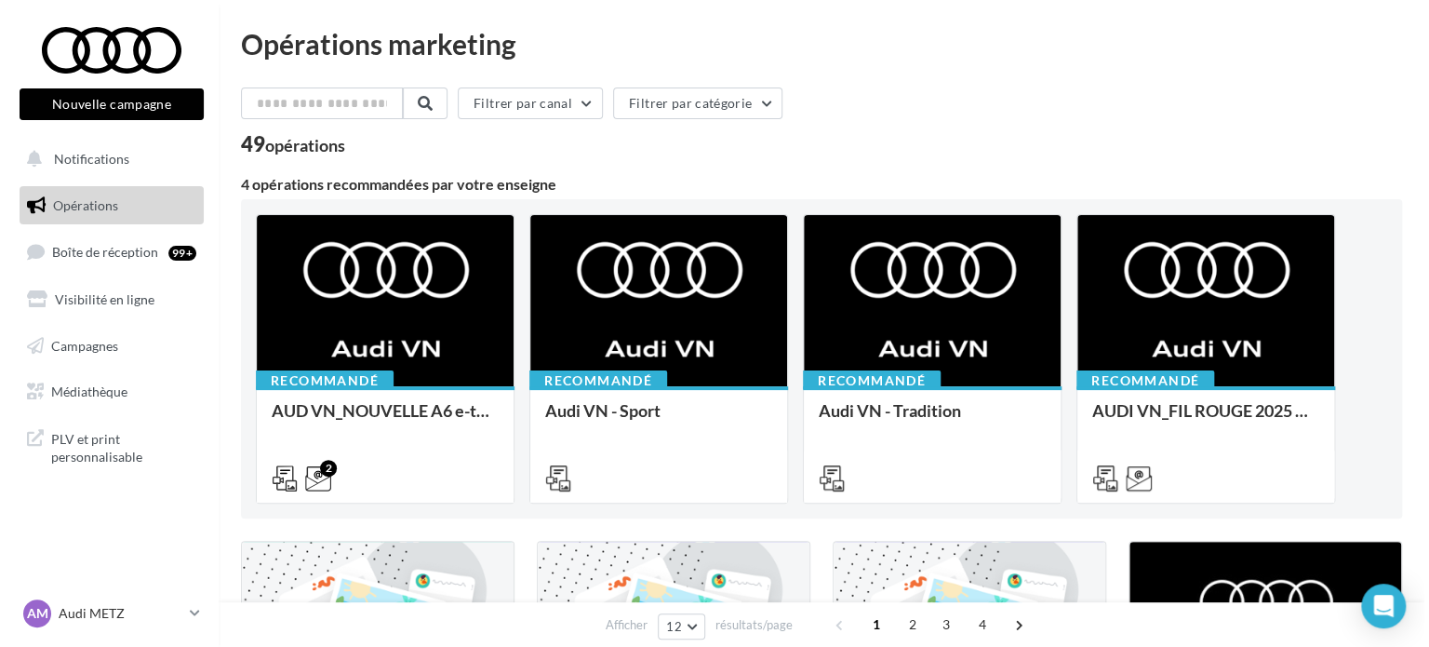
scroll to position [368, 0]
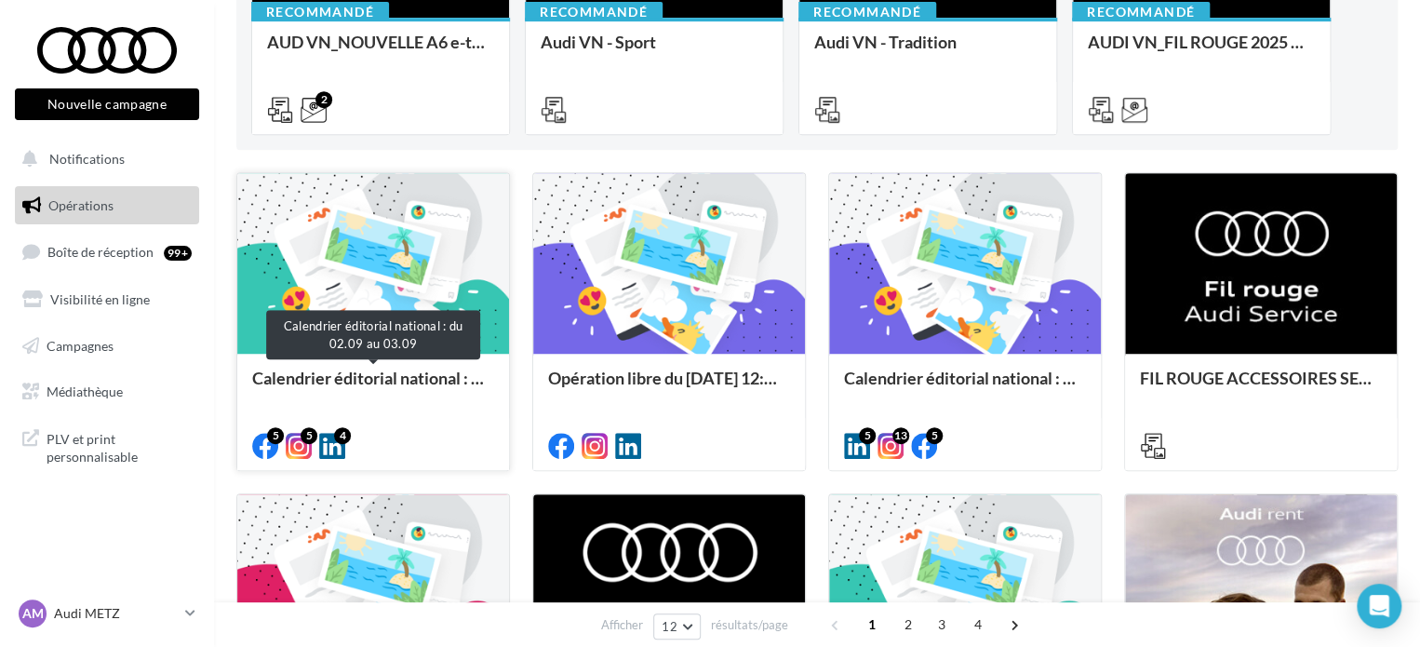
click at [447, 369] on div "Calendrier éditorial national : du 02.09 au 03.09" at bounding box center [373, 386] width 242 height 37
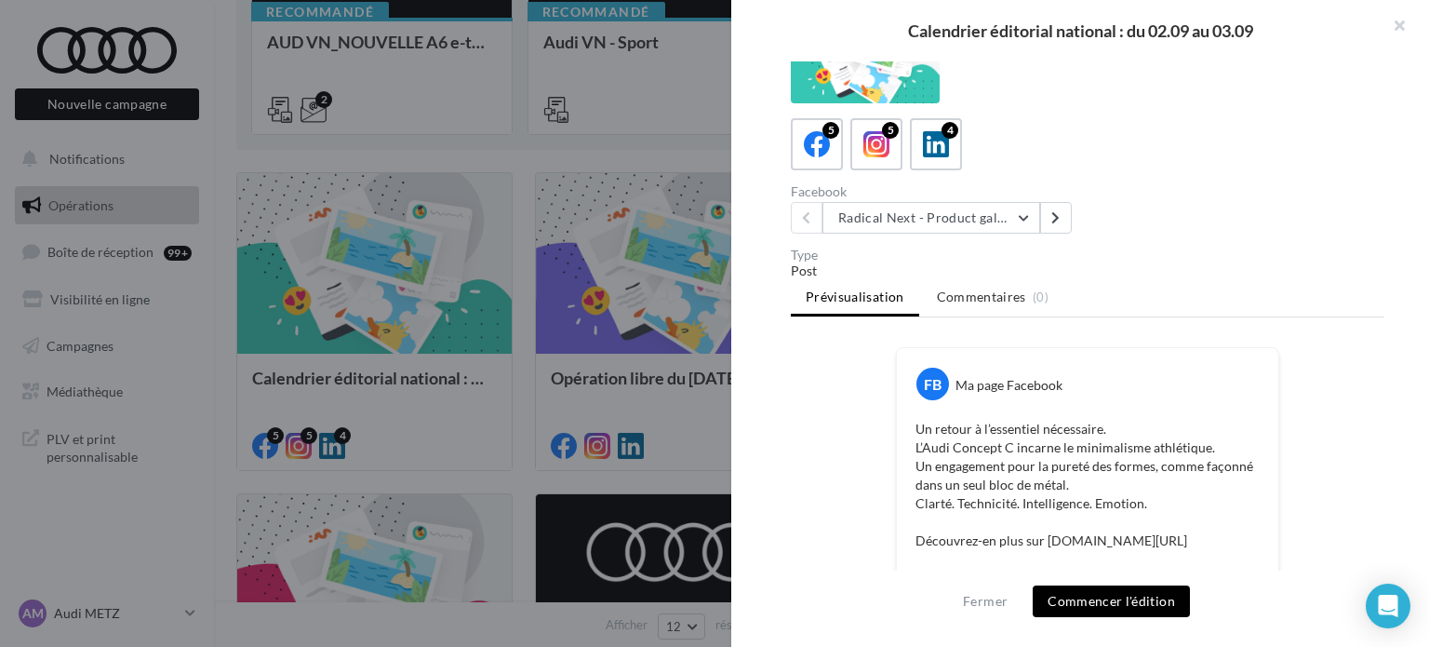
scroll to position [0, 0]
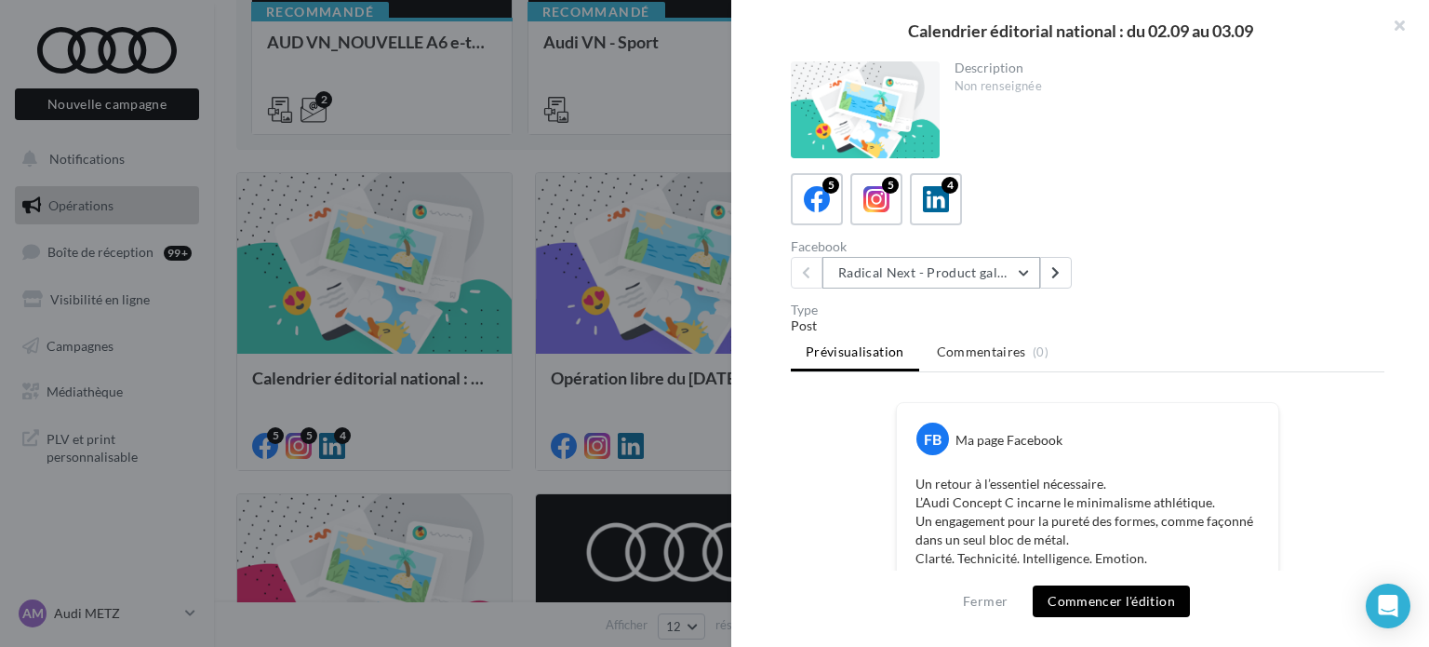
click at [927, 267] on button "Radical Next - Product gallery" at bounding box center [931, 273] width 218 height 32
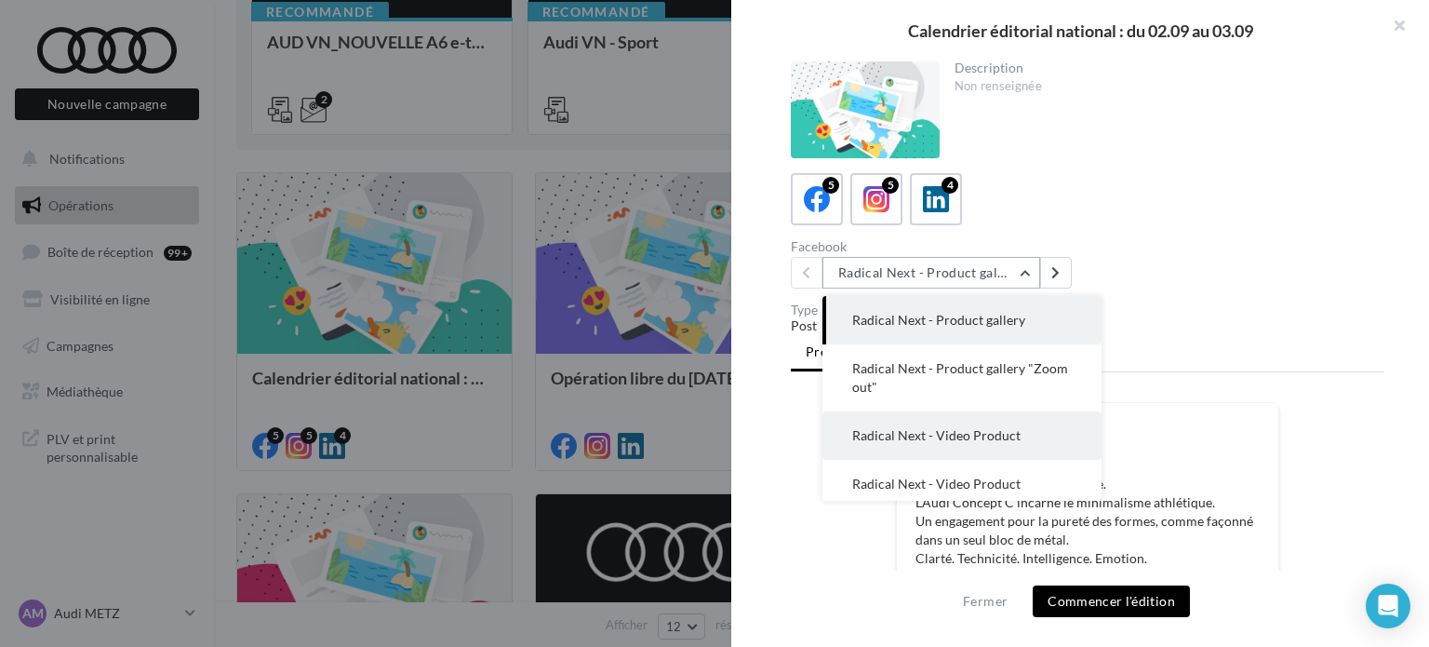
scroll to position [74, 0]
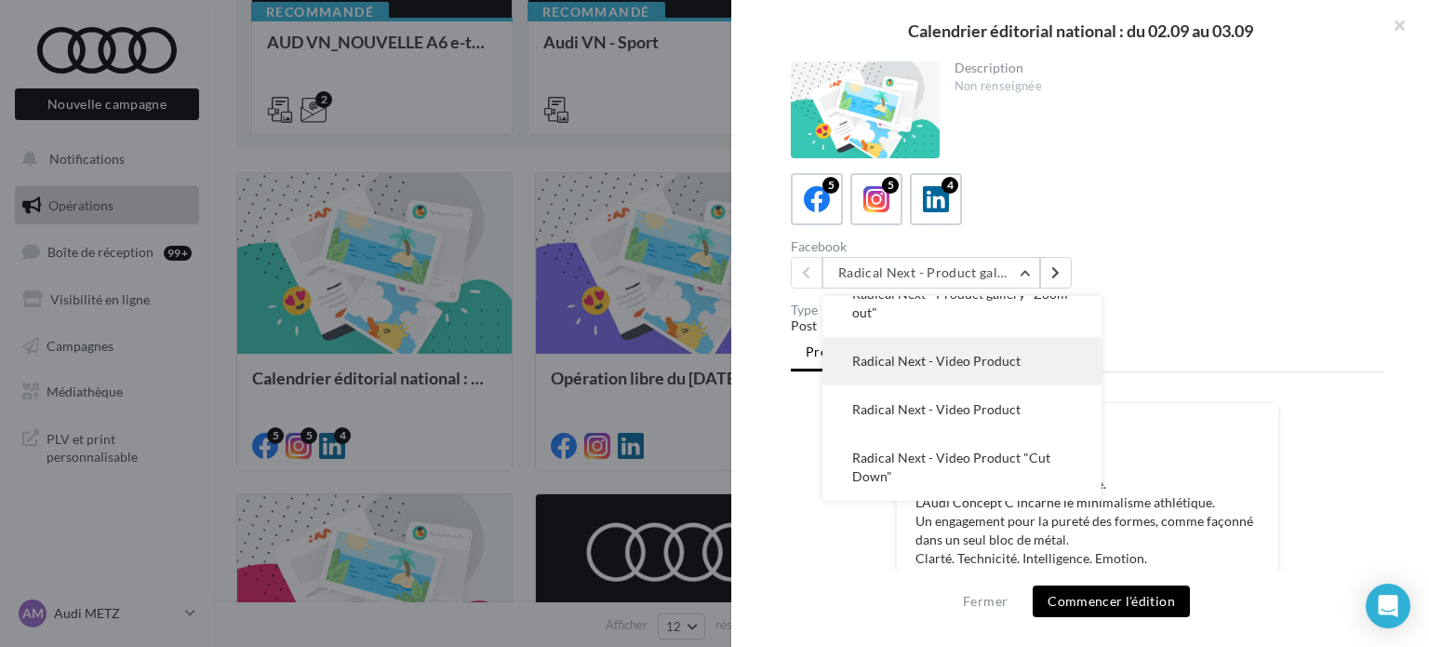
click at [932, 370] on button "Radical Next - Video Product" at bounding box center [961, 361] width 279 height 48
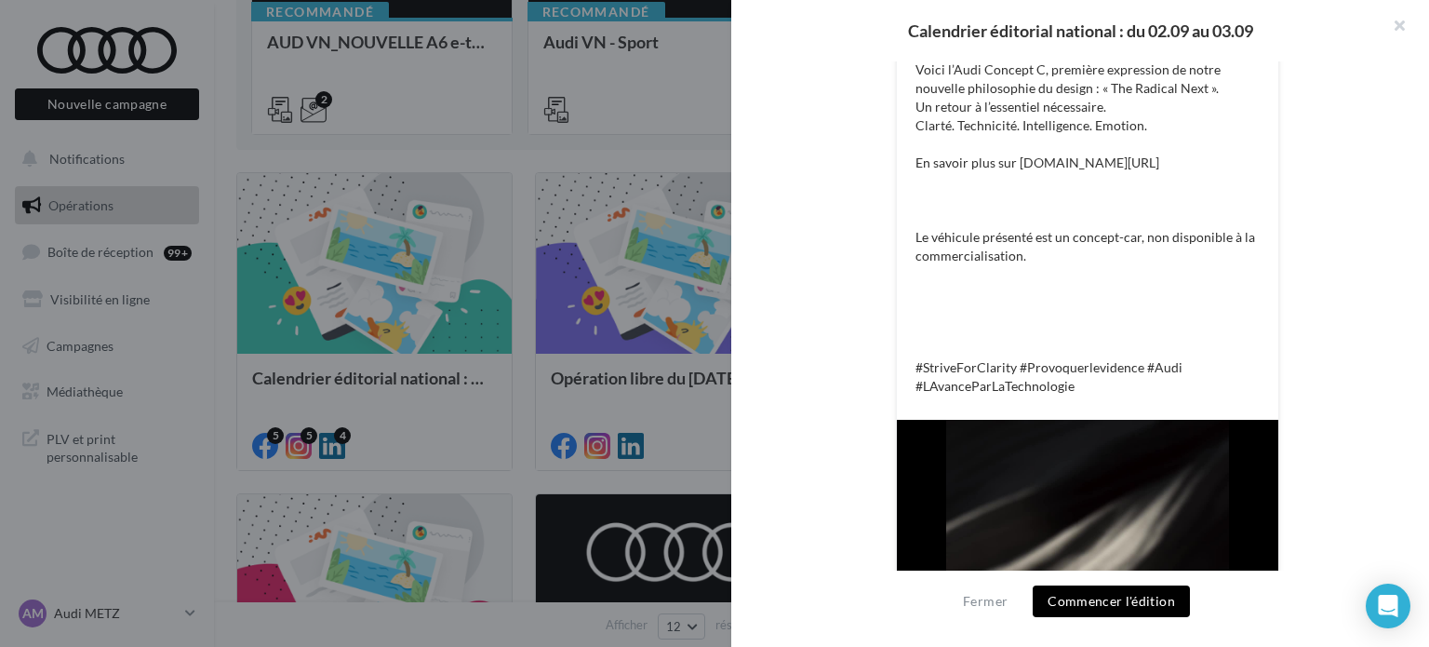
scroll to position [41, 0]
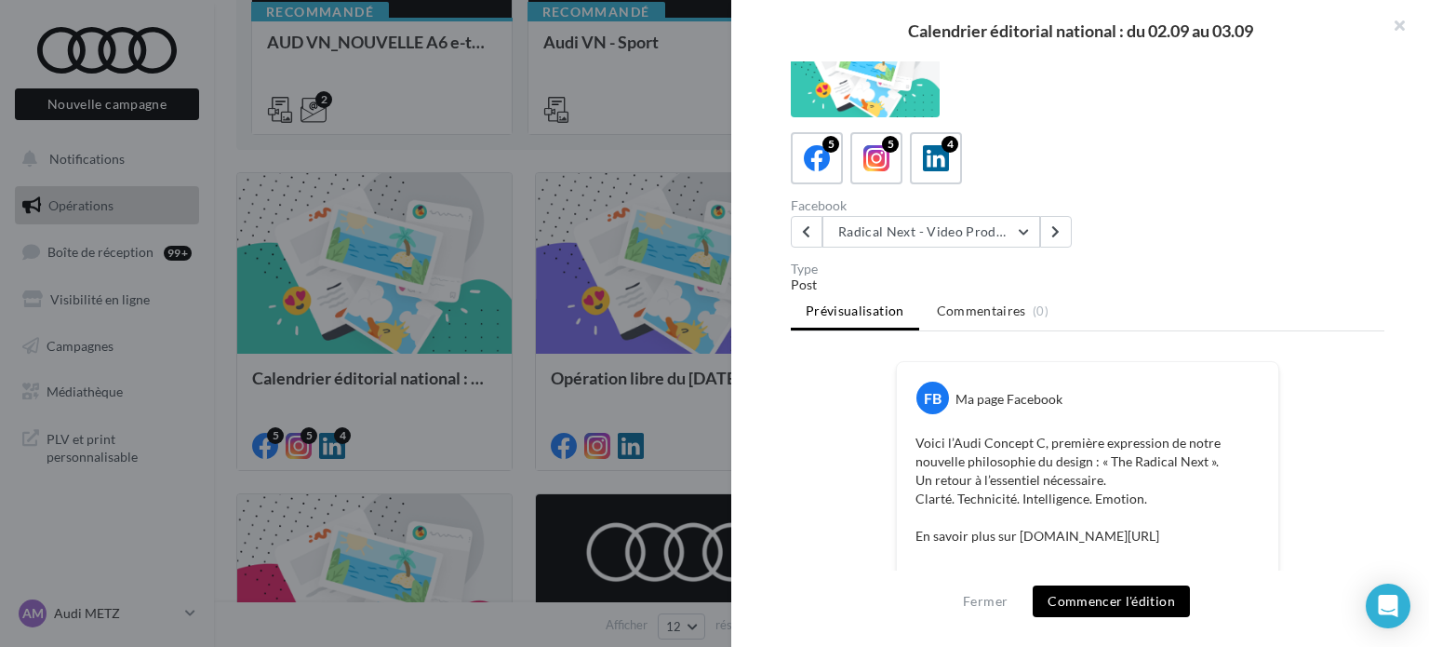
click at [1089, 595] on button "Commencer l'édition" at bounding box center [1111, 601] width 157 height 32
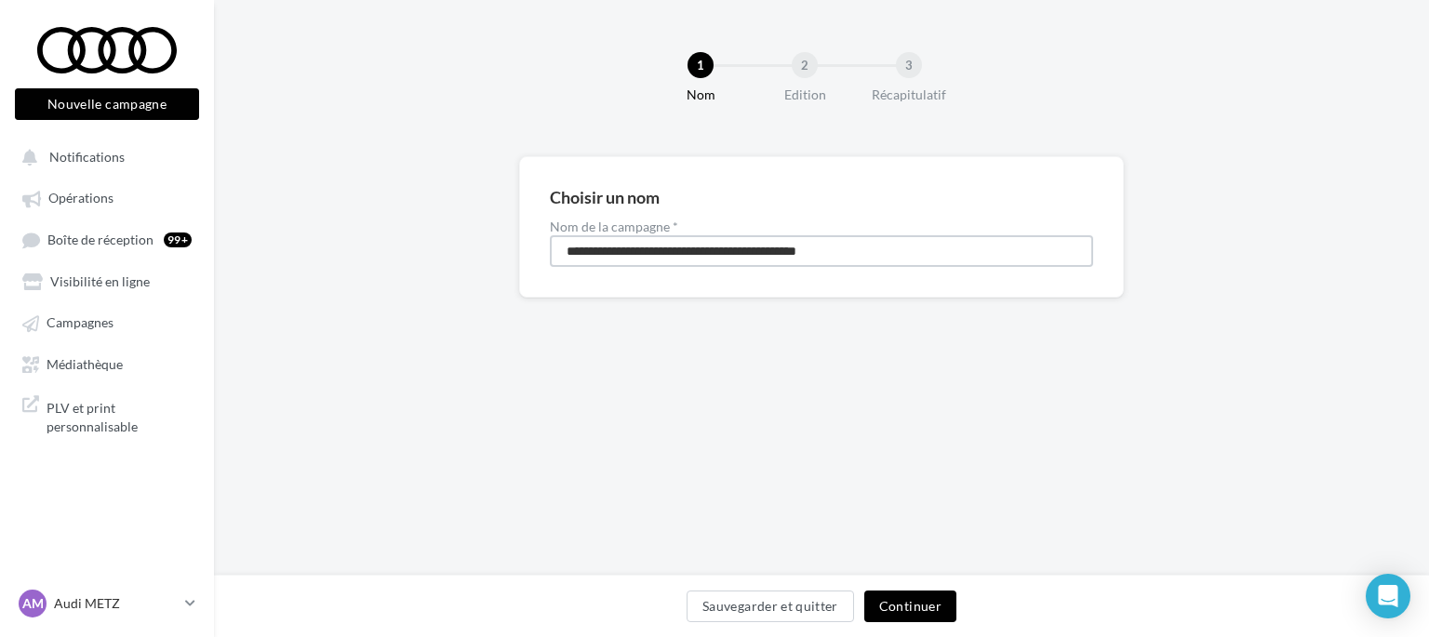
click at [635, 237] on input "**********" at bounding box center [821, 251] width 543 height 32
click at [568, 248] on input "**********" at bounding box center [821, 251] width 543 height 32
click at [706, 247] on input "**********" at bounding box center [821, 251] width 543 height 32
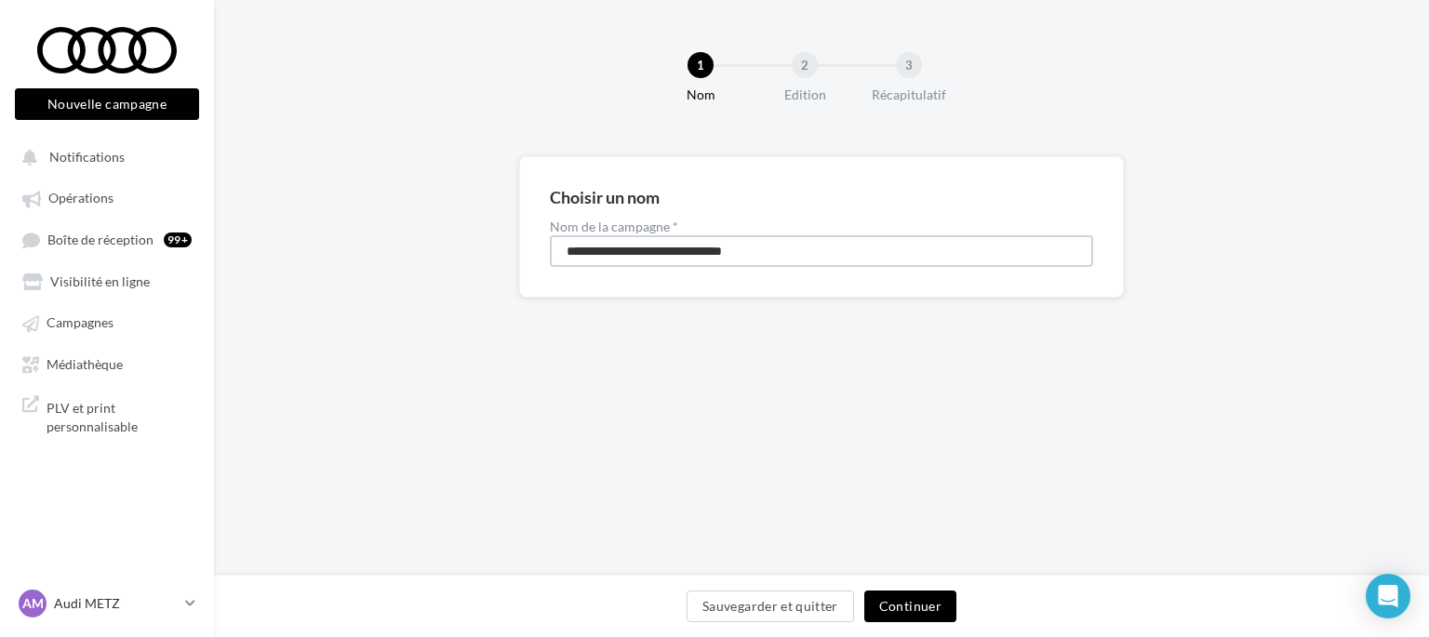
type input "**********"
click at [903, 608] on button "Continuer" at bounding box center [910, 607] width 92 height 32
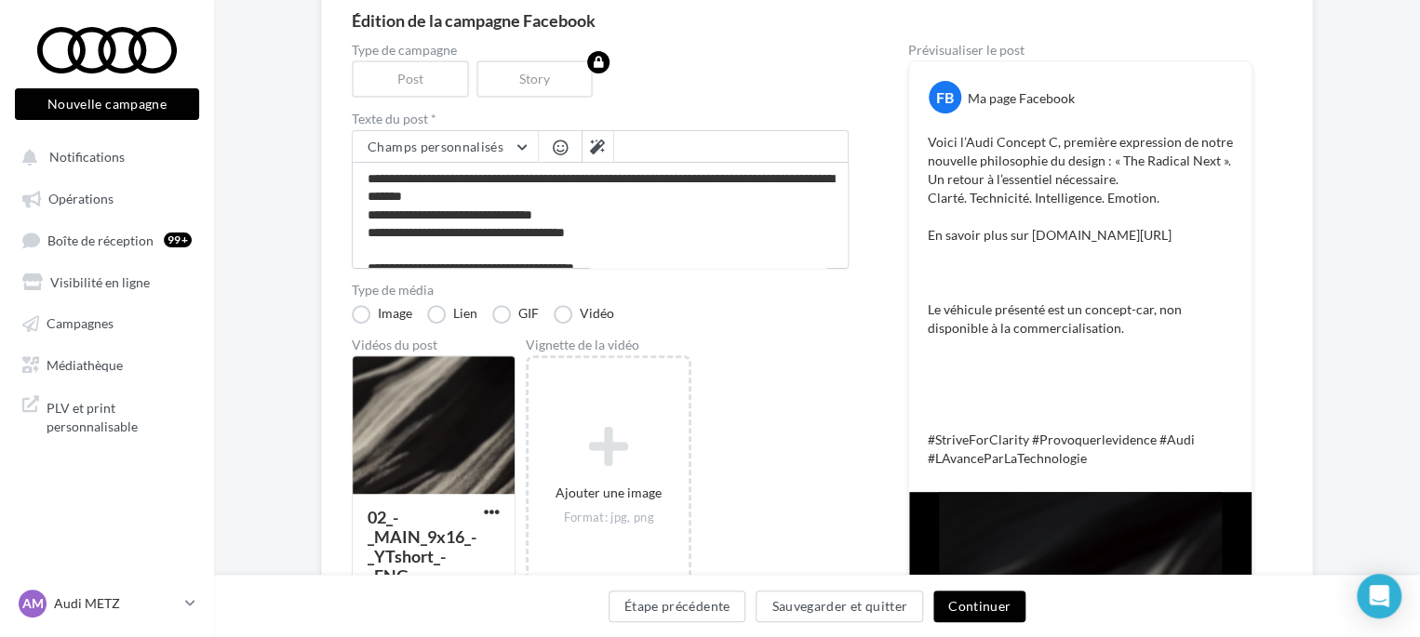
scroll to position [171, 0]
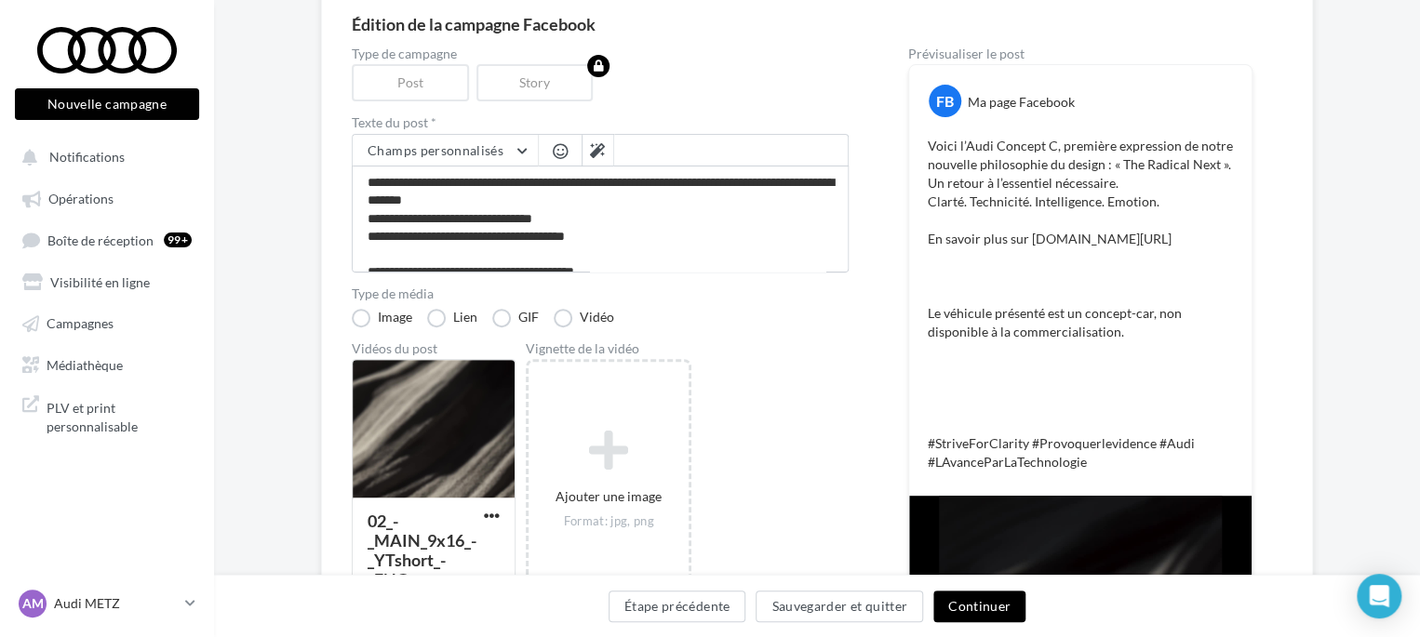
click at [983, 608] on button "Continuer" at bounding box center [979, 607] width 92 height 32
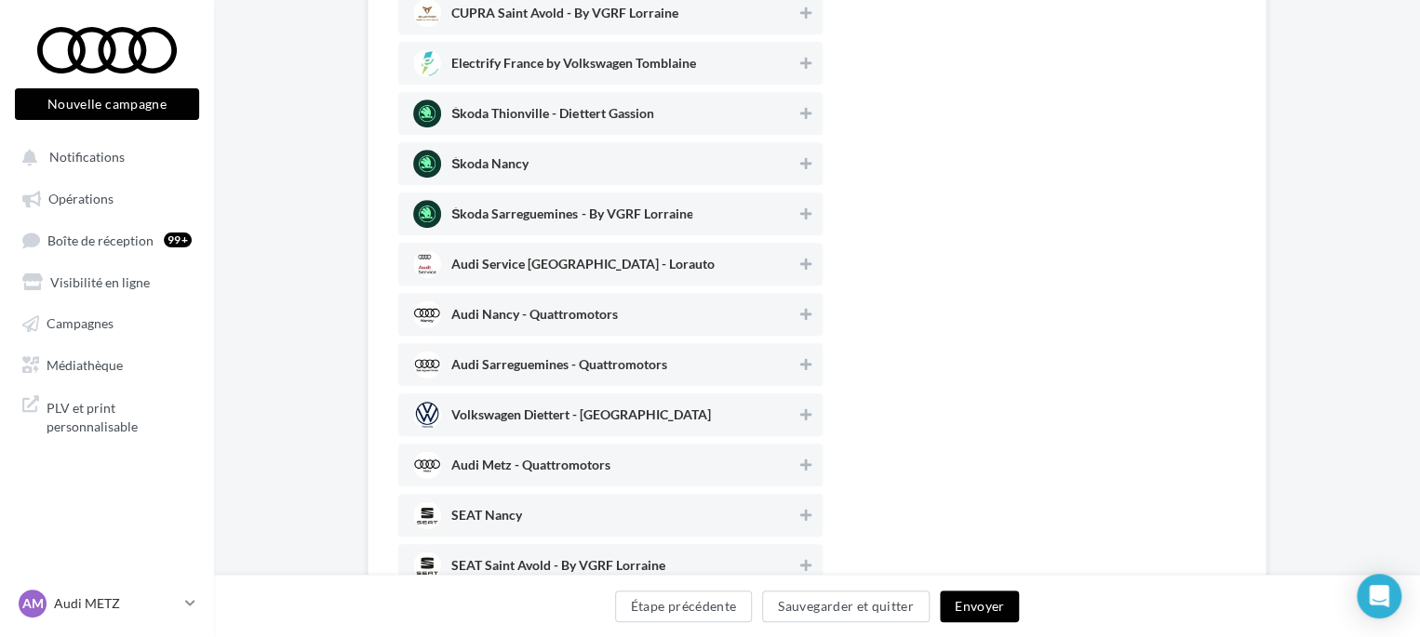
scroll to position [361, 0]
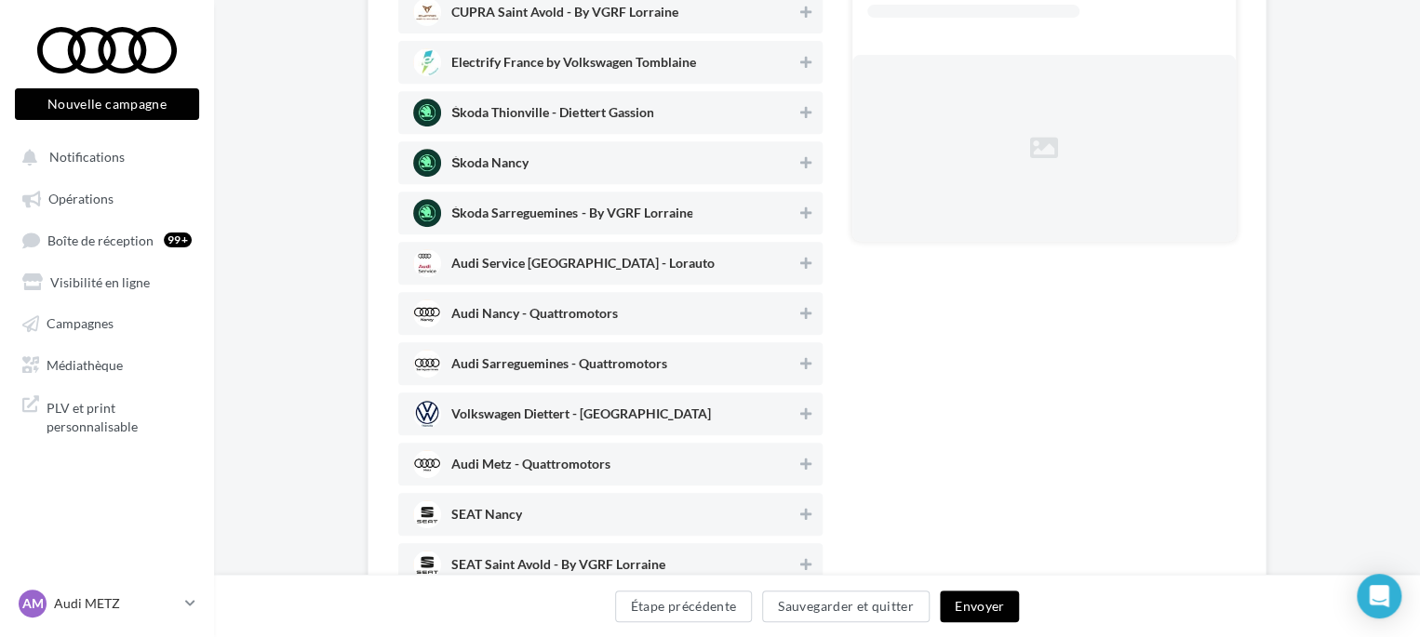
click at [680, 313] on span "Audi Nancy - Quattromotors" at bounding box center [604, 314] width 383 height 28
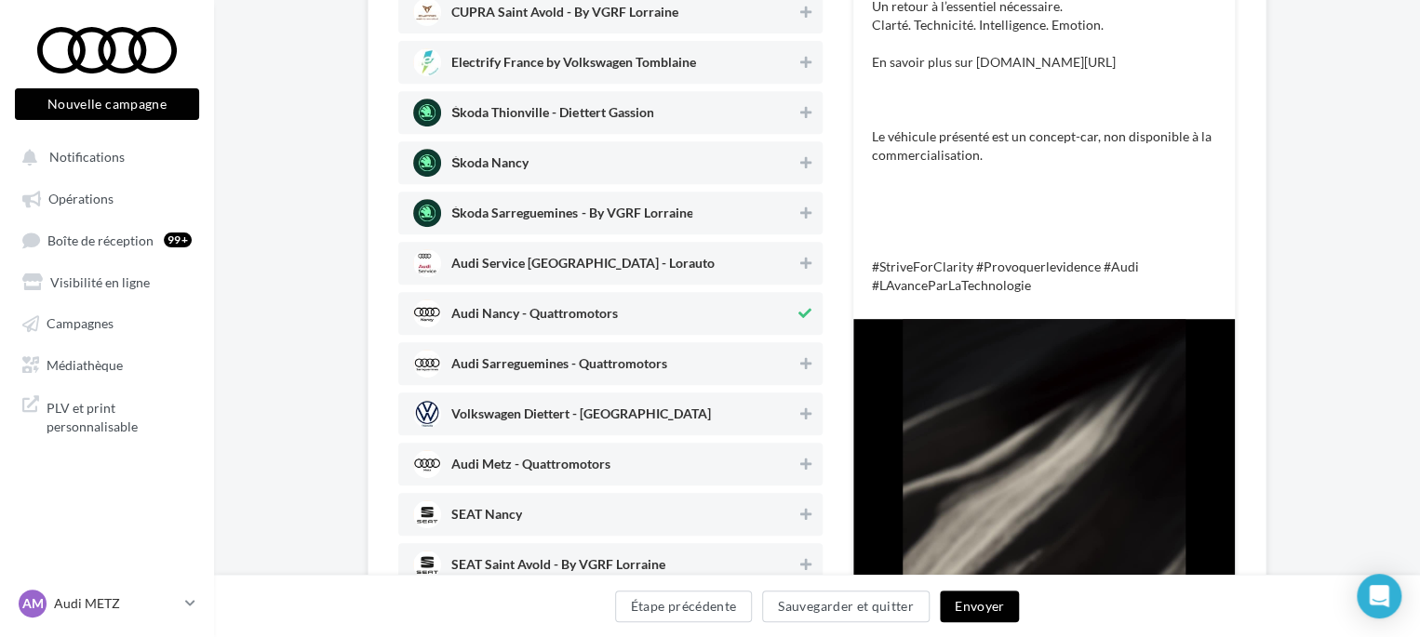
click at [693, 364] on span "Audi Sarreguemines - Quattromotors" at bounding box center [604, 364] width 383 height 28
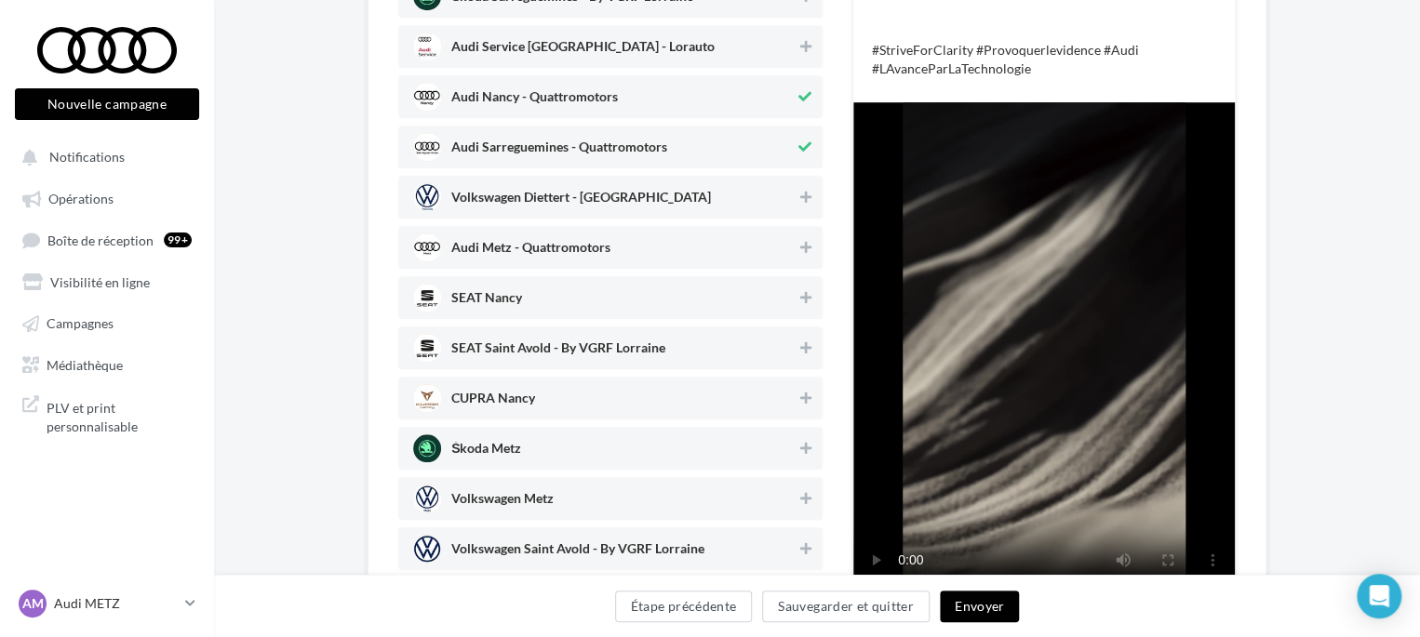
scroll to position [596, 0]
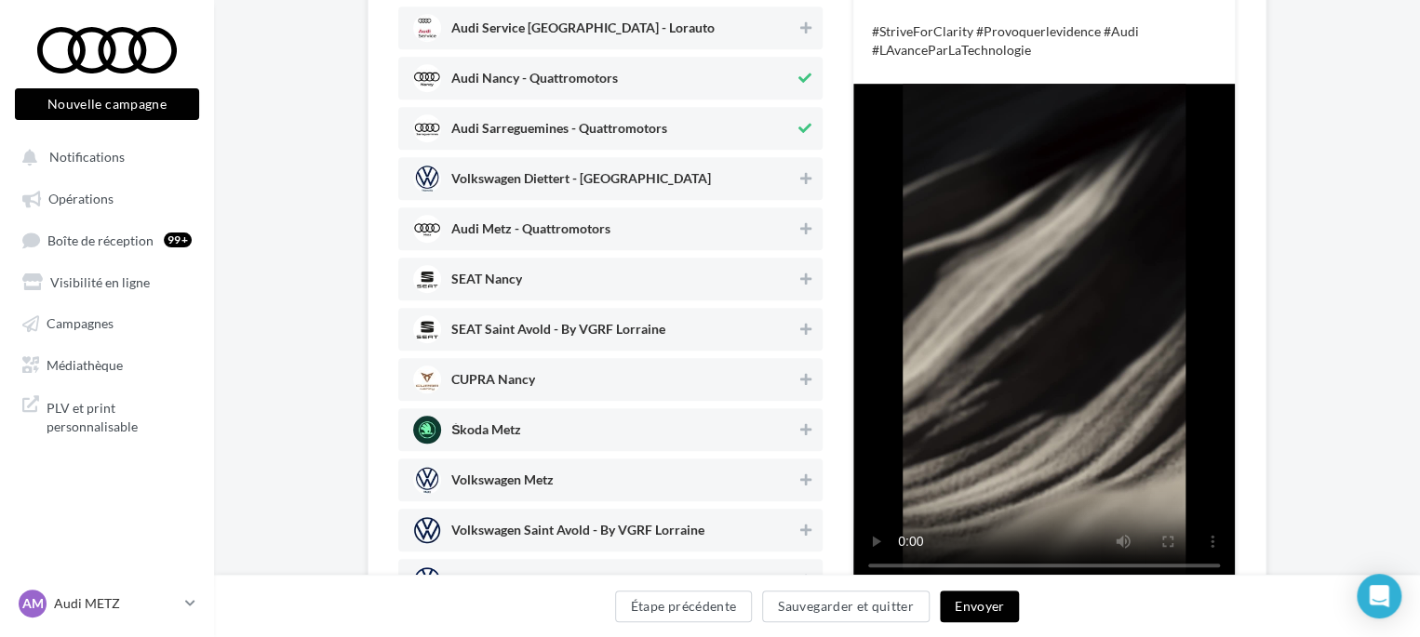
click at [671, 234] on span "Audi Metz - Quattromotors" at bounding box center [604, 229] width 383 height 28
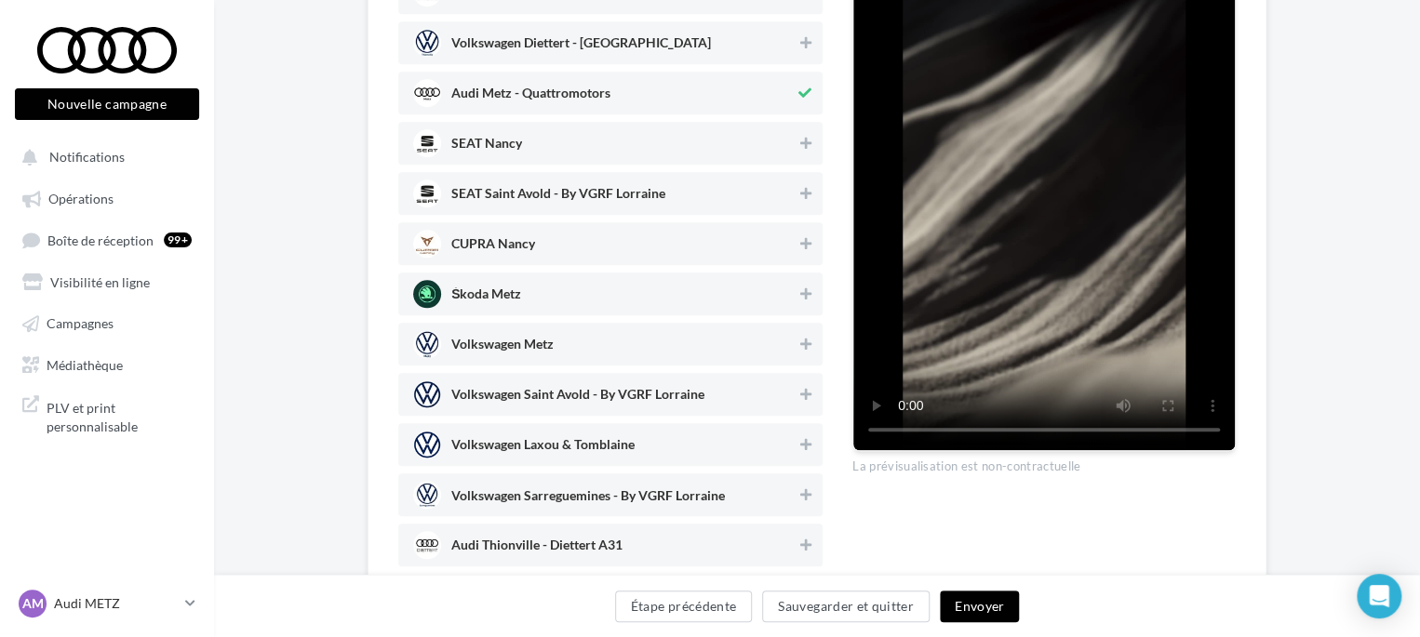
scroll to position [809, 0]
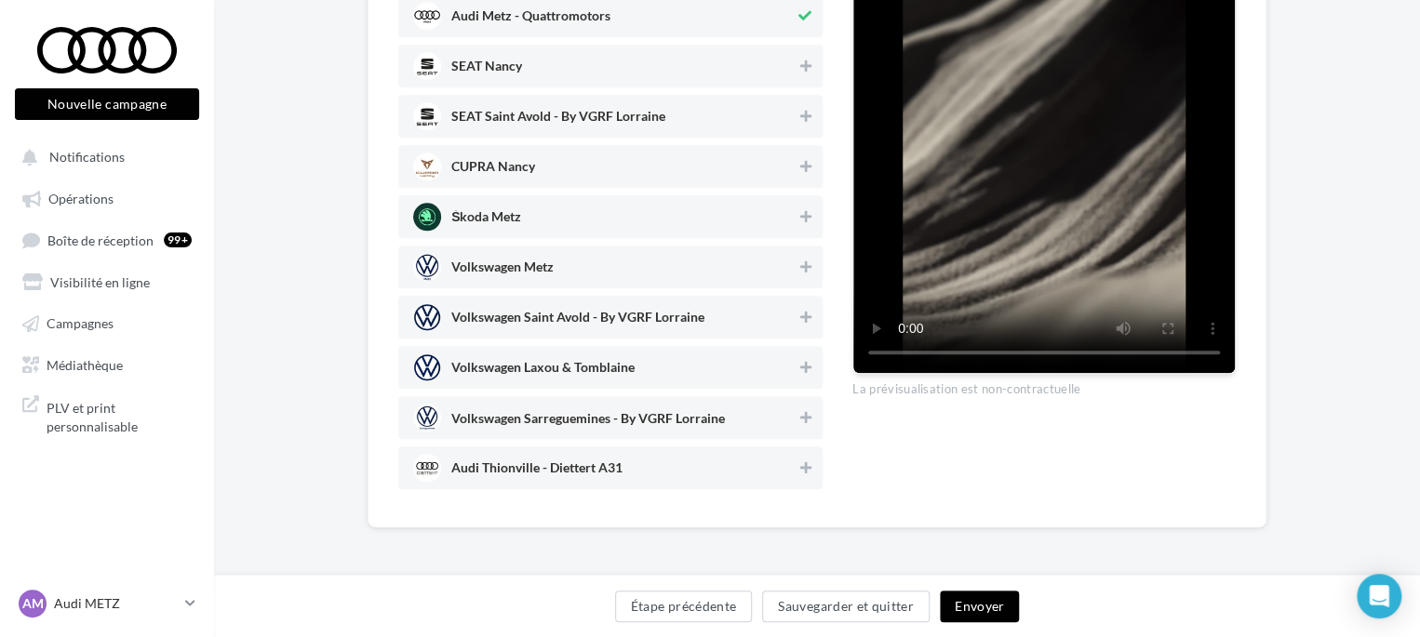
click at [781, 468] on span "Audi Thionville - Diettert A31" at bounding box center [604, 468] width 383 height 28
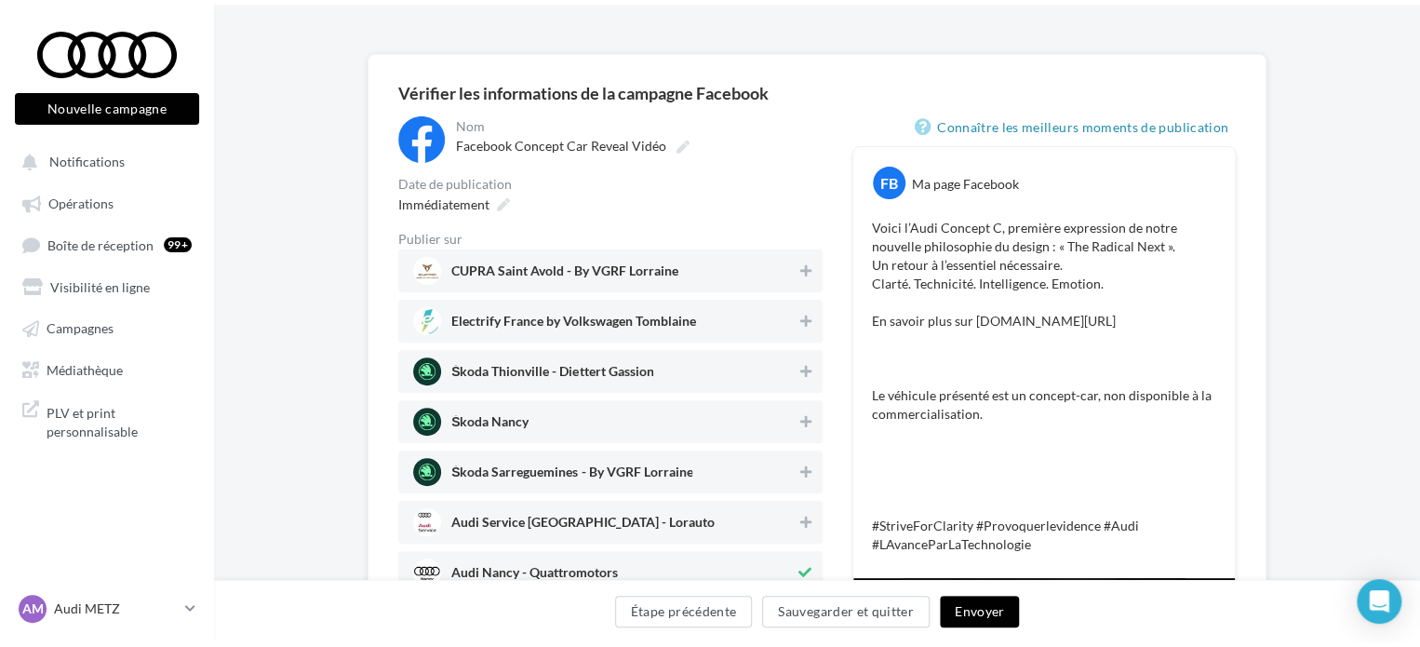
scroll to position [0, 0]
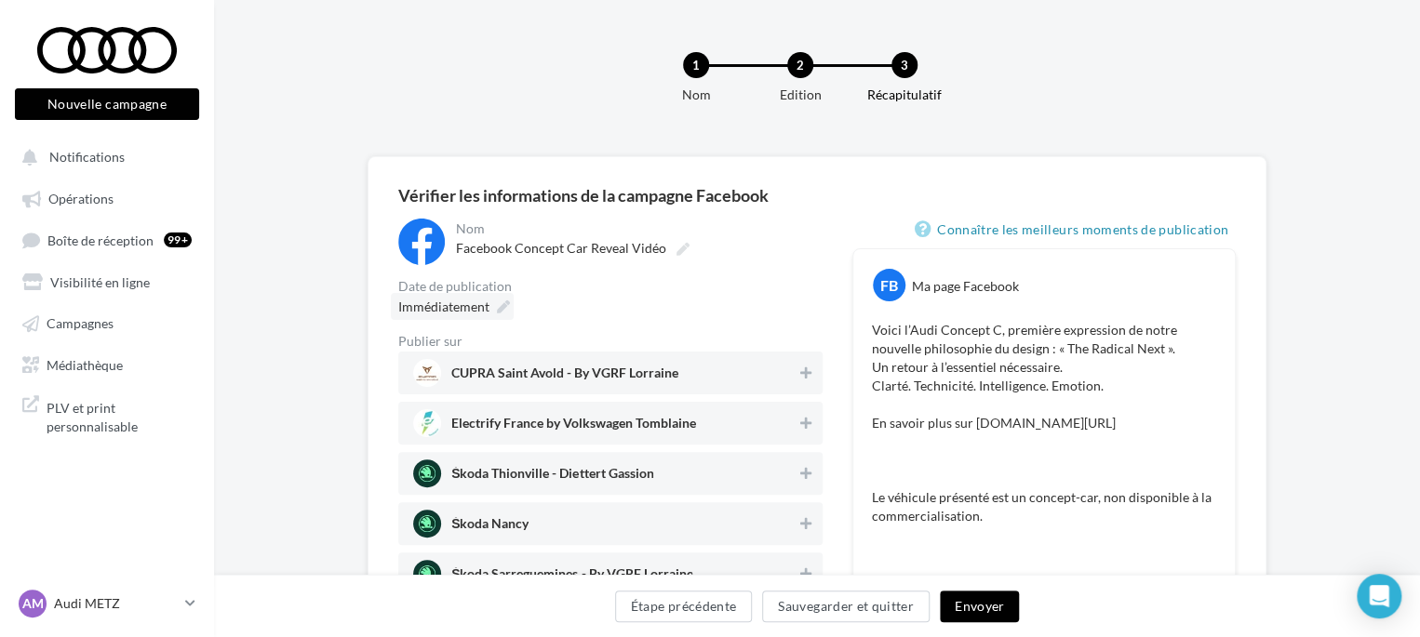
click at [502, 300] on div "Immédiatement" at bounding box center [452, 306] width 123 height 27
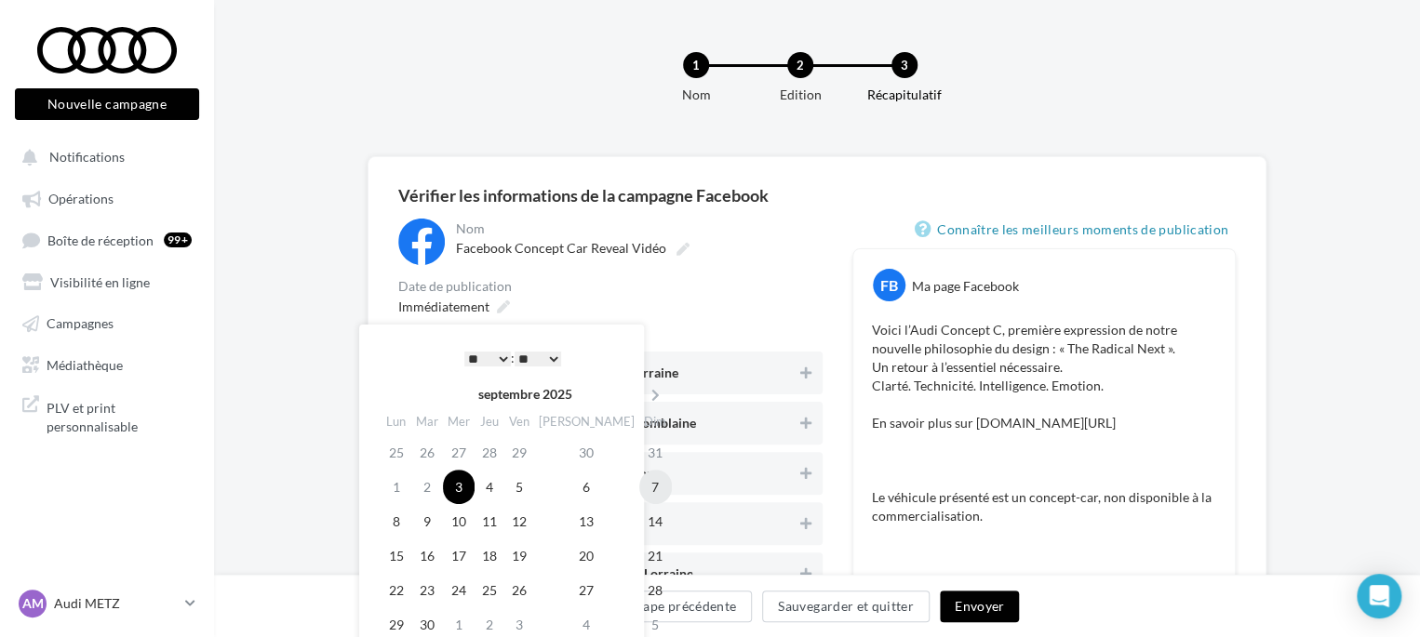
click at [639, 489] on td "7" at bounding box center [655, 487] width 33 height 34
click at [495, 360] on select "* * * * * * * * * * ** ** ** ** ** ** ** ** ** ** ** ** ** **" at bounding box center [487, 359] width 47 height 15
click at [639, 488] on td "7" at bounding box center [655, 487] width 33 height 34
click at [495, 308] on div "Immédiatement" at bounding box center [452, 306] width 123 height 27
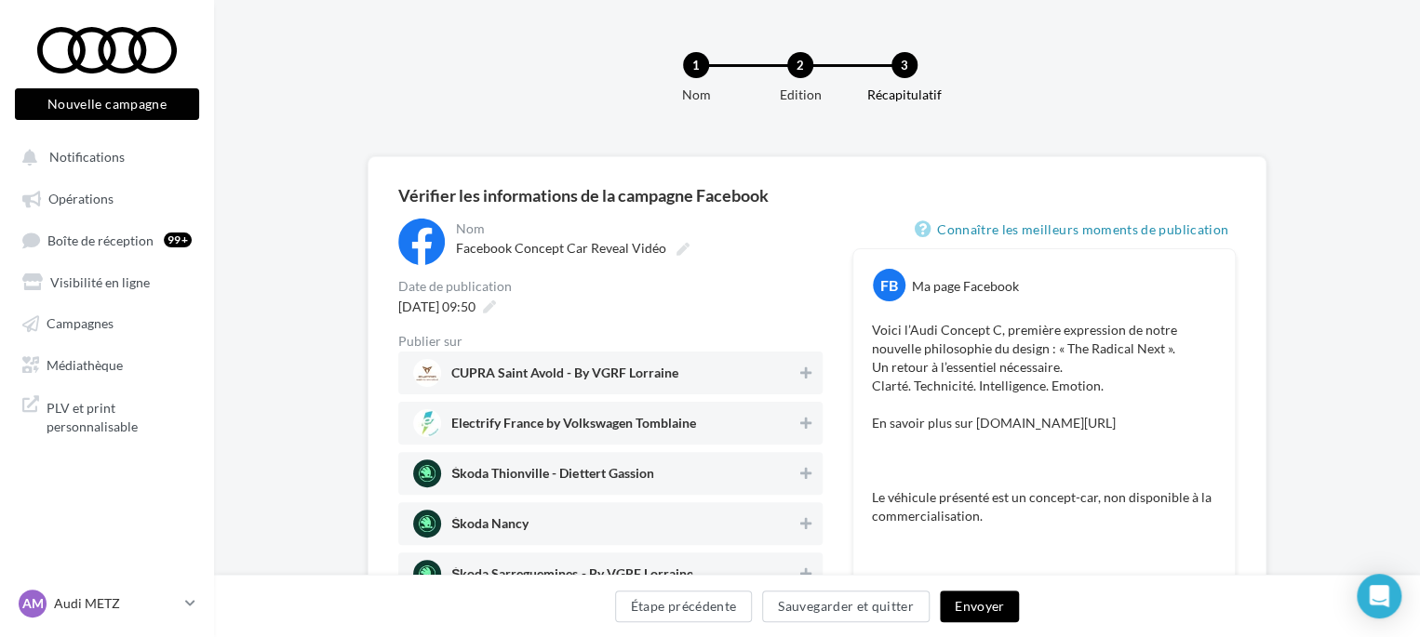
click at [969, 609] on button "Envoyer" at bounding box center [979, 607] width 79 height 32
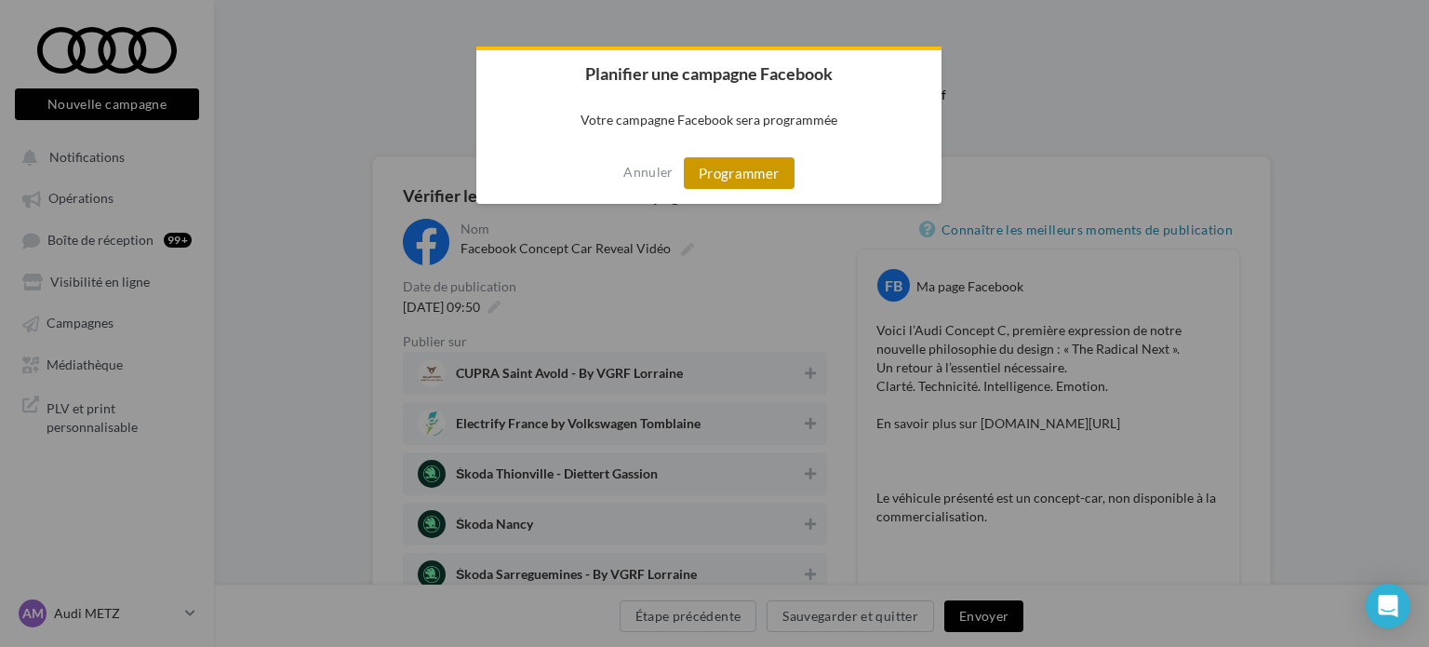
click at [730, 185] on button "Programmer" at bounding box center [739, 173] width 111 height 32
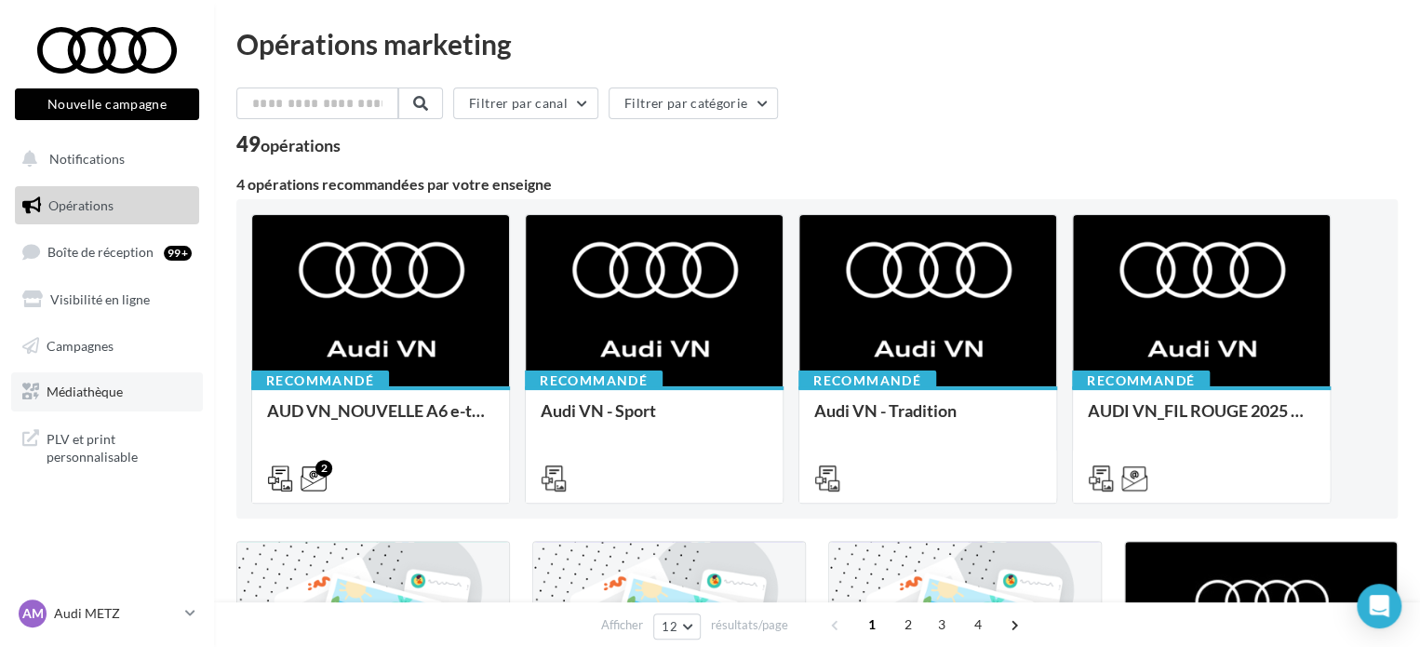
click at [79, 397] on span "Médiathèque" at bounding box center [85, 391] width 76 height 16
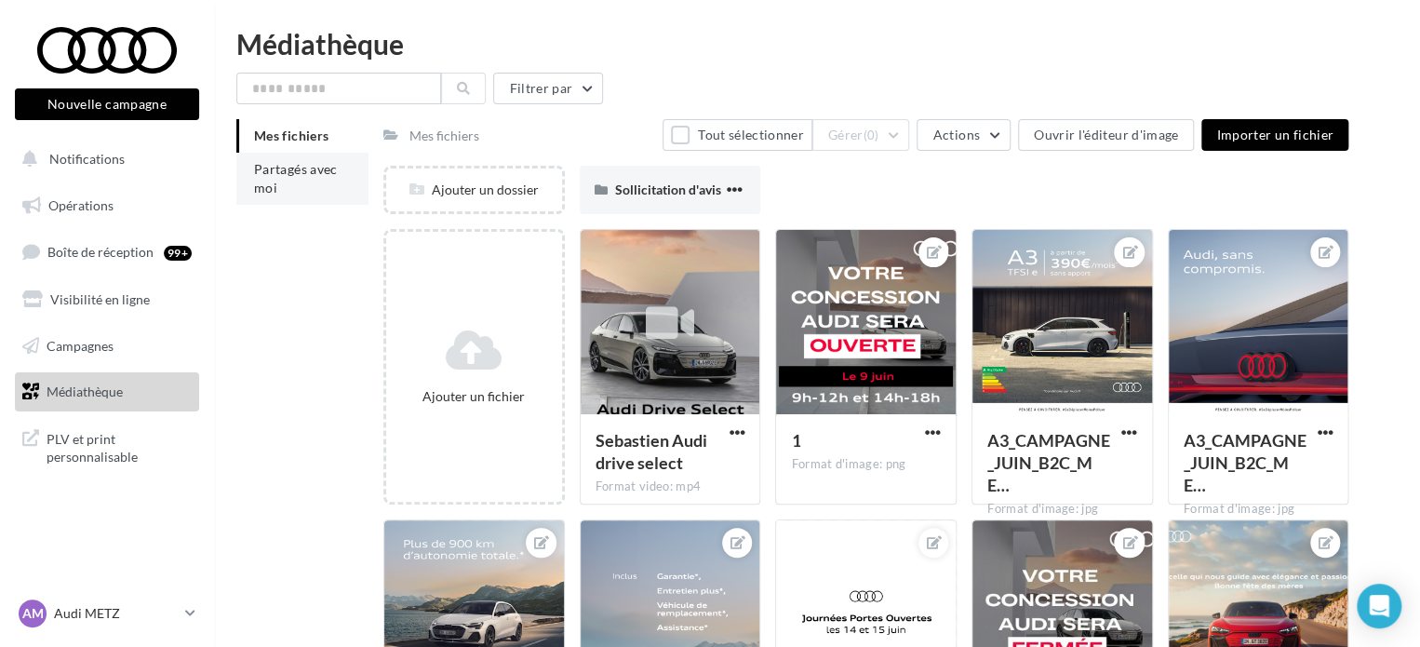
click at [276, 184] on li "Partagés avec moi" at bounding box center [302, 179] width 132 height 52
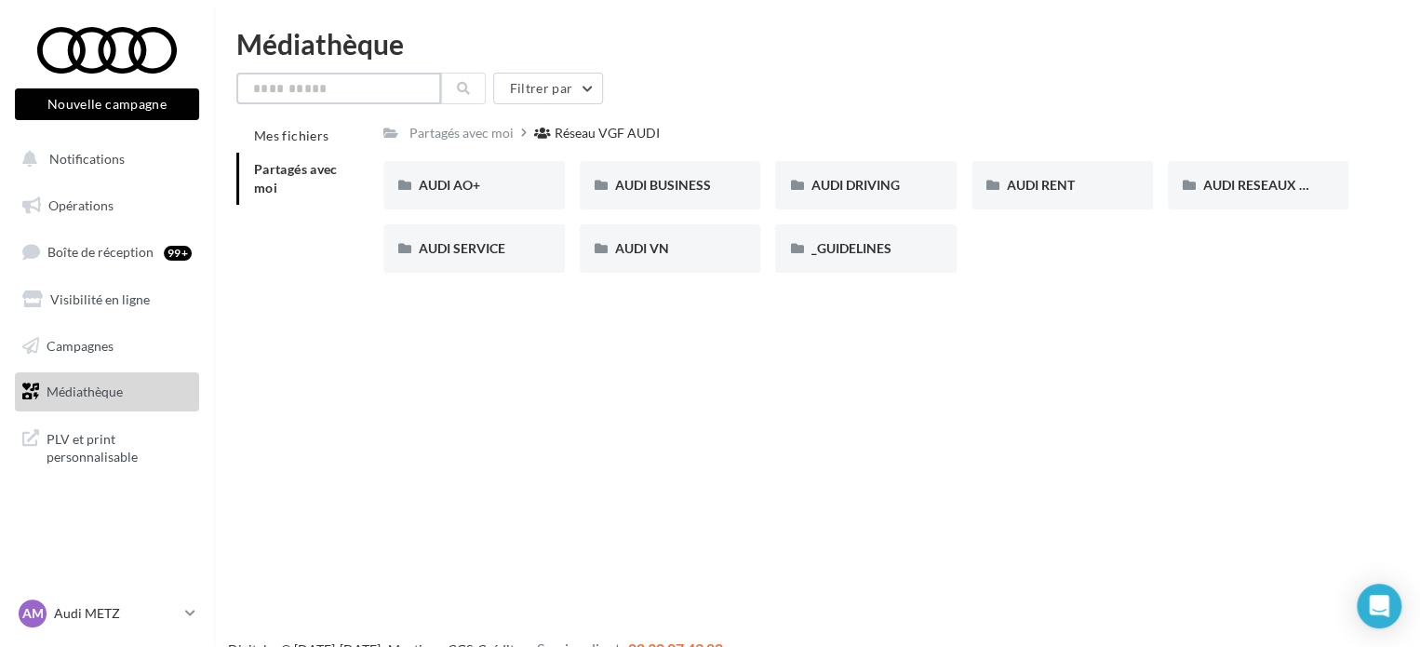
click at [328, 87] on input "text" at bounding box center [338, 89] width 205 height 32
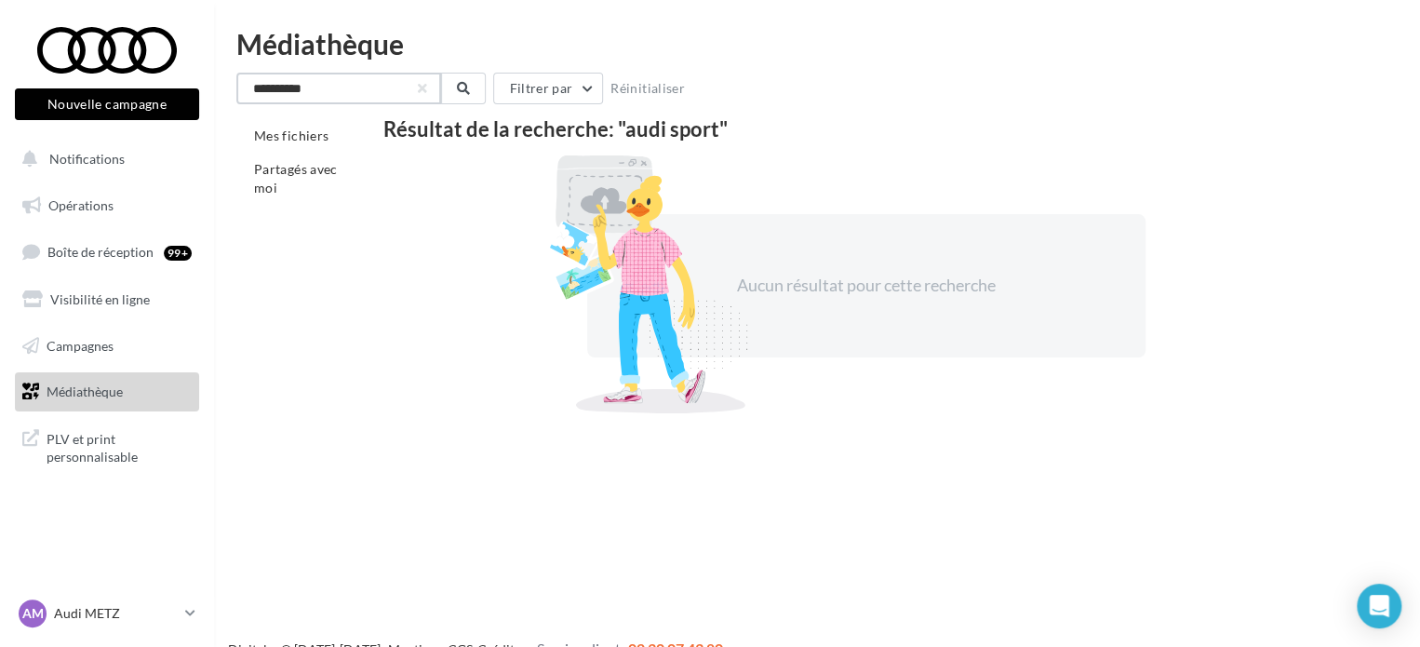
click at [427, 91] on input "**********" at bounding box center [338, 89] width 205 height 32
type input "**********"
click at [421, 88] on button "button" at bounding box center [422, 88] width 7 height 7
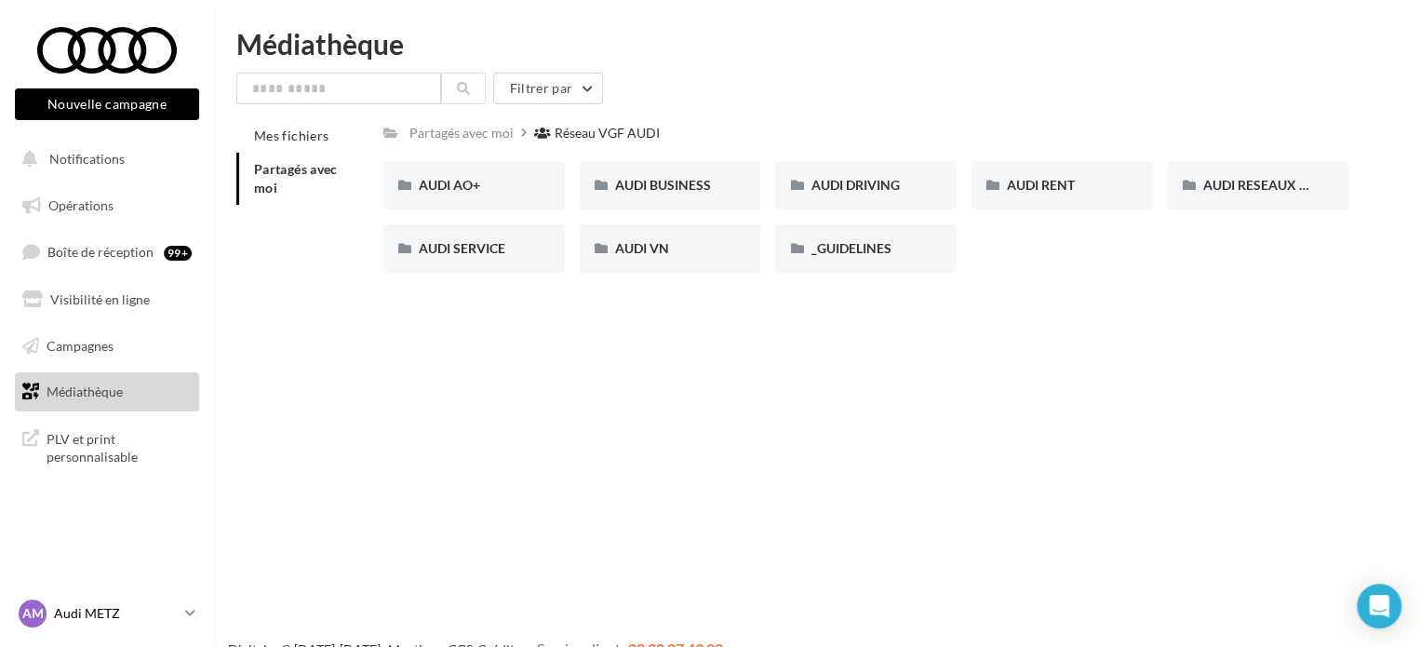
click at [97, 607] on p "Audi METZ" at bounding box center [116, 613] width 124 height 19
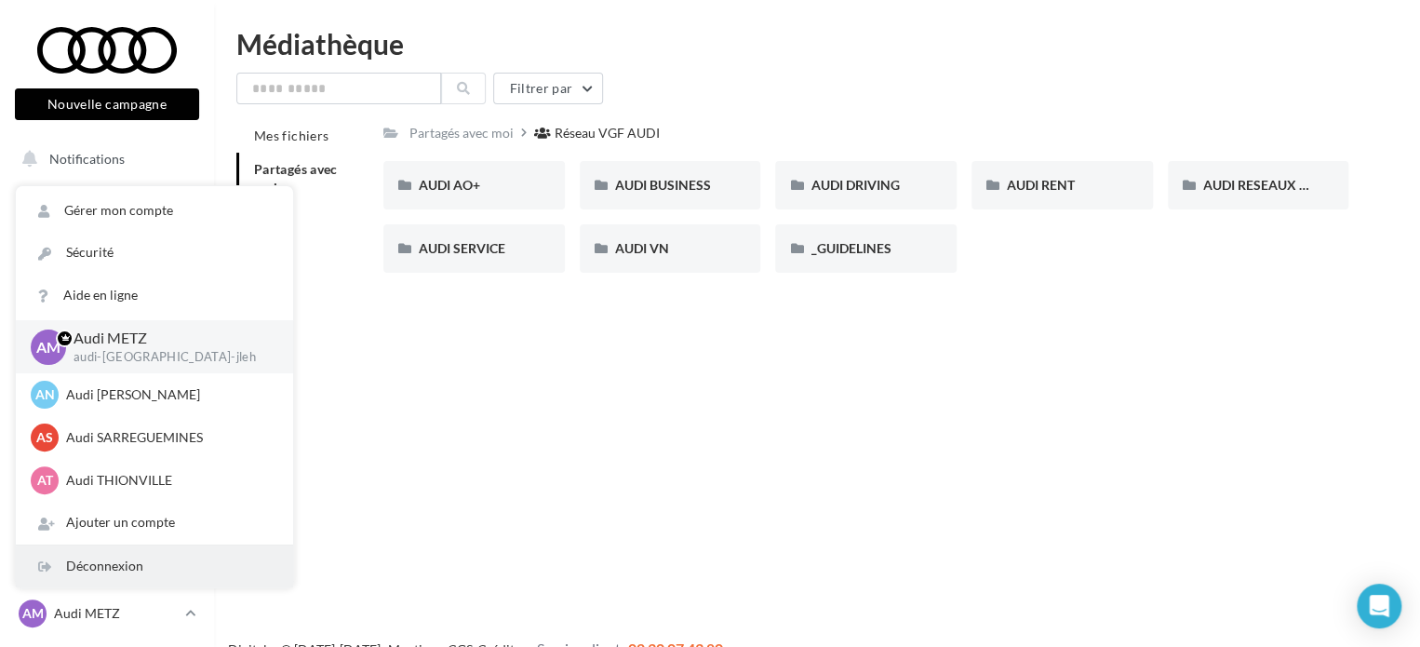
click at [109, 576] on div "Déconnexion" at bounding box center [154, 566] width 277 height 42
